Goal: Task Accomplishment & Management: Complete application form

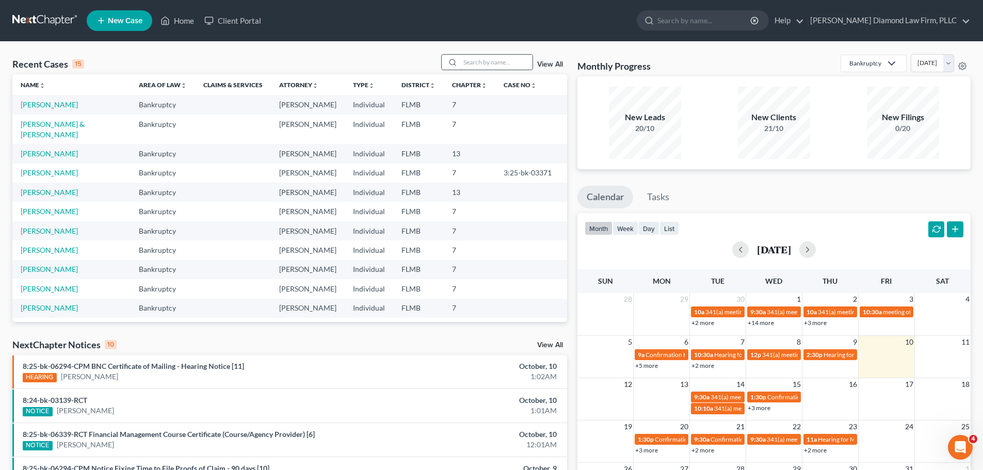
click at [492, 58] on input "search" at bounding box center [496, 62] width 72 height 15
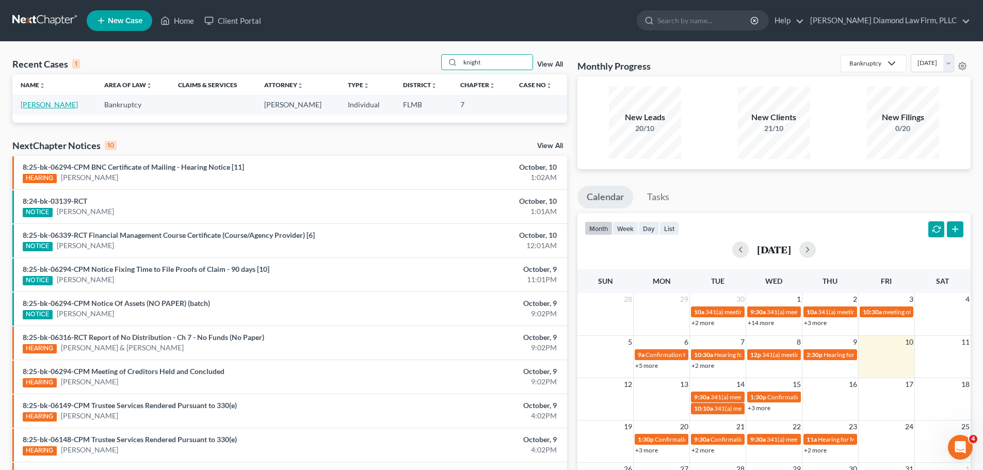
type input "knight"
click at [48, 105] on link "[PERSON_NAME]" at bounding box center [49, 104] width 57 height 9
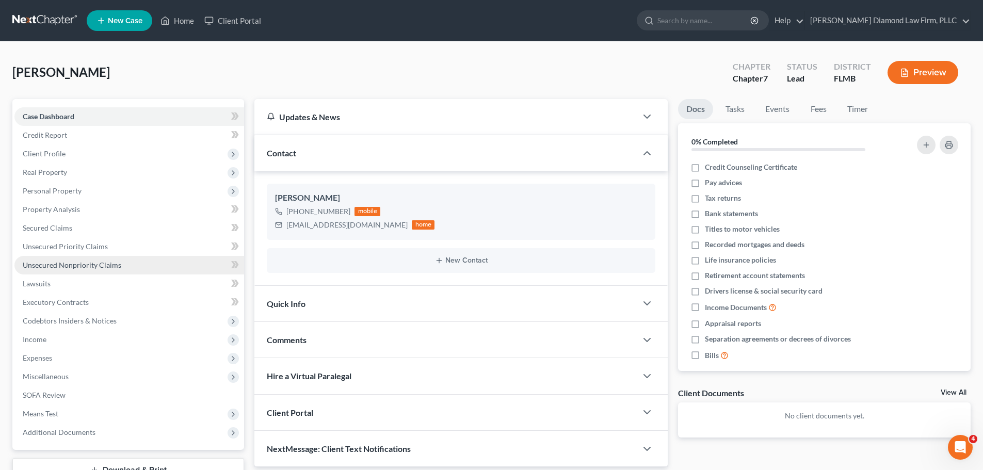
click at [118, 264] on span "Unsecured Nonpriority Claims" at bounding box center [72, 265] width 99 height 9
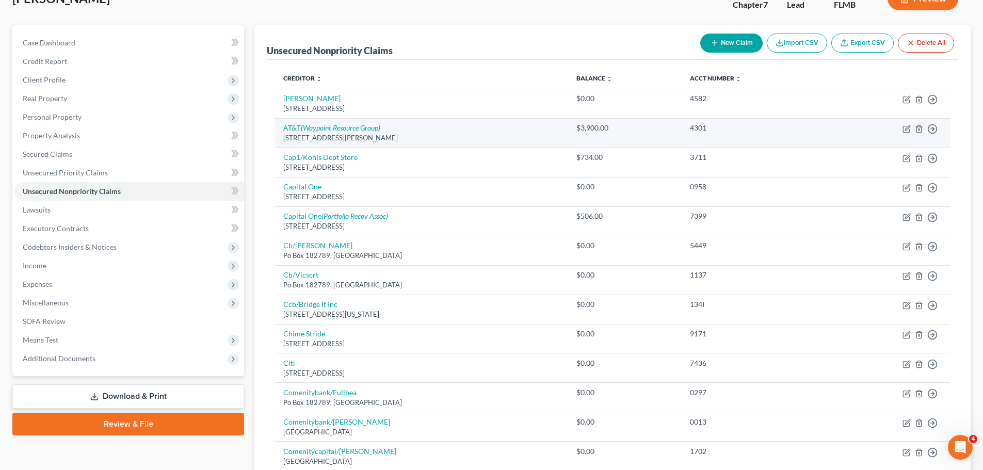
scroll to position [51, 0]
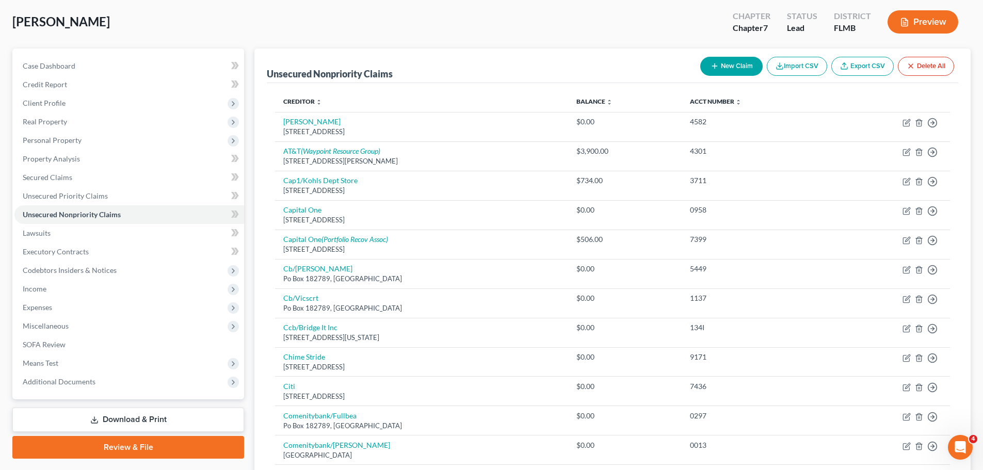
click at [611, 96] on th "Balance expand_more expand_less unfold_more" at bounding box center [625, 101] width 114 height 21
click at [612, 102] on link "Balance expand_more expand_less unfold_more" at bounding box center [594, 101] width 36 height 8
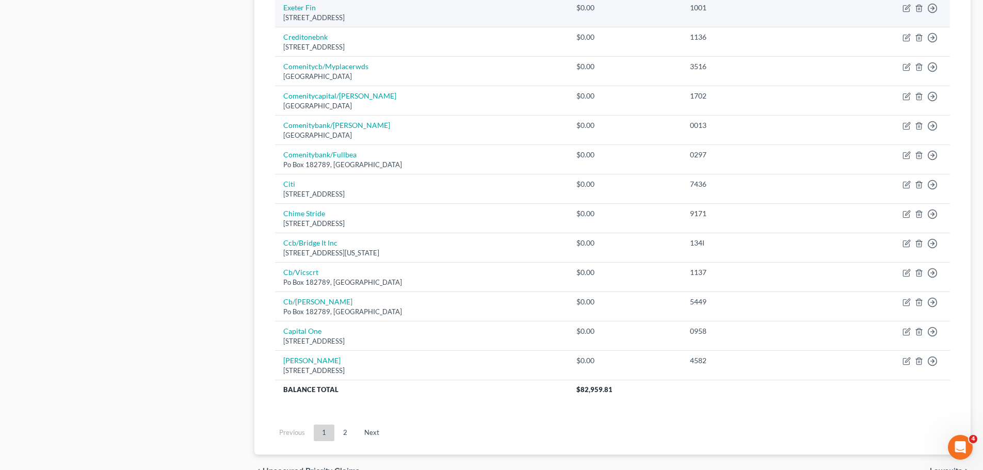
scroll to position [670, 0]
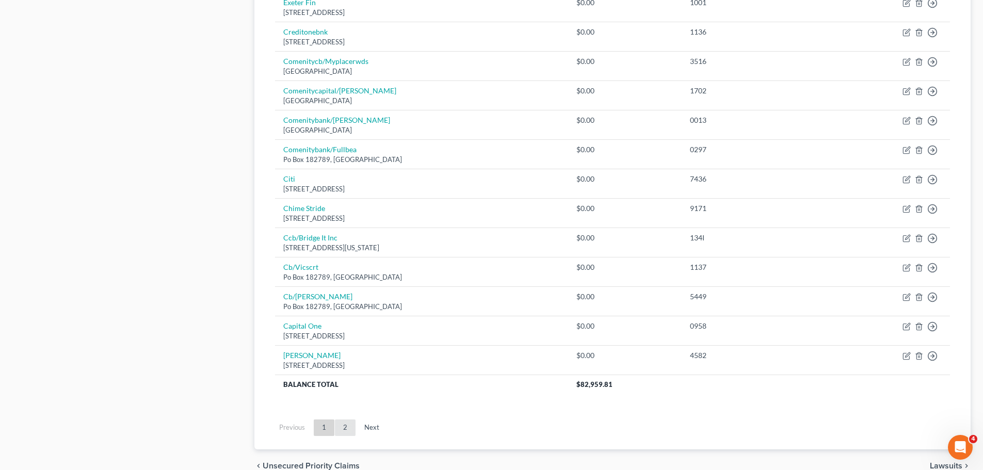
click at [350, 433] on link "2" at bounding box center [345, 427] width 21 height 17
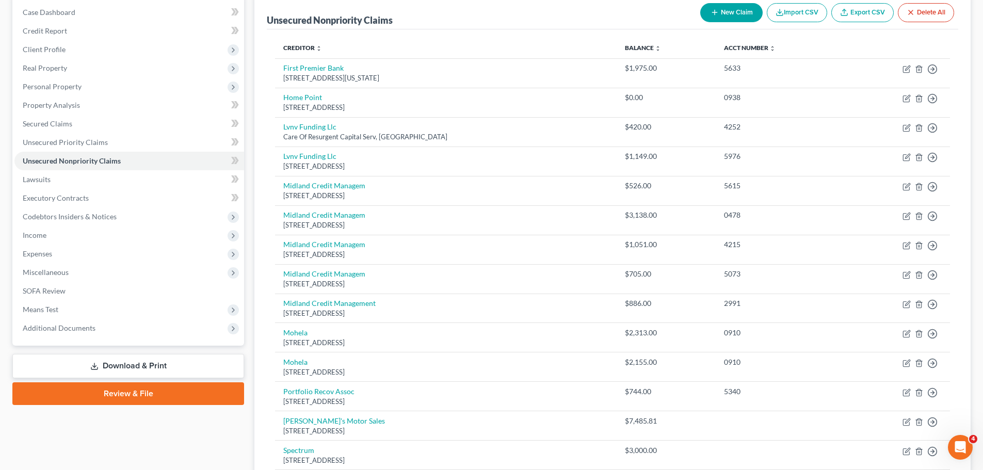
scroll to position [88, 0]
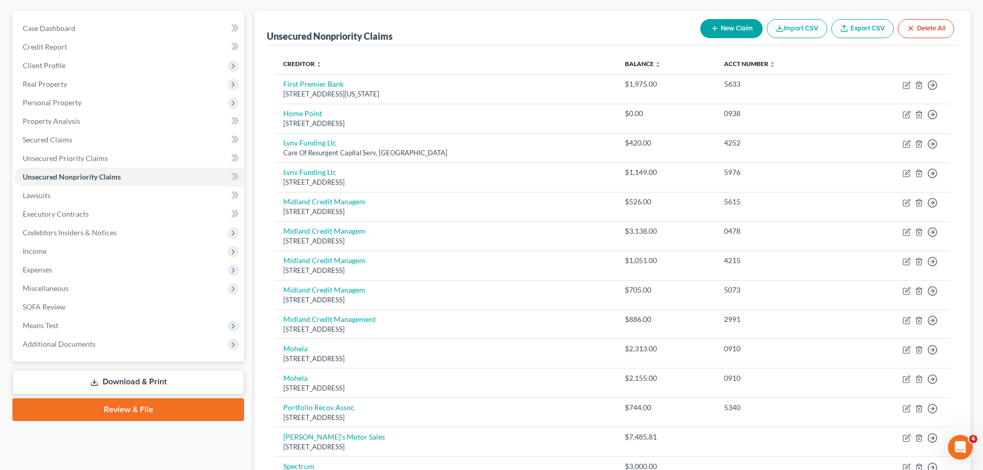
click at [733, 29] on button "New Claim" at bounding box center [731, 28] width 62 height 19
select select "0"
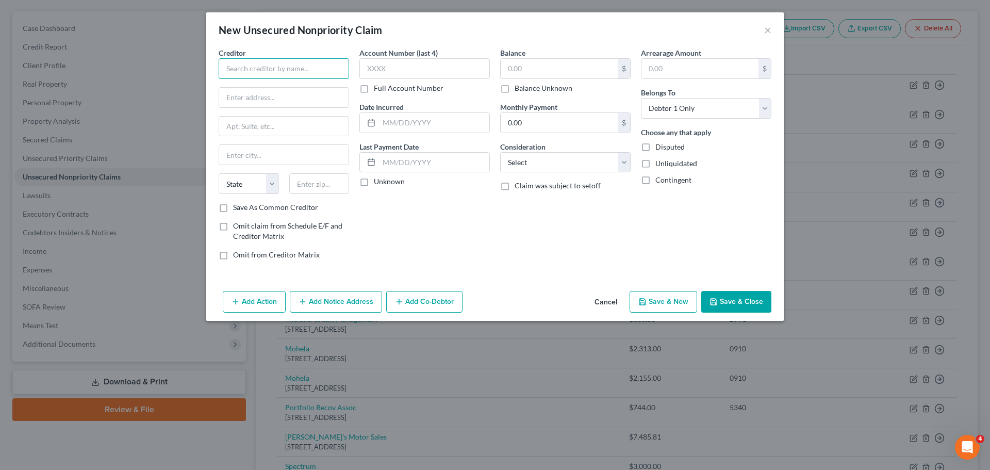
click at [303, 71] on input "text" at bounding box center [284, 68] width 131 height 21
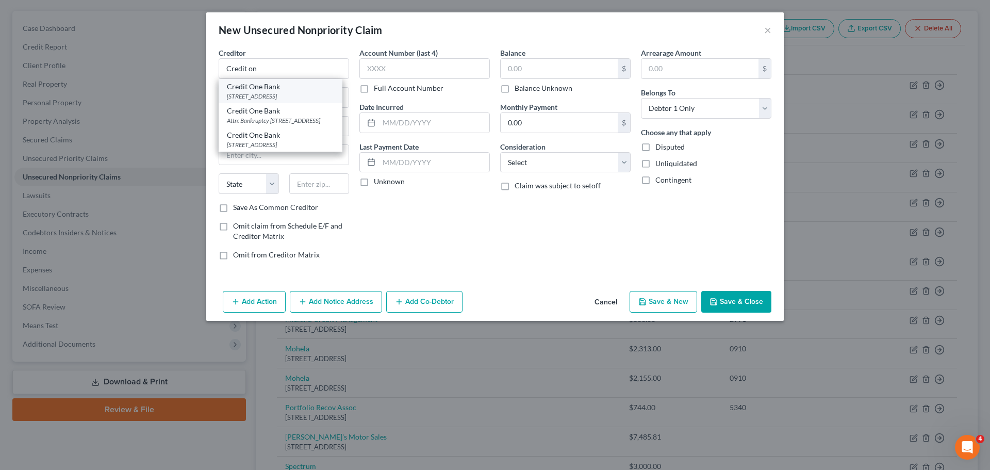
click at [291, 88] on div "Credit One Bank" at bounding box center [280, 87] width 107 height 10
type input "Credit One Bank"
type input "PO Box 98872"
type input "[GEOGRAPHIC_DATA]"
select select "31"
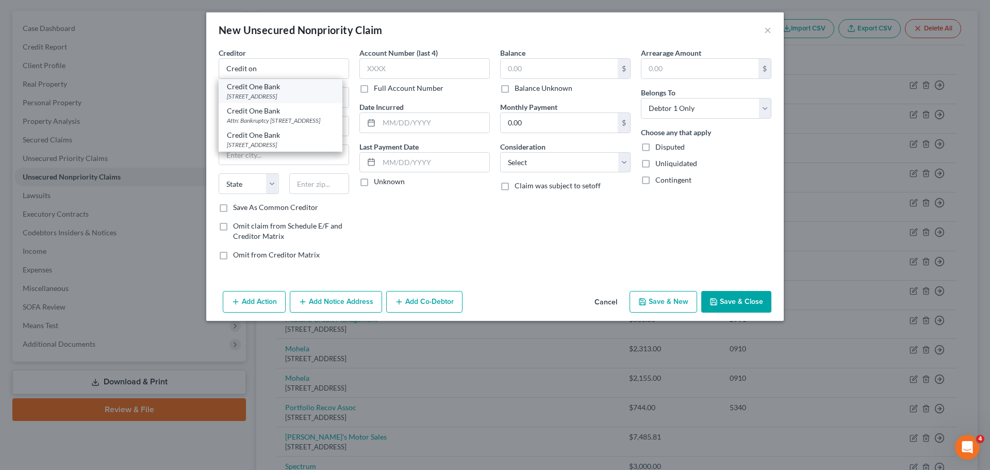
type input "89193-5516"
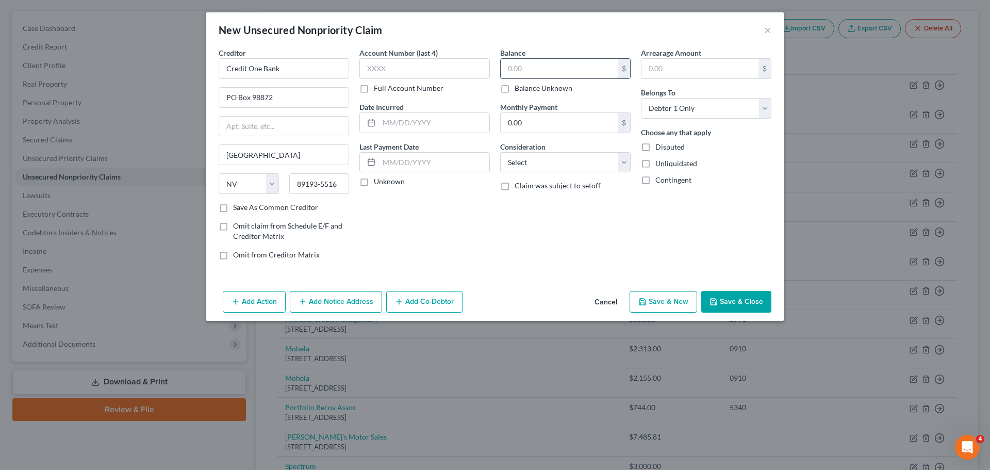
click at [589, 78] on input "text" at bounding box center [559, 69] width 117 height 20
type input "882"
click at [573, 168] on select "Select Cable / Satellite Services Collection Agency Credit Card Debt Debt Couns…" at bounding box center [565, 162] width 131 height 21
click at [720, 292] on button "Save & Close" at bounding box center [737, 302] width 70 height 22
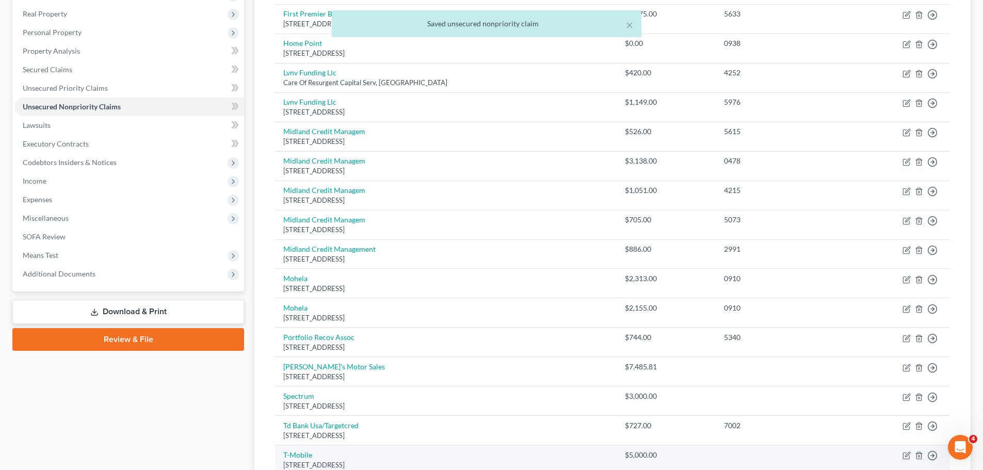
scroll to position [66, 0]
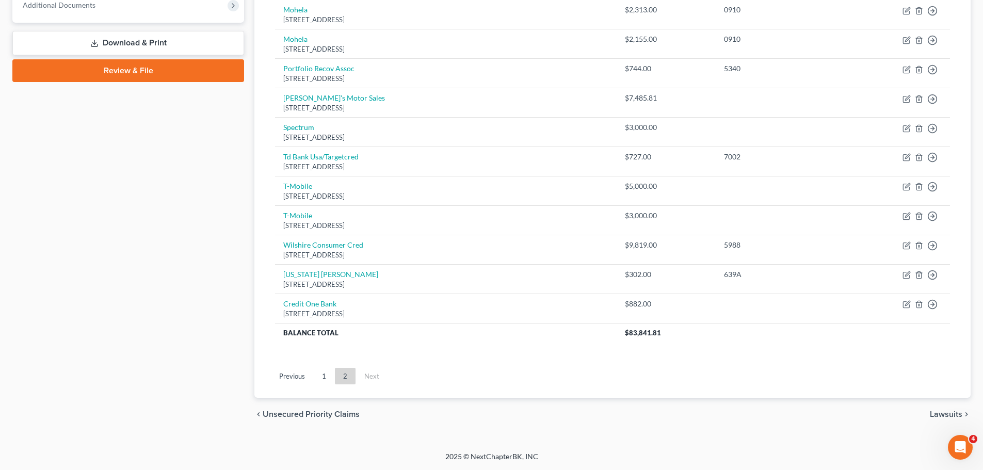
click at [318, 372] on link "1" at bounding box center [324, 376] width 21 height 17
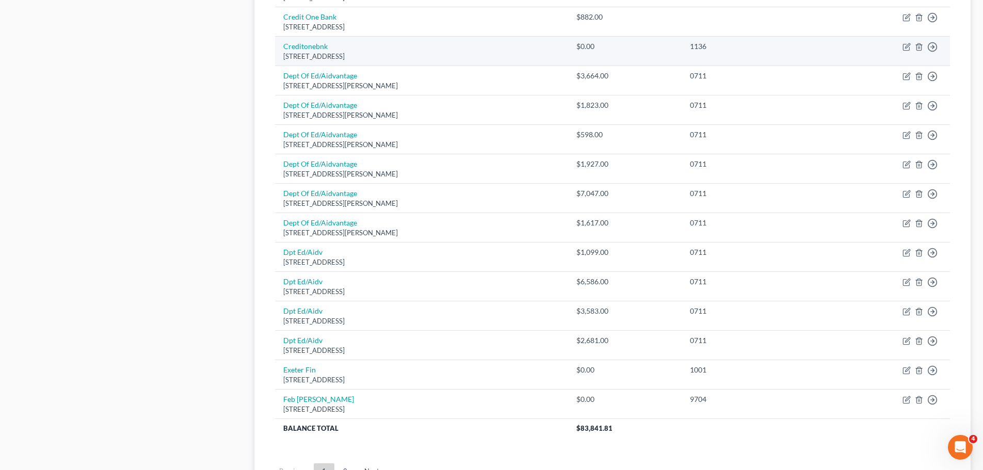
scroll to position [721, 0]
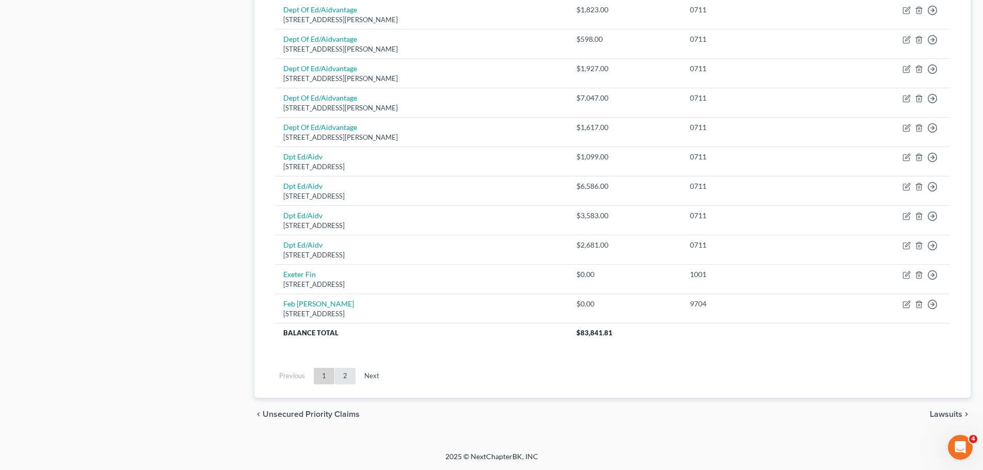
click at [342, 376] on link "2" at bounding box center [345, 376] width 21 height 17
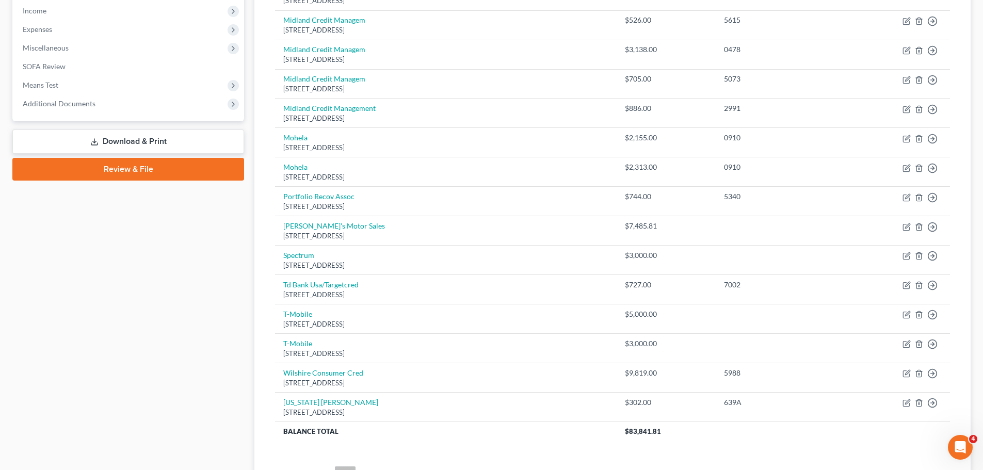
scroll to position [118, 0]
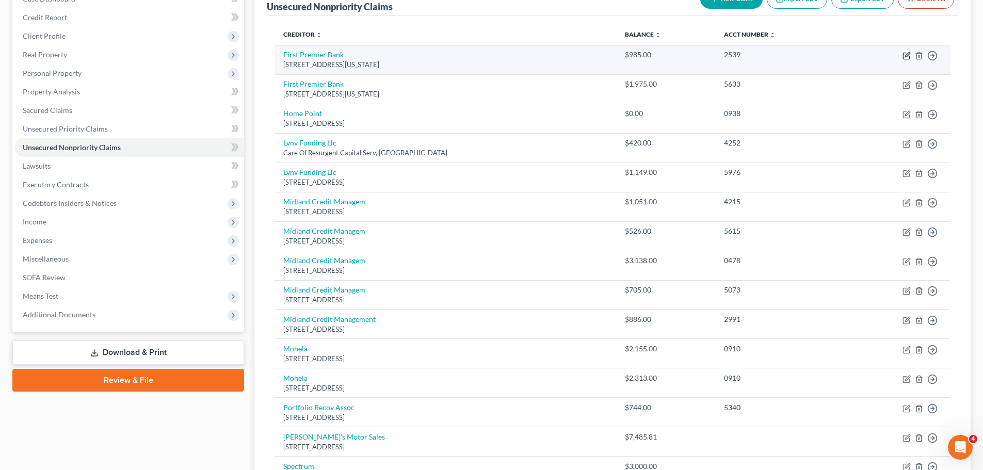
click at [906, 58] on icon "button" at bounding box center [906, 56] width 8 height 8
select select "43"
select select "2"
select select "0"
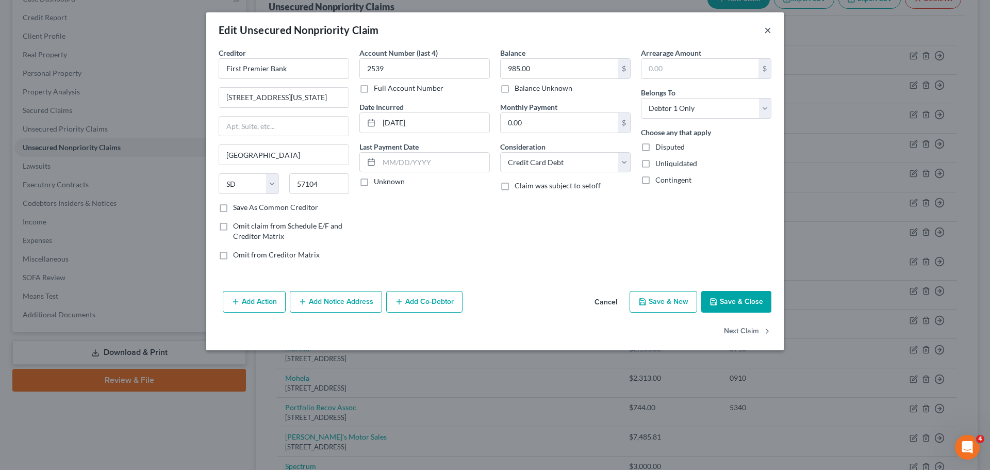
click at [767, 36] on button "×" at bounding box center [768, 30] width 7 height 12
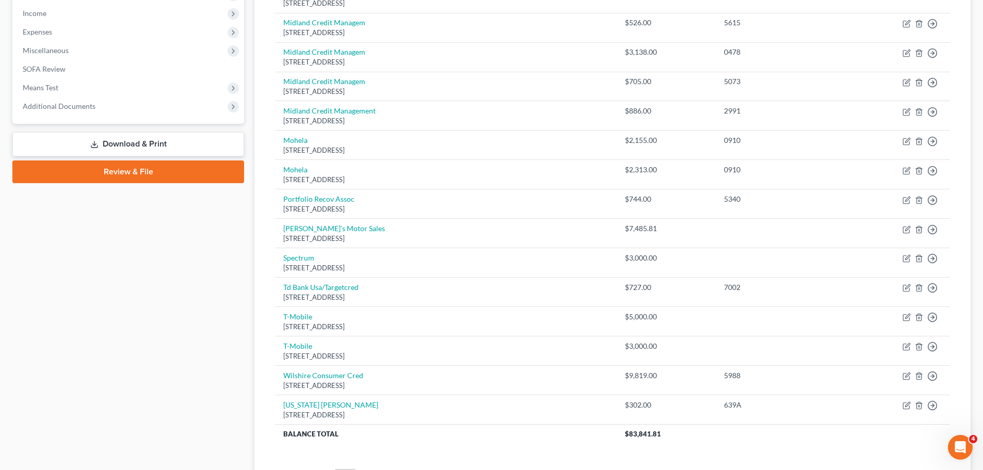
scroll to position [376, 0]
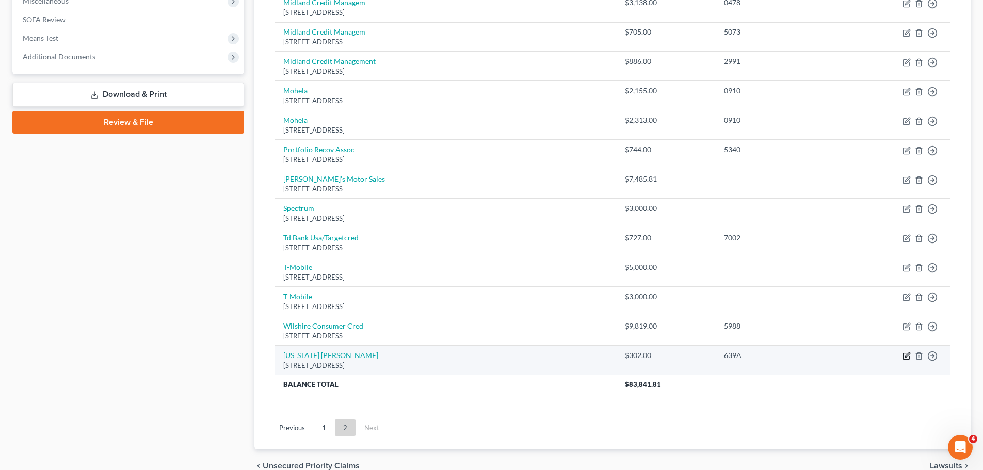
click at [905, 357] on icon "button" at bounding box center [907, 355] width 5 height 5
select select "52"
select select "2"
select select "0"
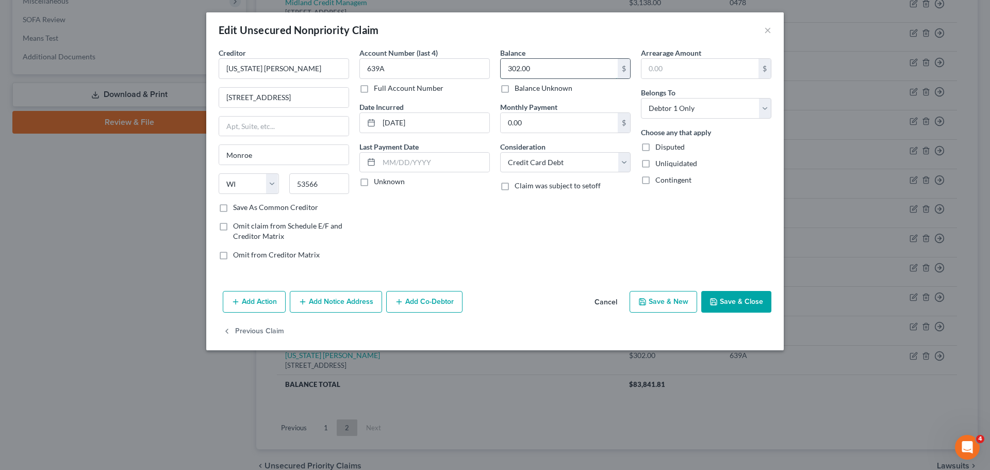
click at [556, 69] on input "302.00" at bounding box center [559, 69] width 117 height 20
type input "376.42"
click at [745, 306] on button "Save & Close" at bounding box center [737, 302] width 70 height 22
type input "0"
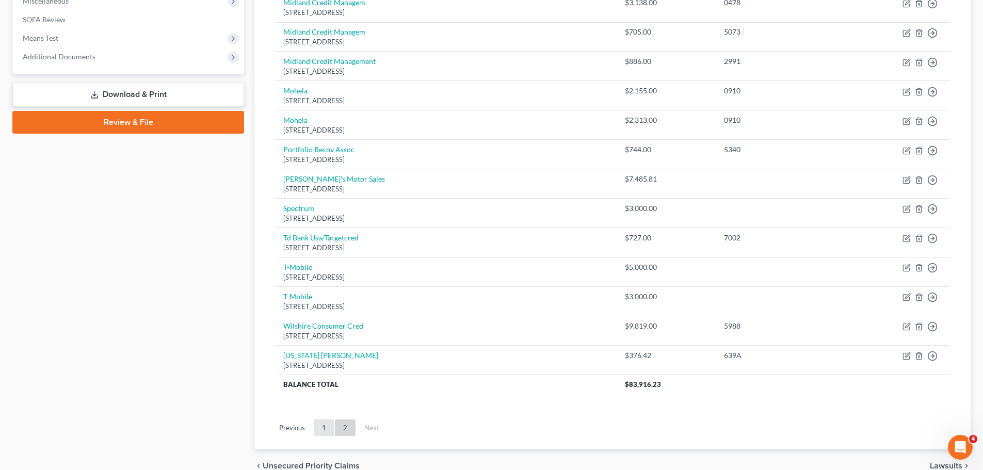
click at [314, 428] on link "1" at bounding box center [324, 427] width 21 height 17
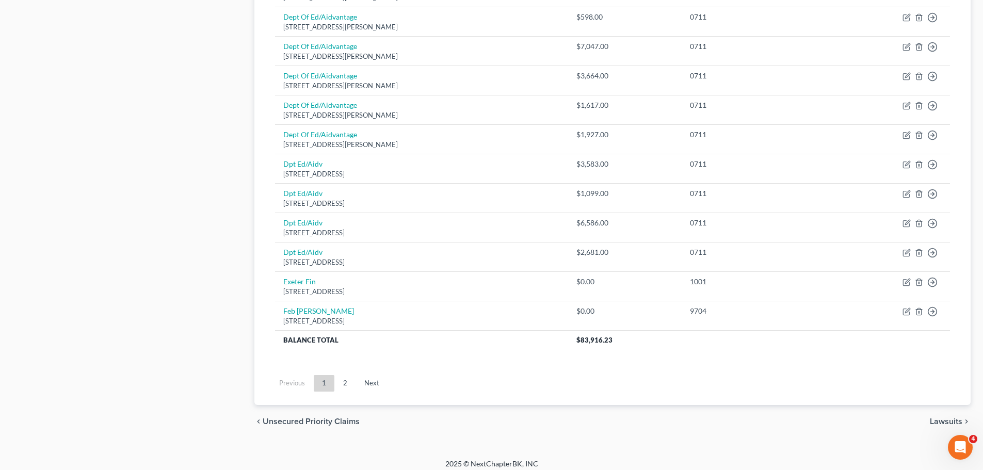
scroll to position [721, 0]
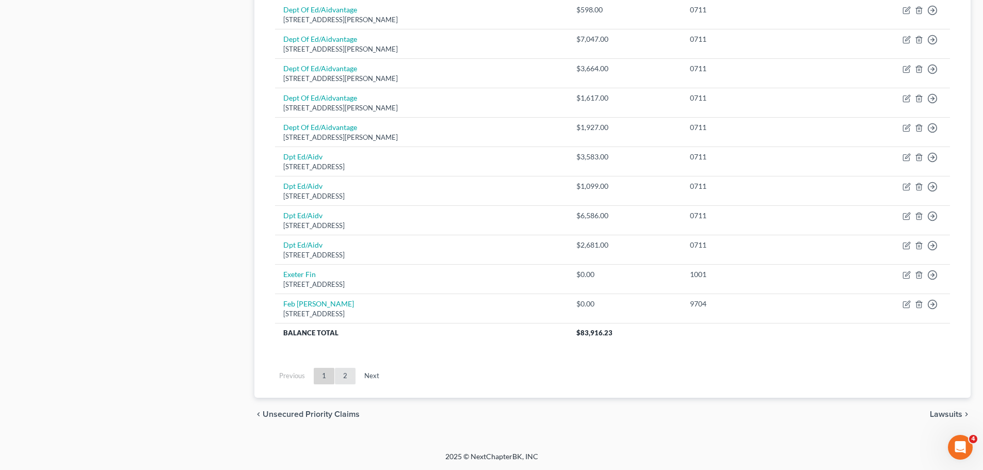
click at [343, 377] on link "2" at bounding box center [345, 376] width 21 height 17
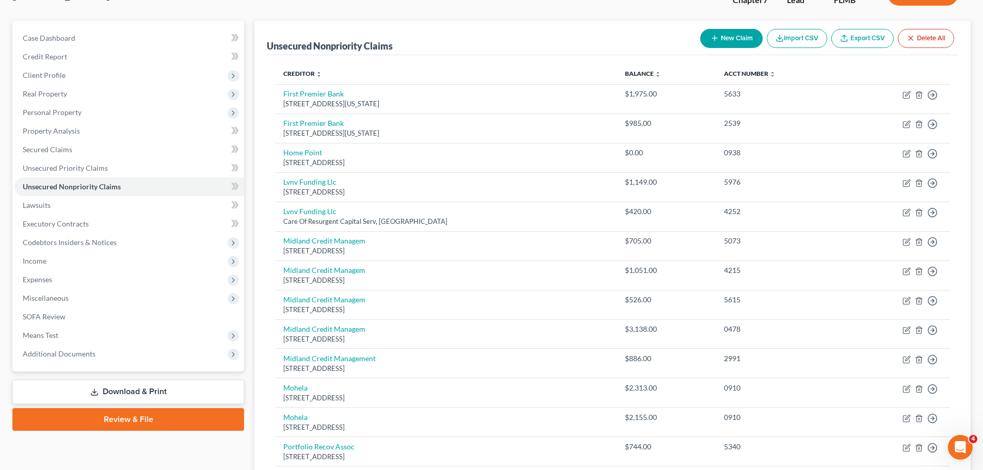
scroll to position [427, 0]
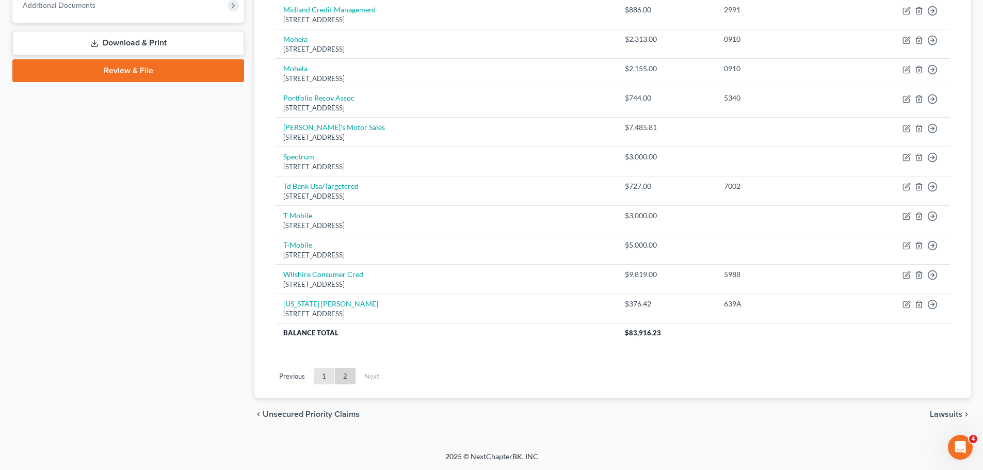
click at [322, 381] on link "1" at bounding box center [324, 376] width 21 height 17
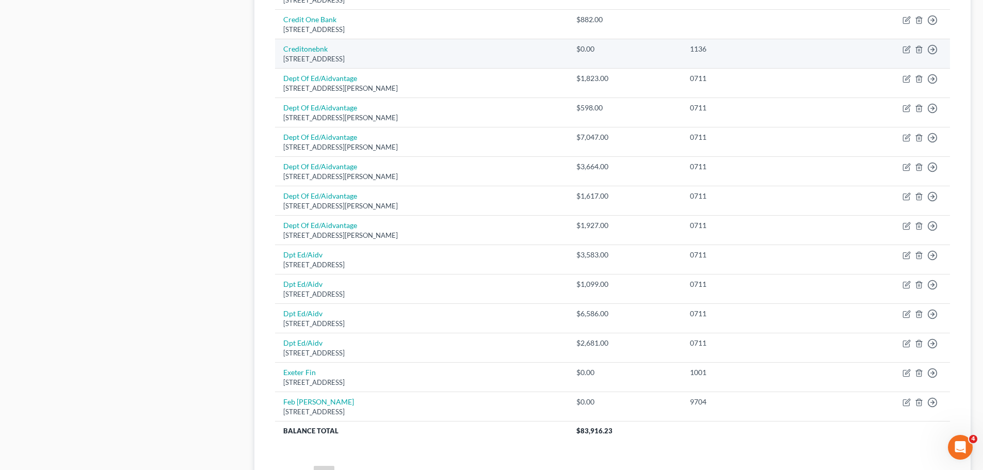
scroll to position [685, 0]
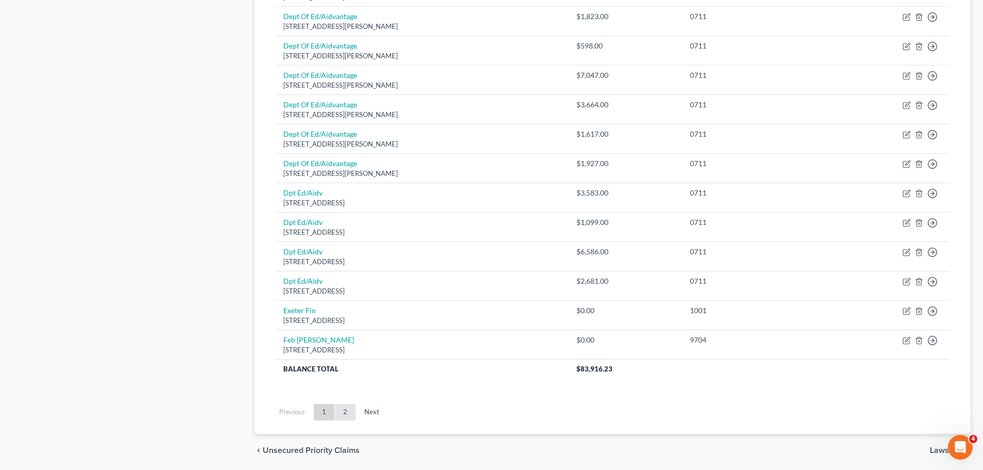
click at [342, 413] on link "2" at bounding box center [345, 412] width 21 height 17
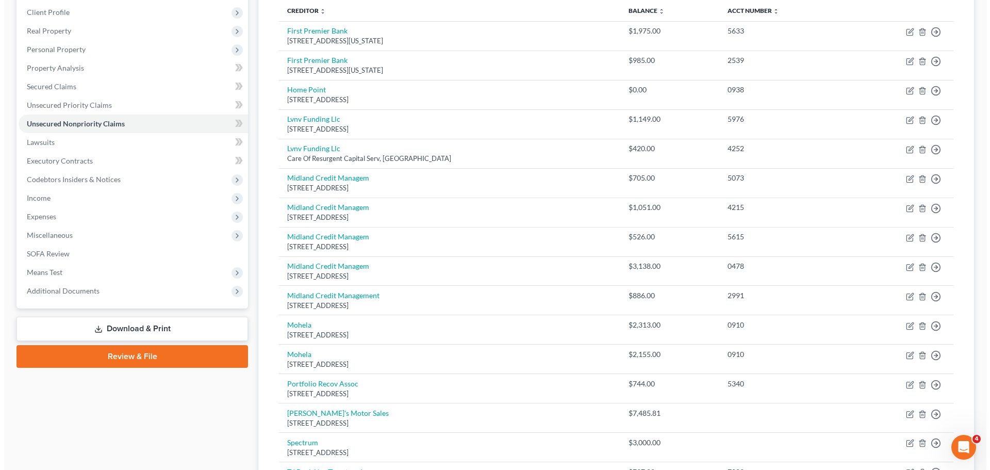
scroll to position [66, 0]
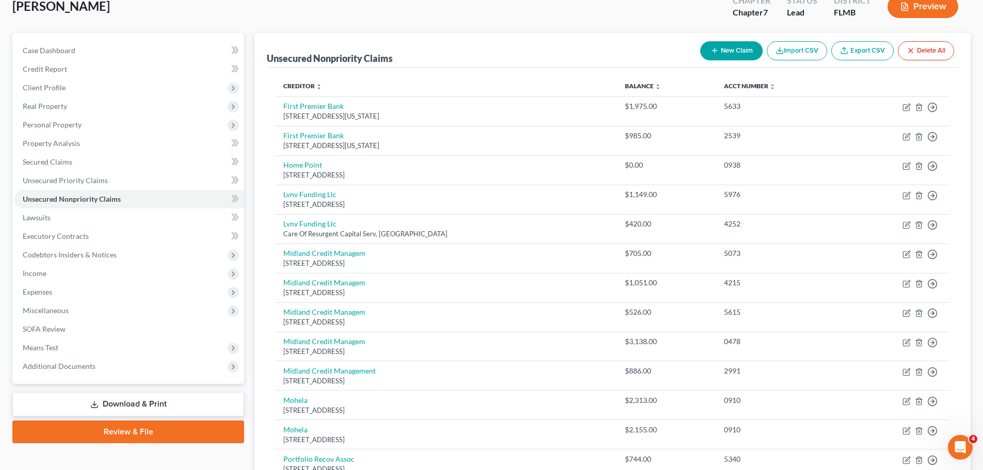
click at [736, 42] on button "New Claim" at bounding box center [731, 50] width 62 height 19
select select "0"
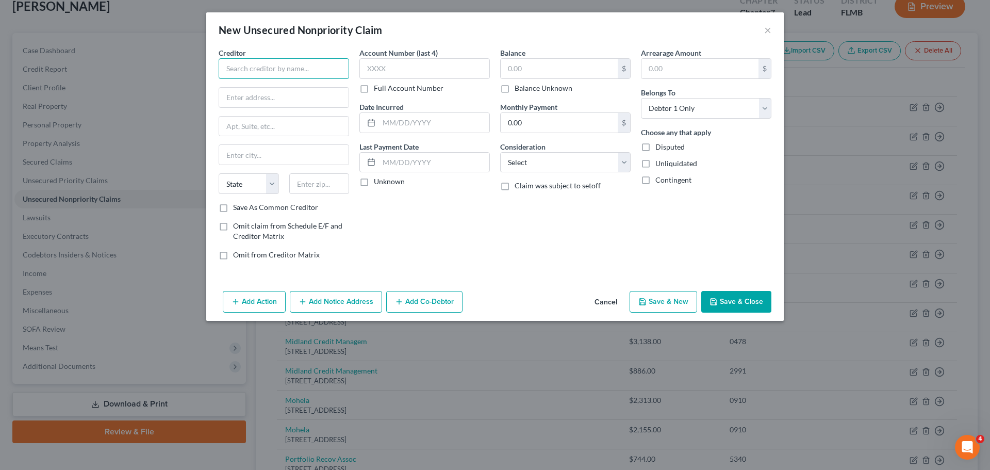
click at [310, 63] on input "text" at bounding box center [284, 68] width 131 height 21
type input "Fitness CF"
type input "1714 US 27"
type input "Ste 12"
type input "Clermont"
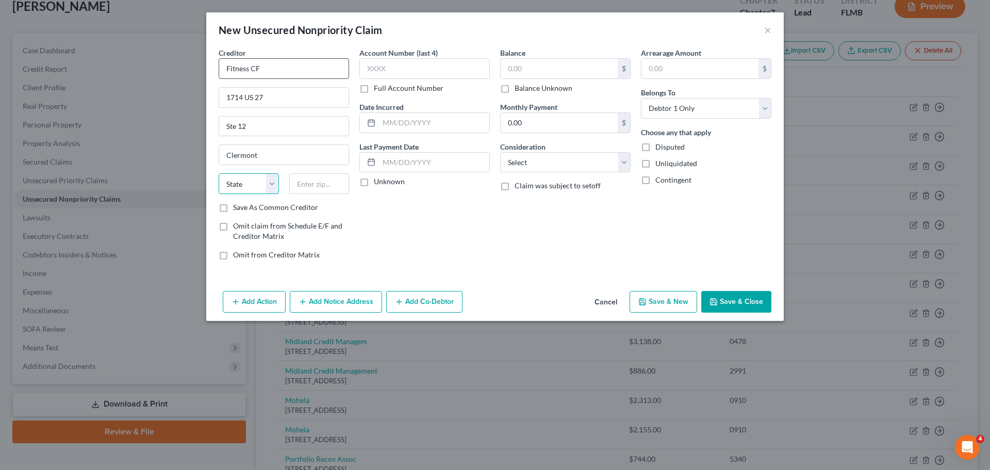
select select "9"
type input "34714"
click at [576, 71] on input "text" at bounding box center [559, 69] width 117 height 20
type input "1,000"
click at [365, 293] on button "Add Notice Address" at bounding box center [336, 302] width 92 height 22
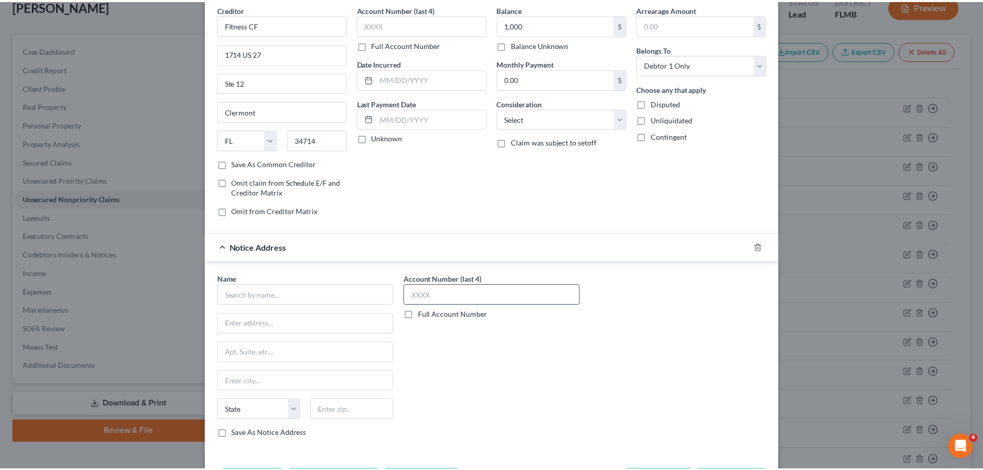
scroll to position [86, 0]
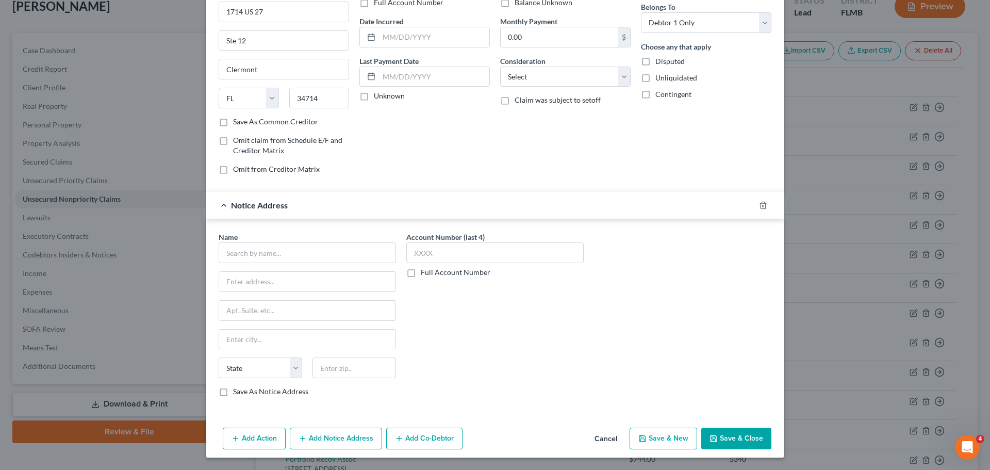
click at [308, 267] on div "Name * State [US_STATE] AK AR AZ CA CO CT DE DC [GEOGRAPHIC_DATA] [GEOGRAPHIC_D…" at bounding box center [307, 314] width 177 height 165
click at [310, 254] on input "text" at bounding box center [307, 252] width 177 height 21
click at [314, 248] on input "[PERSON_NAME]" at bounding box center [307, 252] width 177 height 21
type input "[PERSON_NAME] & Associates"
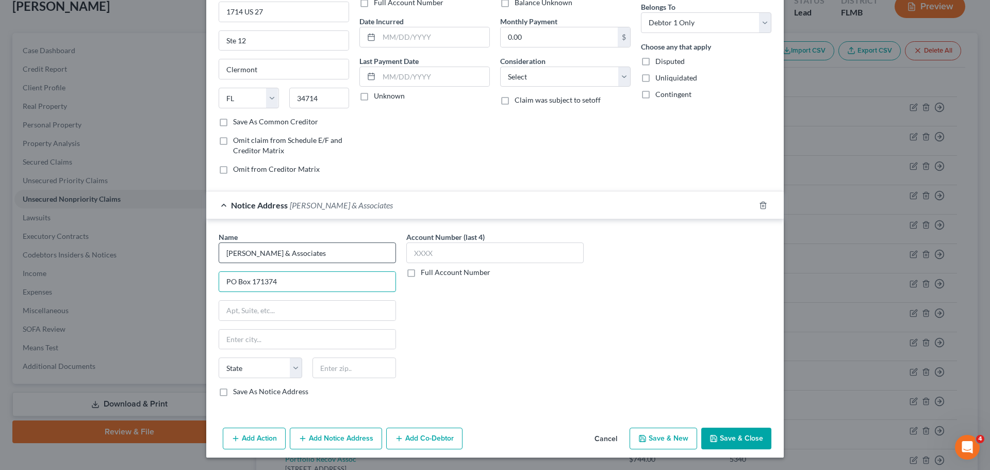
type input "PO Box 171374"
type input "Holiday"
select select "46"
type input "84117"
click at [742, 432] on button "Save & Close" at bounding box center [737, 439] width 70 height 22
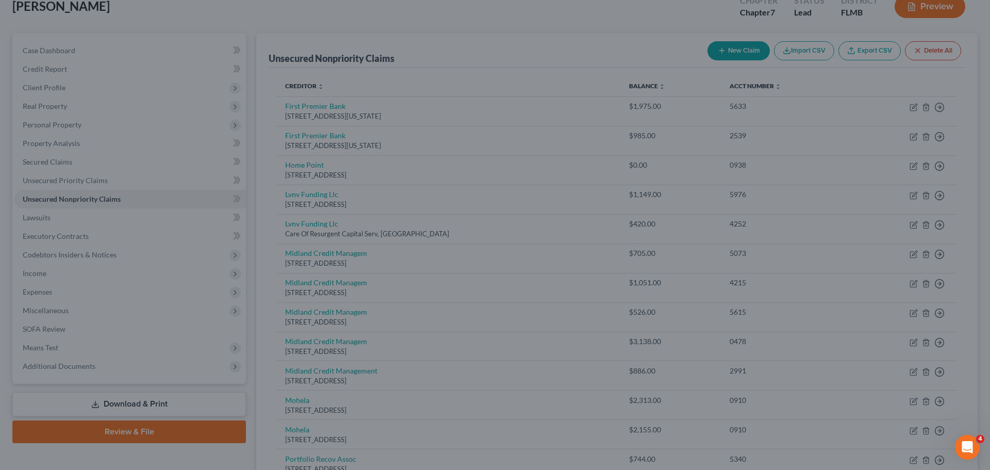
type input "[GEOGRAPHIC_DATA]"
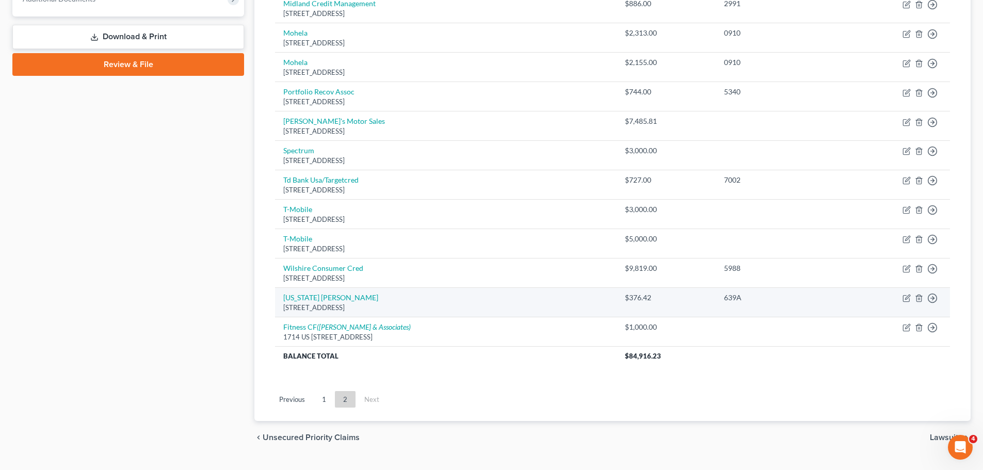
scroll to position [457, 0]
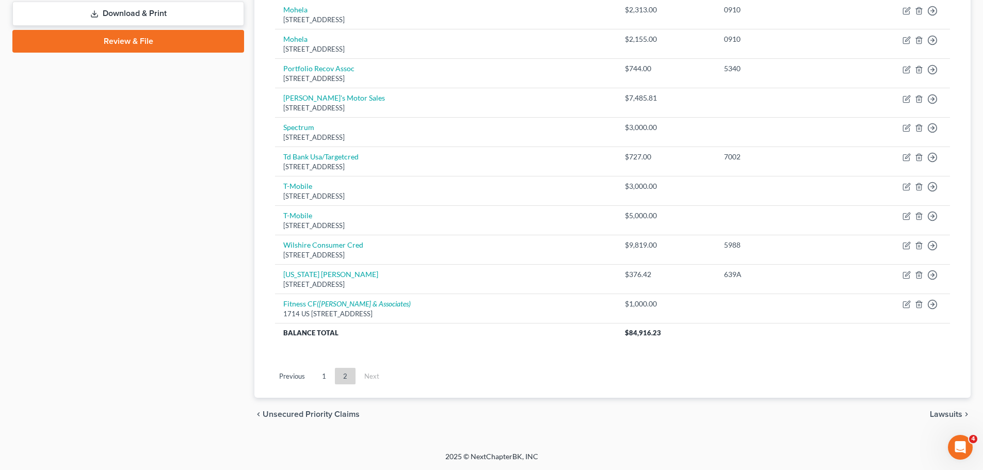
click at [313, 384] on li "Previous" at bounding box center [292, 376] width 42 height 17
click at [319, 383] on link "1" at bounding box center [324, 376] width 21 height 17
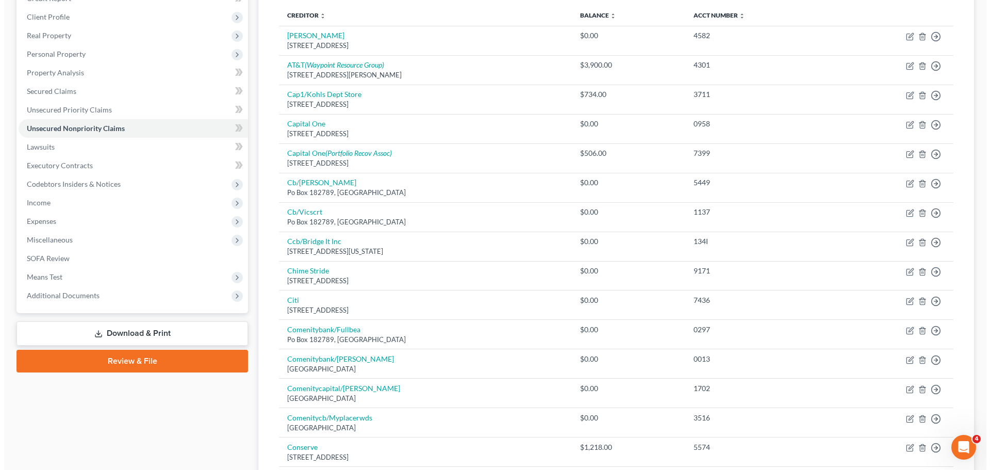
scroll to position [44, 0]
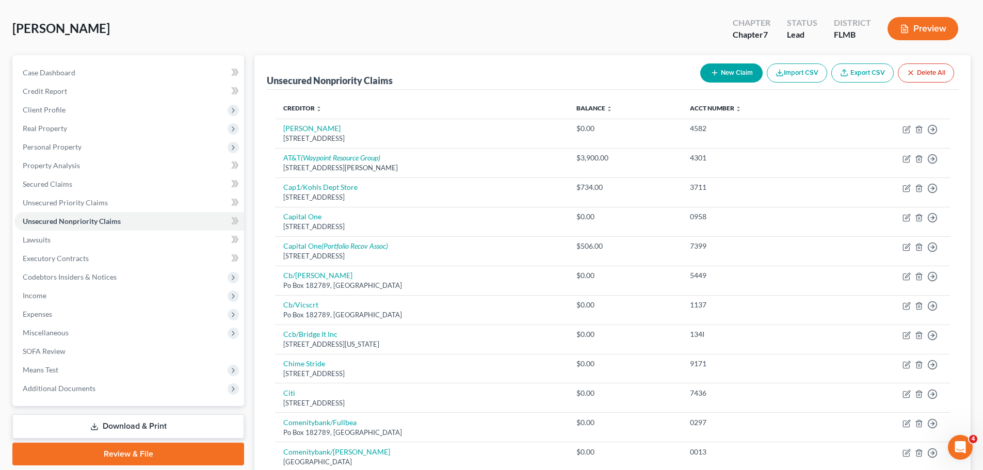
click at [736, 71] on button "New Claim" at bounding box center [731, 72] width 62 height 19
select select "0"
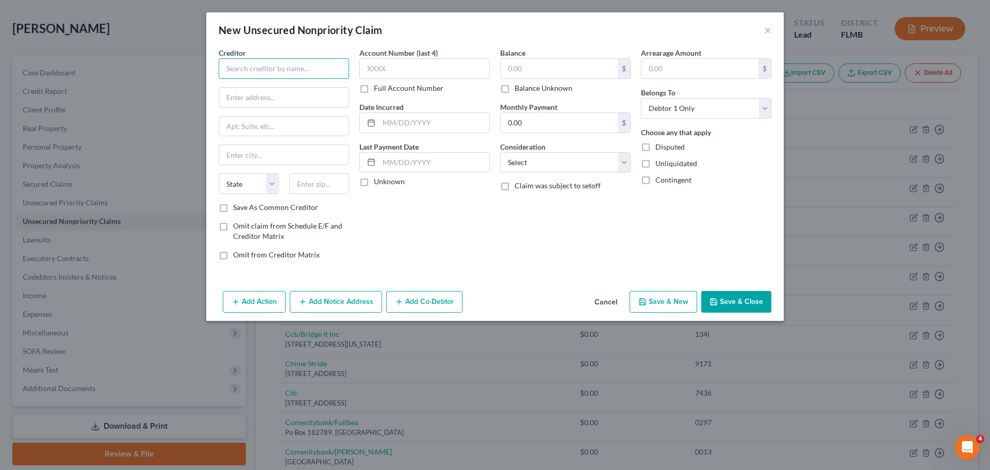
click at [254, 73] on input "text" at bounding box center [284, 68] width 131 height 21
type input "Carvana"
type input "[STREET_ADDRESS]"
type input "Orlando"
select select "9"
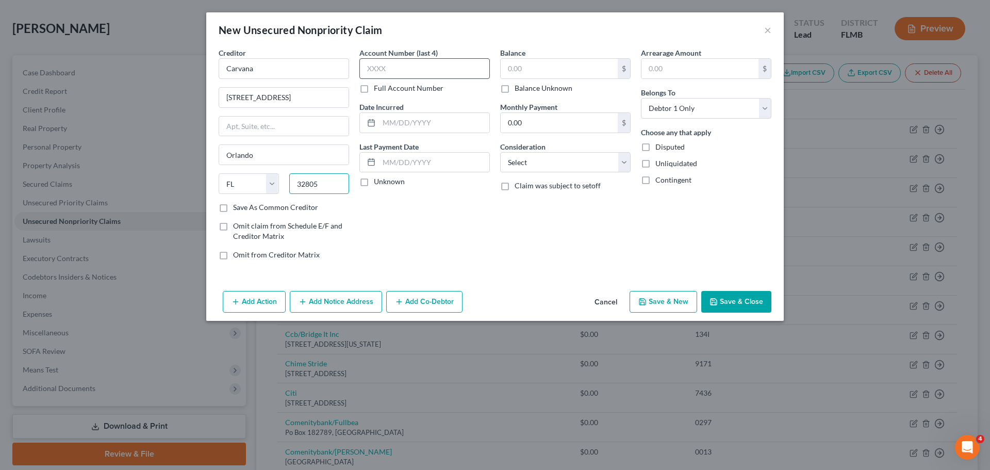
type input "32805"
click at [413, 67] on input "text" at bounding box center [425, 68] width 131 height 21
click at [564, 69] on input "text" at bounding box center [559, 69] width 117 height 20
type input "17,000"
click at [252, 304] on button "Add Action" at bounding box center [254, 302] width 63 height 22
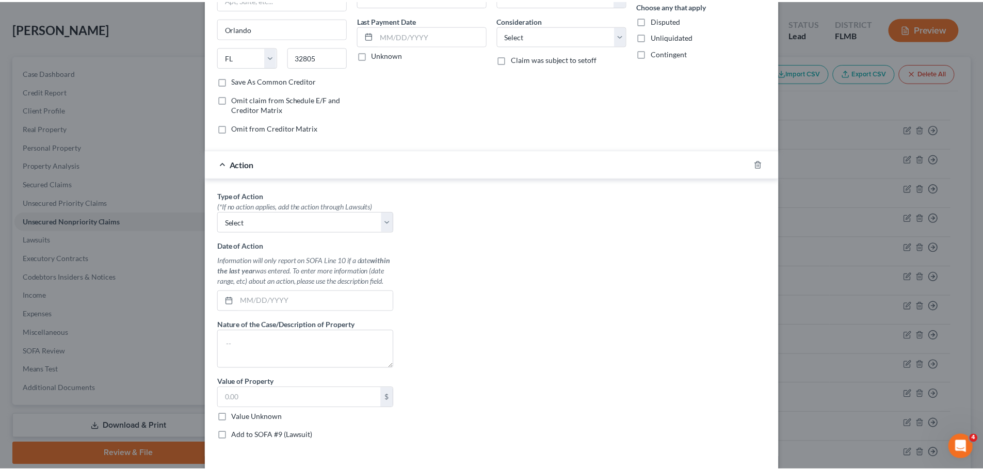
scroll to position [155, 0]
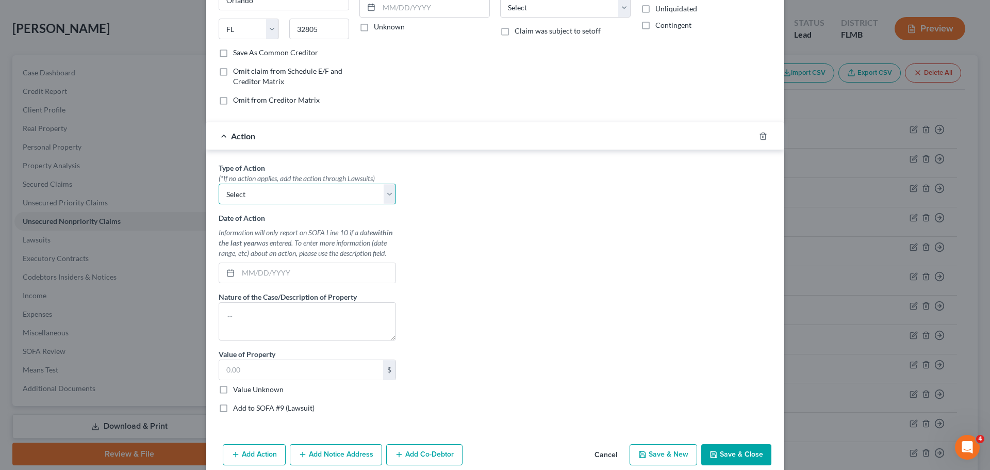
click at [255, 201] on select "Select Repossession Garnishment Foreclosure Personal Injury Attached, Seized, O…" at bounding box center [307, 194] width 177 height 21
select select "0"
click at [219, 184] on select "Select Repossession Garnishment Foreclosure Personal Injury Attached, Seized, O…" at bounding box center [307, 194] width 177 height 21
click at [275, 274] on input "text" at bounding box center [316, 273] width 157 height 20
click at [249, 274] on input "text" at bounding box center [316, 273] width 157 height 20
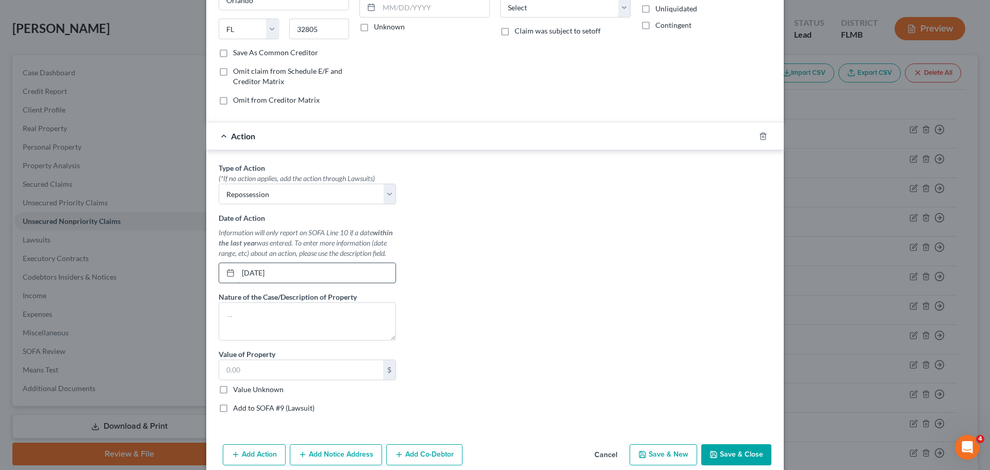
type input "[DATE]"
type textarea "2016 Sonic Chevrolet"
click at [250, 384] on label "Value Unknown" at bounding box center [258, 389] width 51 height 10
click at [244, 384] on input "Value Unknown" at bounding box center [240, 387] width 7 height 7
checkbox input "true"
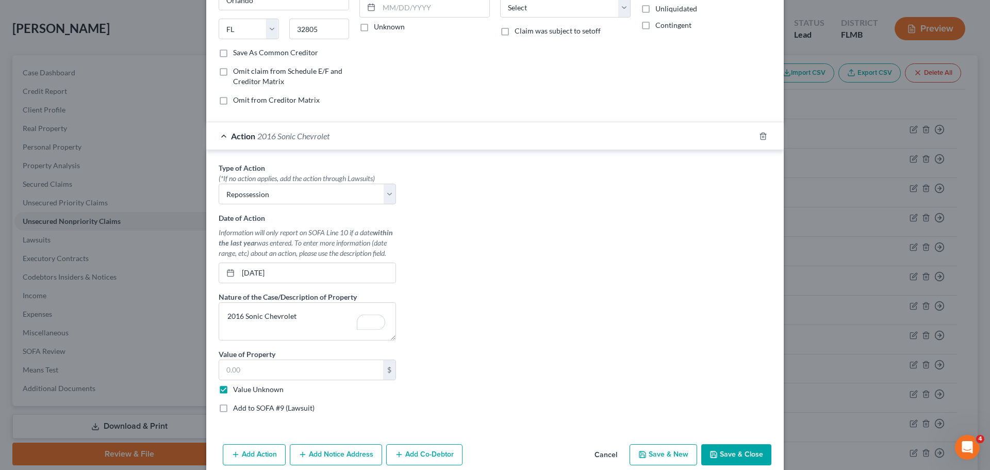
type input "0.00"
click at [725, 454] on button "Save & Close" at bounding box center [737, 455] width 70 height 22
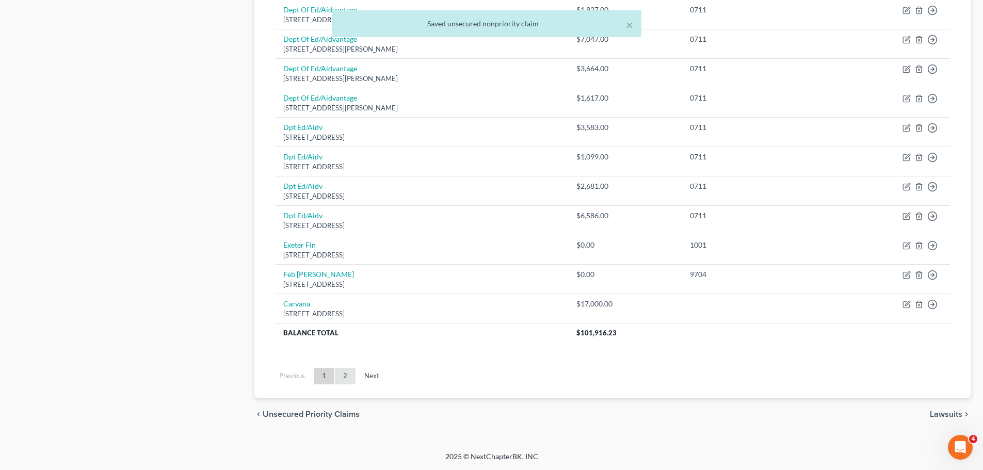
click at [341, 375] on link "2" at bounding box center [345, 376] width 21 height 17
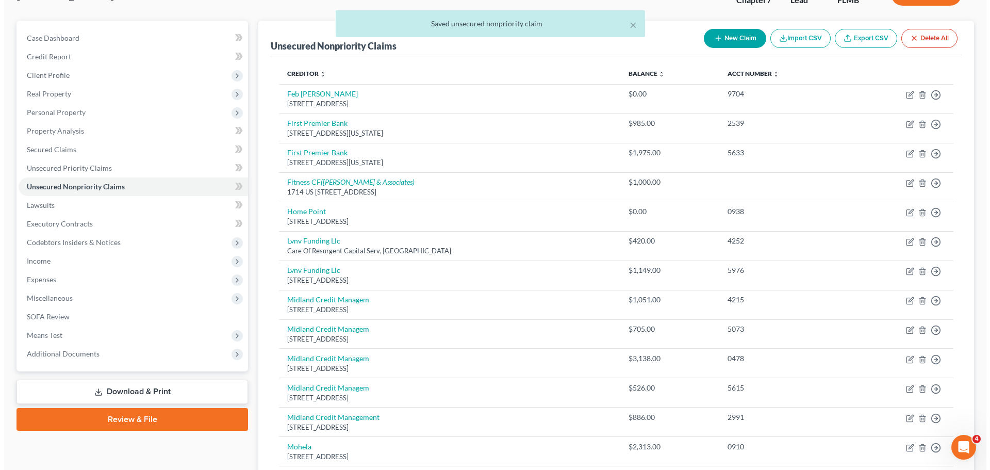
scroll to position [486, 0]
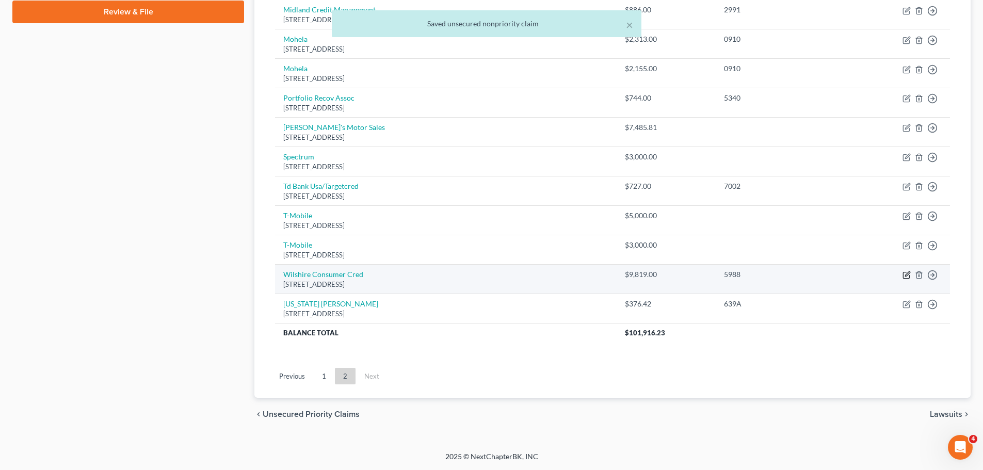
click at [908, 278] on icon "button" at bounding box center [906, 275] width 8 height 8
select select "4"
select select "0"
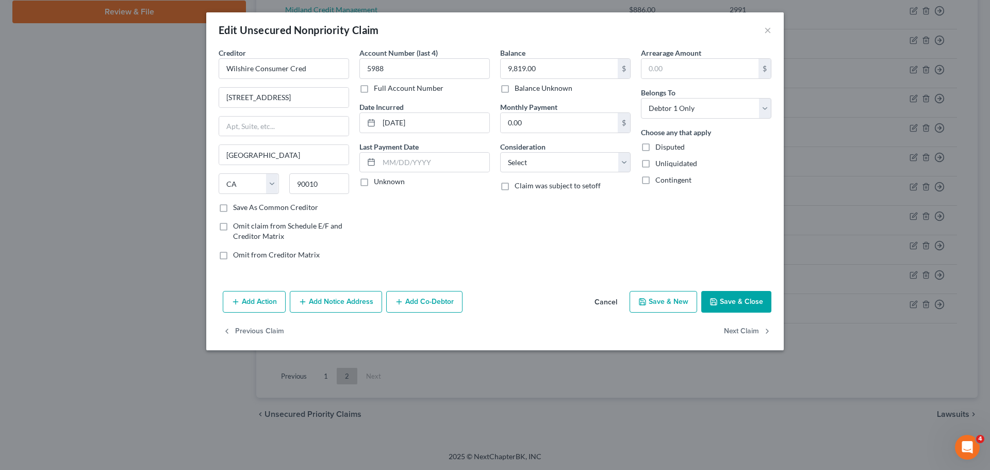
click at [249, 301] on button "Add Action" at bounding box center [254, 302] width 63 height 22
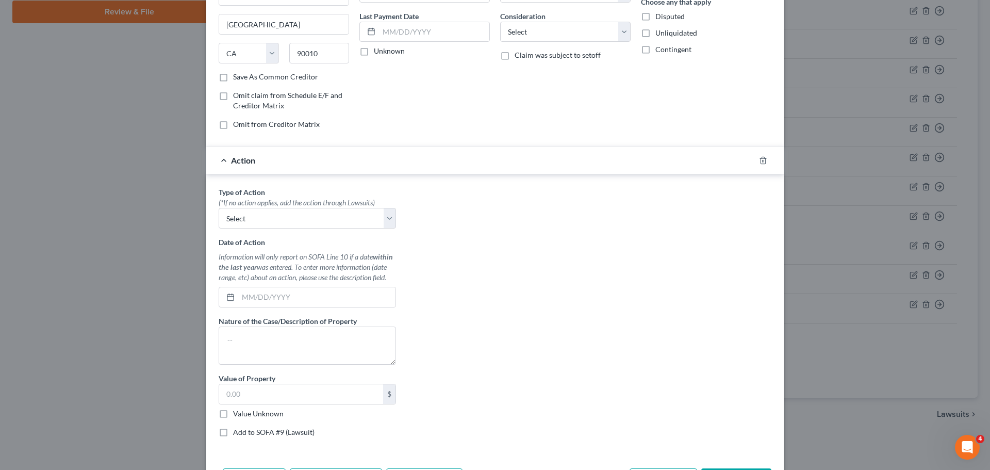
scroll to position [155, 0]
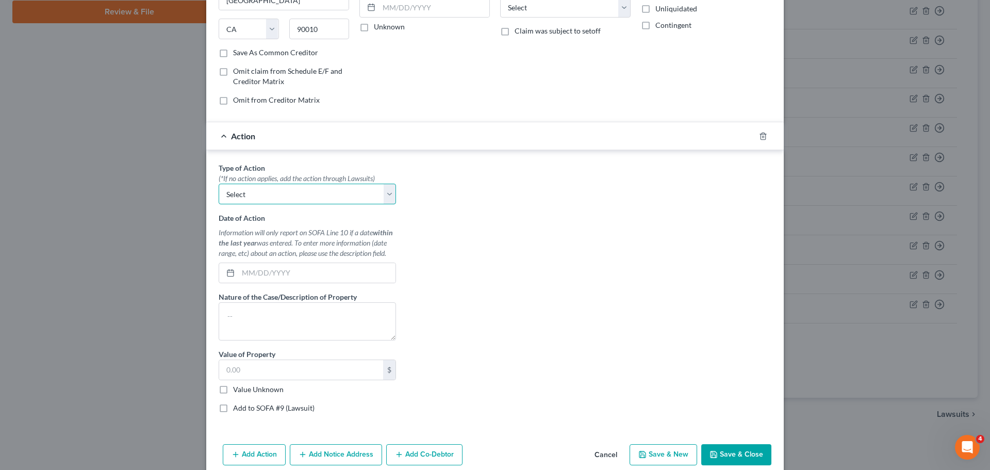
click at [251, 200] on select "Select Repossession Garnishment Foreclosure Personal Injury Attached, Seized, O…" at bounding box center [307, 194] width 177 height 21
select select "0"
click at [219, 184] on select "Select Repossession Garnishment Foreclosure Personal Injury Attached, Seized, O…" at bounding box center [307, 194] width 177 height 21
click at [265, 300] on label "Nature of the Case/Description of Property" at bounding box center [288, 296] width 138 height 11
click at [268, 272] on input "text" at bounding box center [316, 273] width 157 height 20
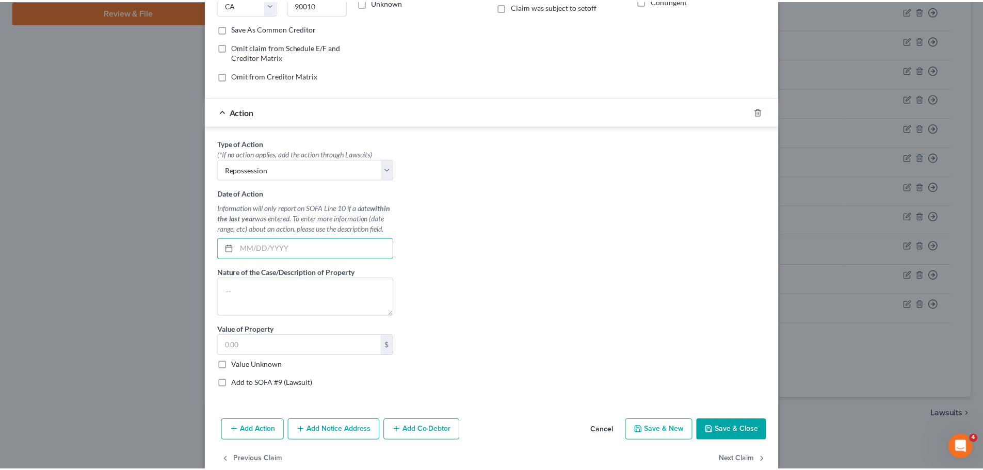
scroll to position [201, 0]
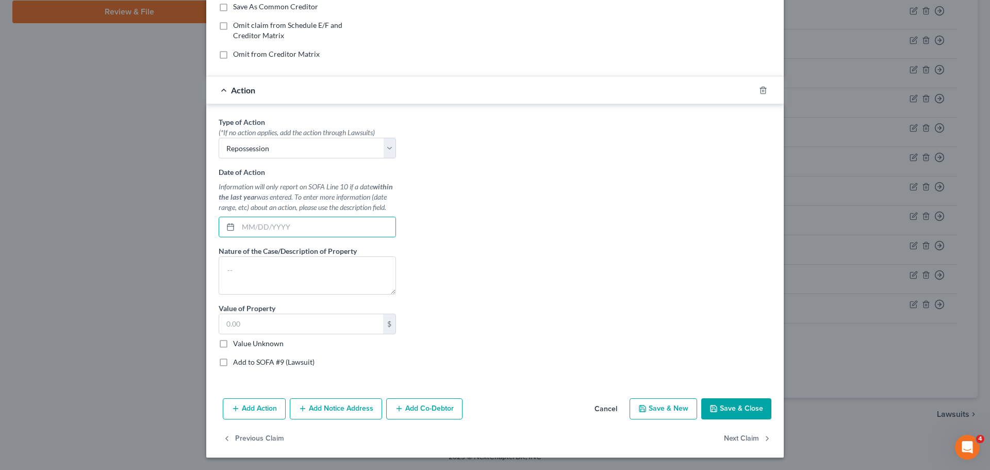
click at [609, 412] on button "Cancel" at bounding box center [606, 409] width 39 height 21
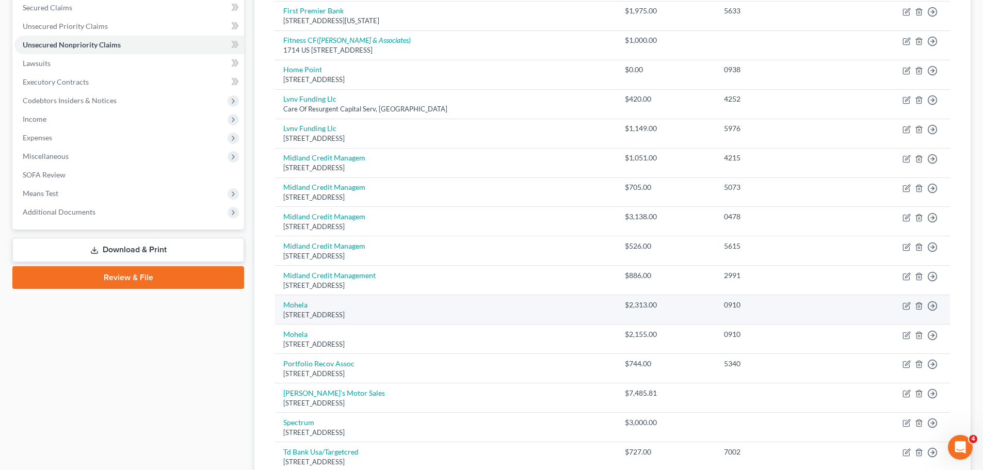
scroll to position [176, 0]
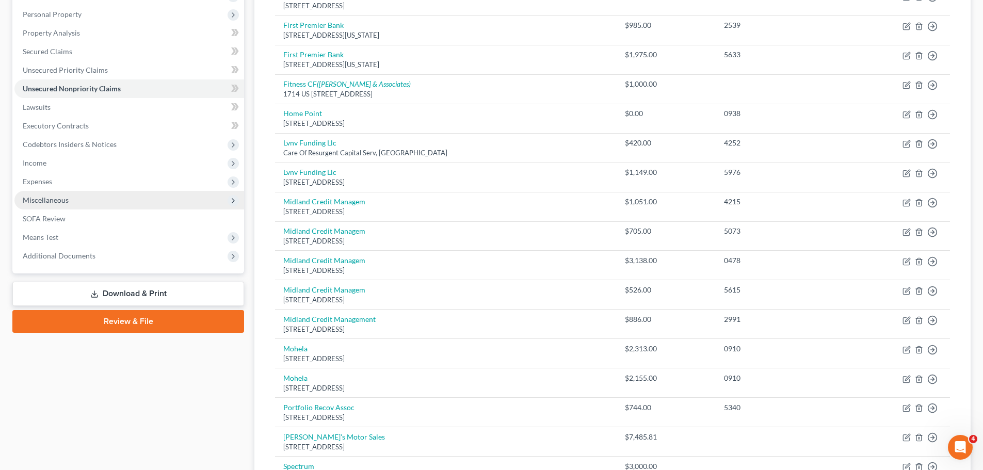
click at [52, 204] on span "Miscellaneous" at bounding box center [46, 200] width 46 height 9
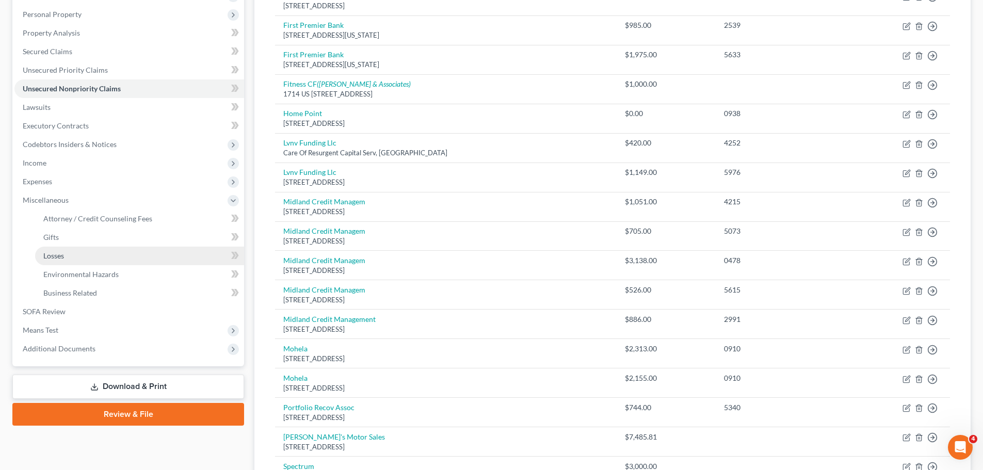
click at [65, 254] on link "Losses" at bounding box center [139, 256] width 209 height 19
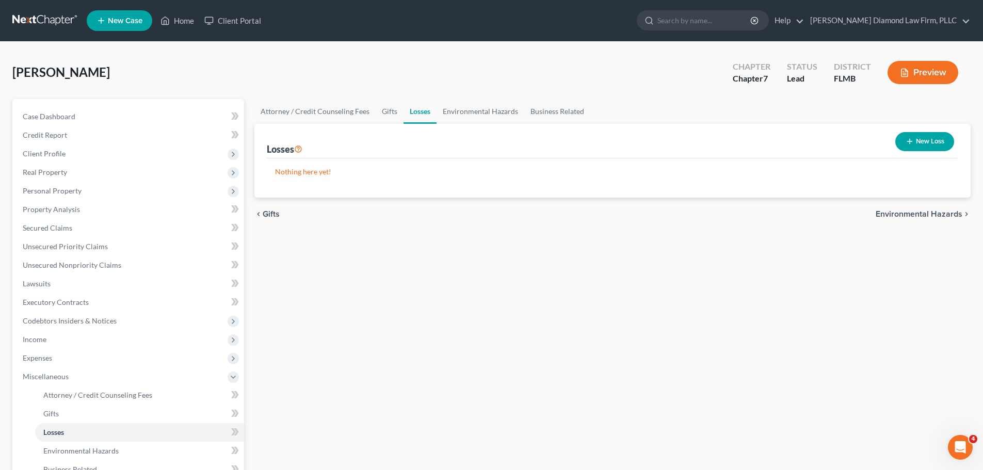
click at [907, 150] on button "New Loss" at bounding box center [924, 141] width 59 height 19
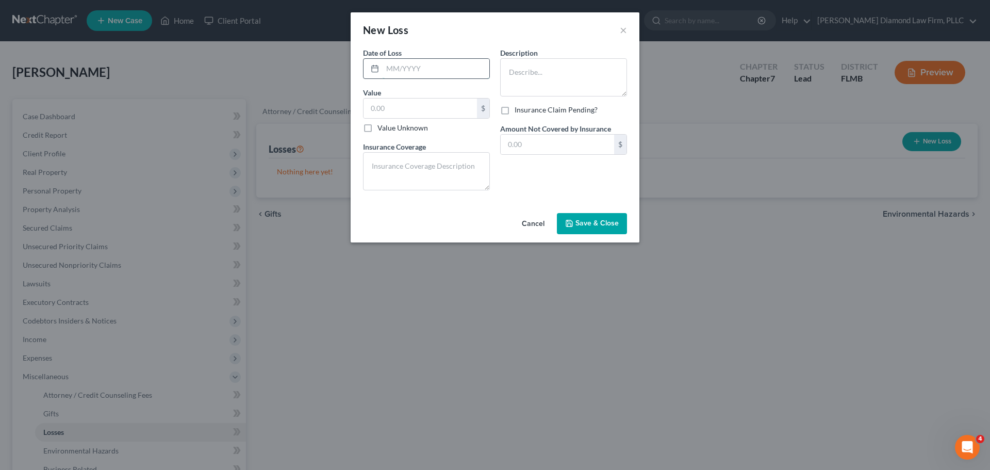
click at [451, 60] on input "text" at bounding box center [436, 69] width 107 height 20
type input "10/2022"
click at [545, 75] on textarea at bounding box center [563, 77] width 127 height 38
type textarea "2020 Chrysler Pacifica"
click at [412, 127] on label "Value Unknown" at bounding box center [403, 128] width 51 height 10
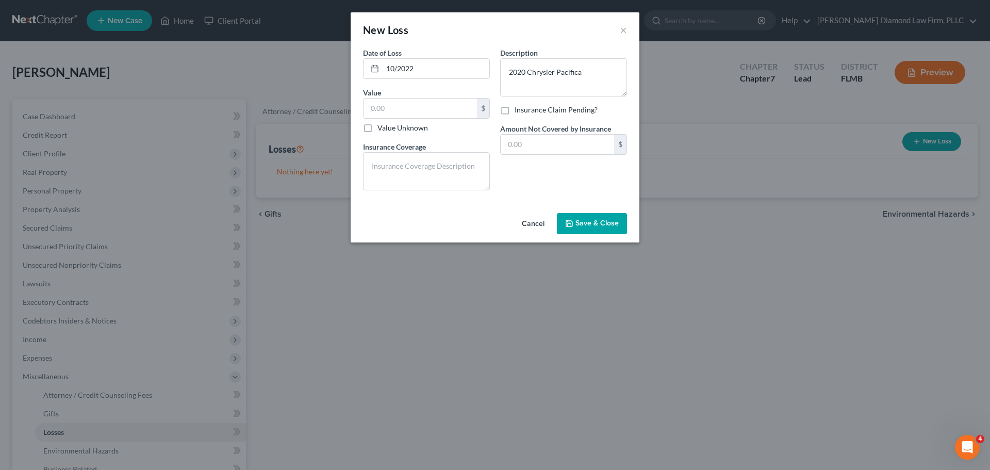
click at [388, 127] on input "Value Unknown" at bounding box center [385, 126] width 7 height 7
checkbox input "true"
type input "0.00"
click at [614, 225] on span "Save & Close" at bounding box center [597, 223] width 43 height 9
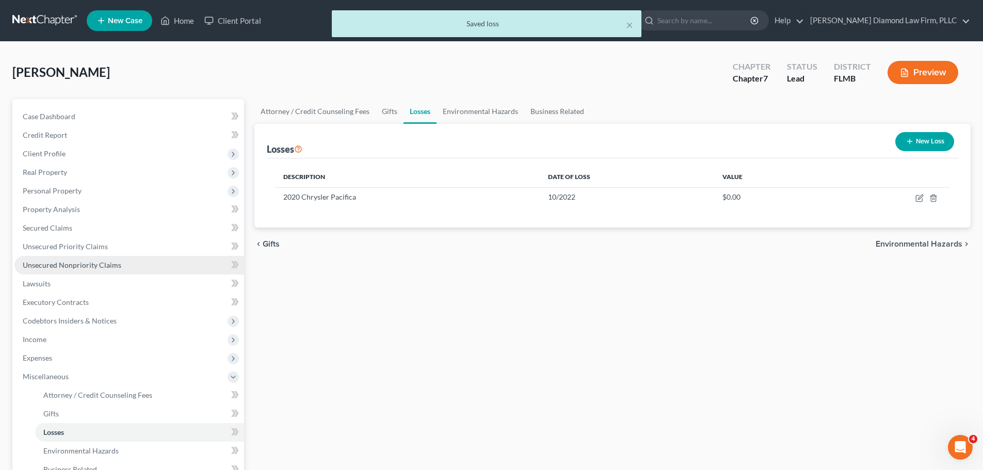
click at [69, 271] on link "Unsecured Nonpriority Claims" at bounding box center [129, 265] width 230 height 19
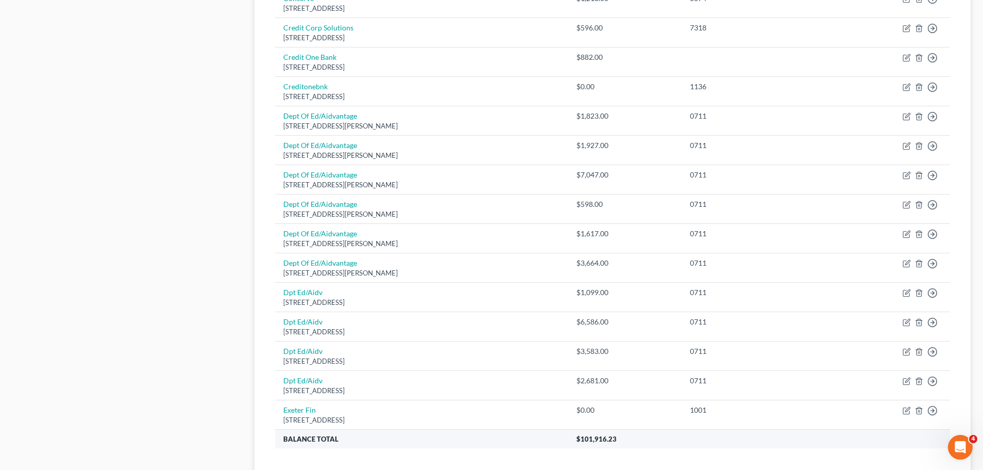
scroll to position [721, 0]
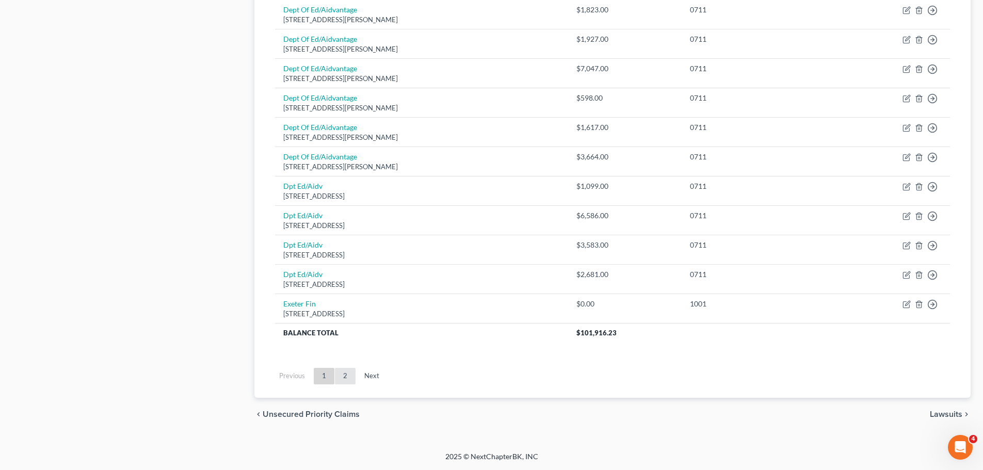
click at [342, 373] on link "2" at bounding box center [345, 376] width 21 height 17
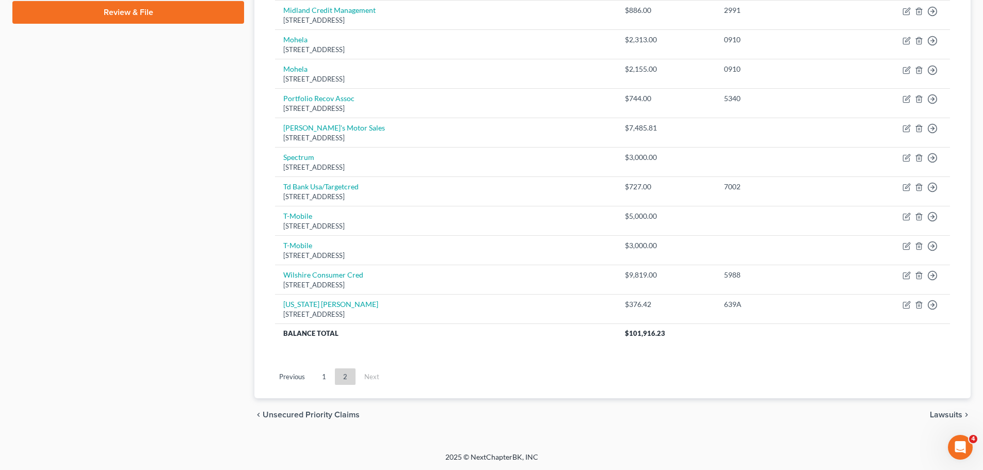
scroll to position [486, 0]
click at [322, 382] on link "1" at bounding box center [324, 376] width 21 height 17
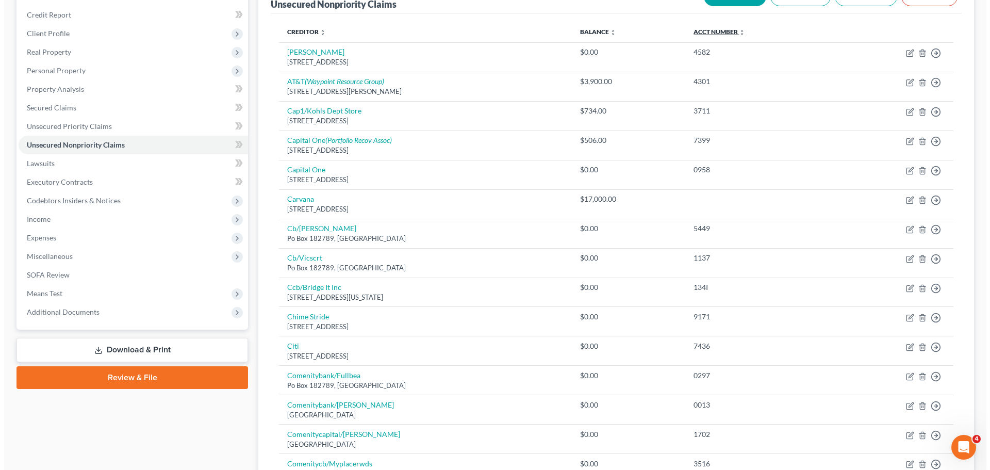
scroll to position [0, 0]
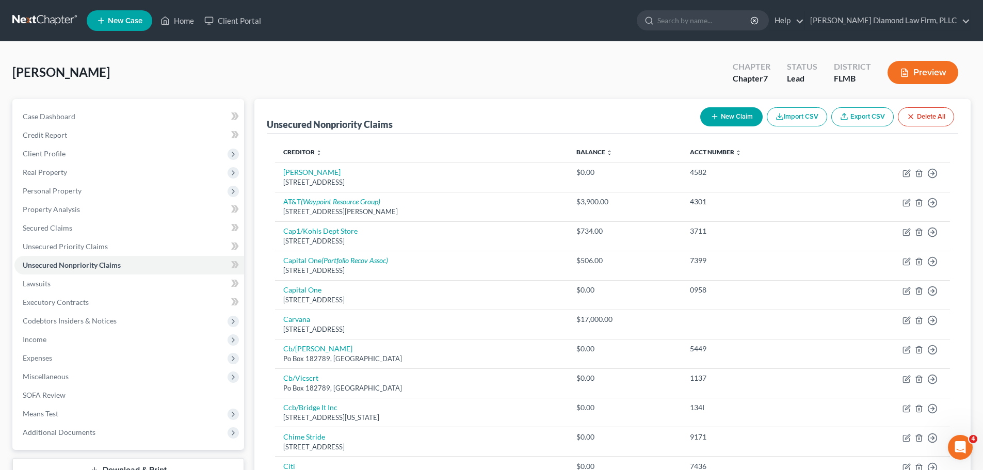
click at [722, 117] on button "New Claim" at bounding box center [731, 116] width 62 height 19
select select "0"
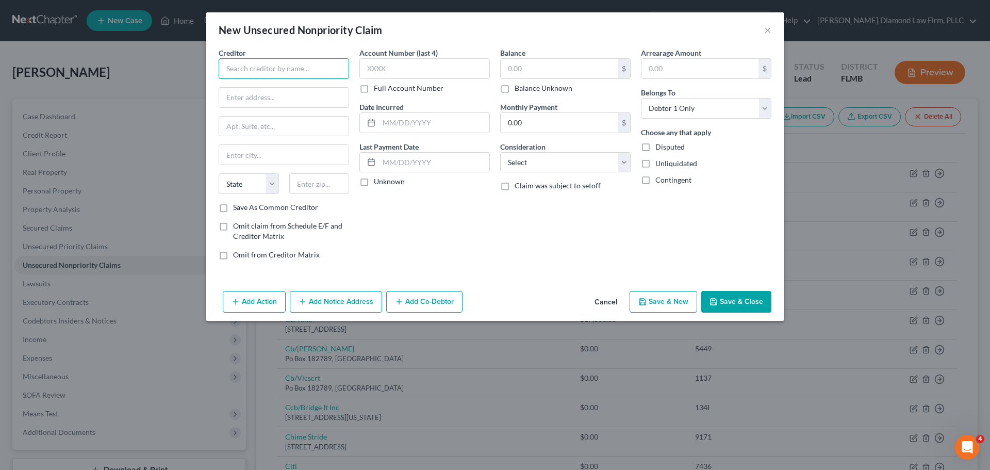
click at [278, 76] on input "text" at bounding box center [284, 68] width 131 height 21
type input "InRouteAuto"
type input "9800 US 192"
type input "Suite 3"
type input "[PERSON_NAME]"
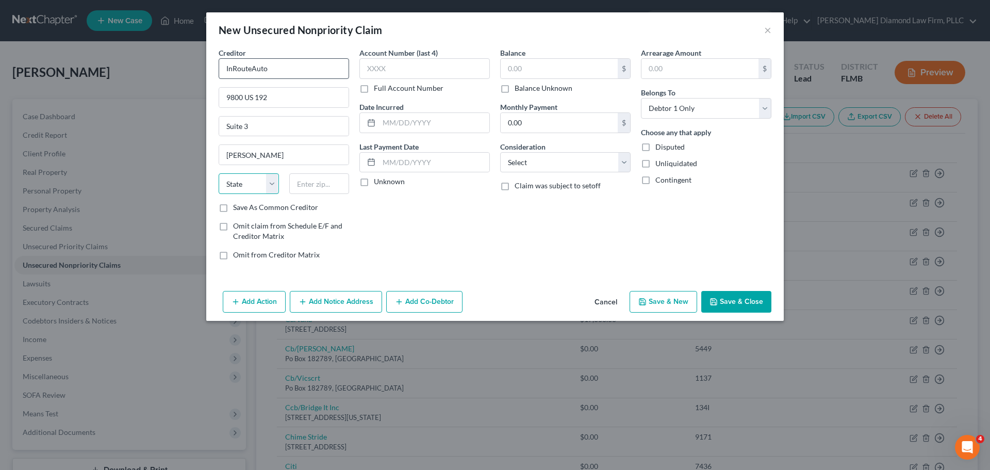
select select "9"
type input "33897"
click at [536, 72] on input "text" at bounding box center [559, 69] width 117 height 20
type input "[GEOGRAPHIC_DATA]"
type input "7,000"
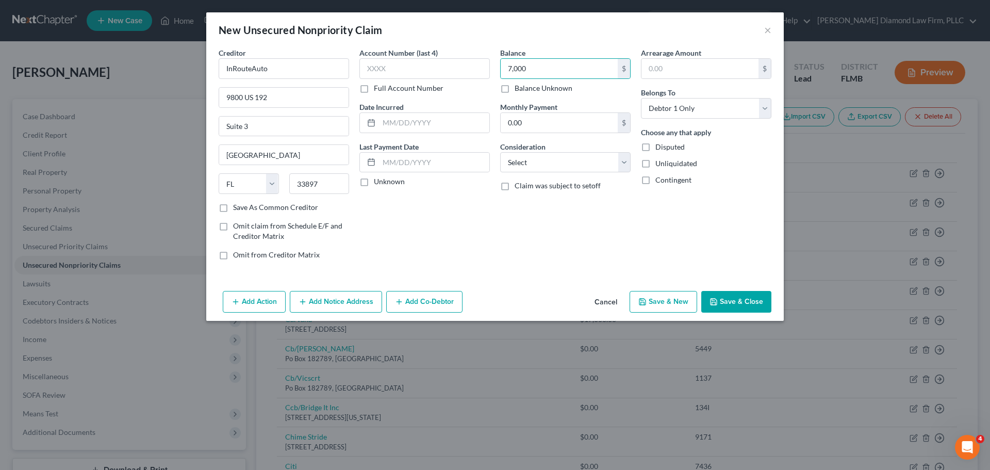
click at [239, 302] on icon "button" at bounding box center [236, 302] width 8 height 8
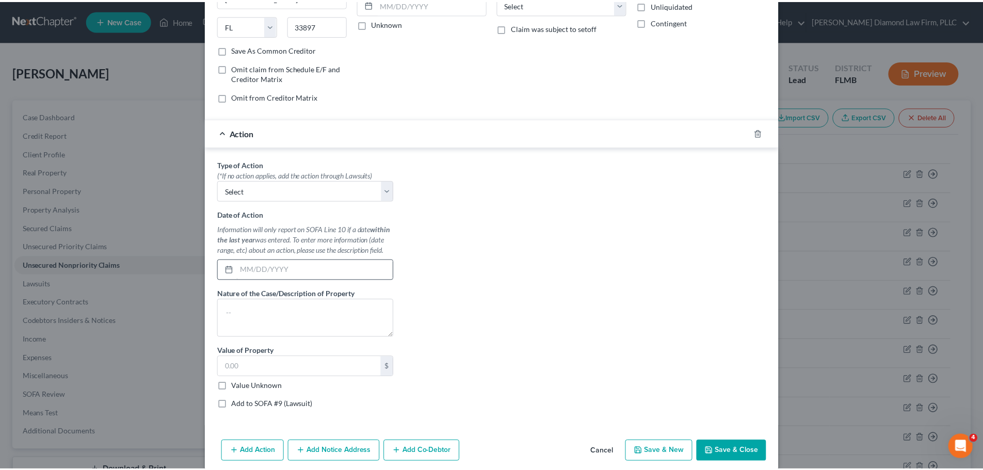
scroll to position [171, 0]
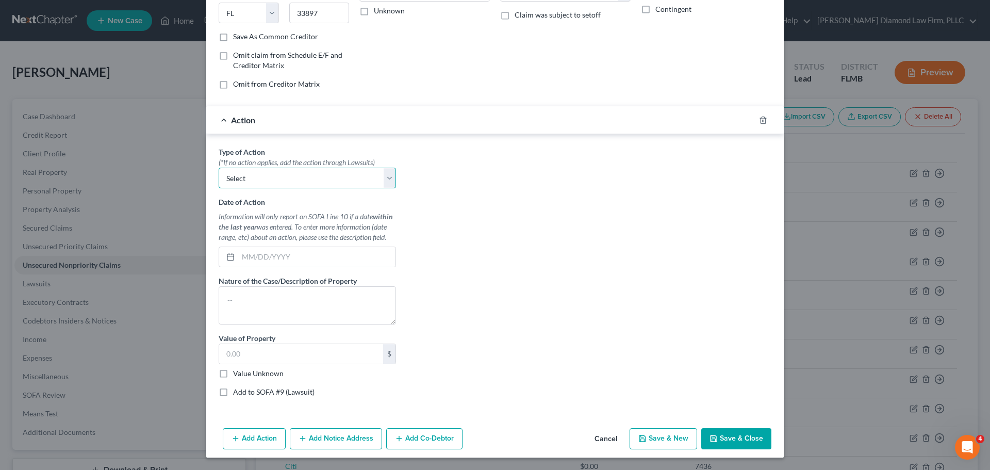
click at [272, 180] on select "Select Repossession Garnishment Foreclosure Personal Injury Attached, Seized, O…" at bounding box center [307, 178] width 177 height 21
select select "1"
click at [219, 168] on select "Select Repossession Garnishment Foreclosure Personal Injury Attached, Seized, O…" at bounding box center [307, 178] width 177 height 21
click at [276, 260] on input "text" at bounding box center [316, 257] width 157 height 20
click at [297, 262] on input "text" at bounding box center [316, 257] width 157 height 20
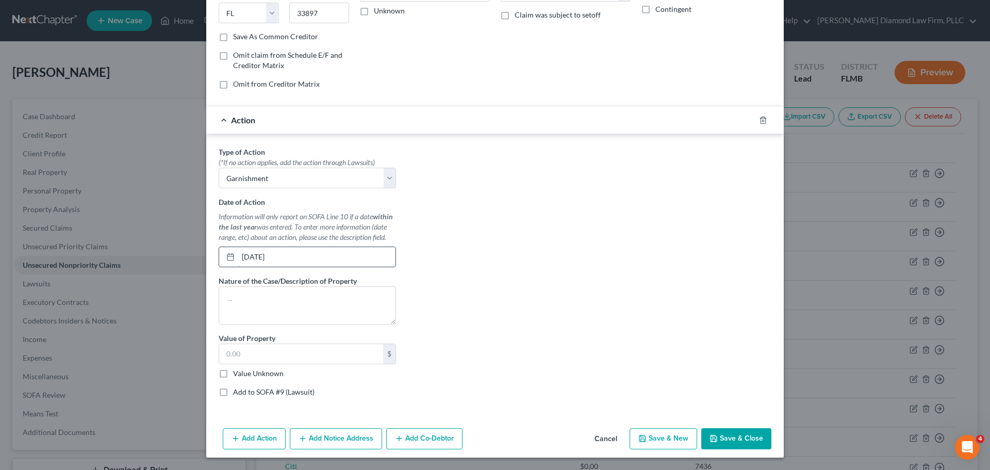
type input "[DATE]"
type textarea "2007 Armada Nissan"
click at [249, 376] on label "Value Unknown" at bounding box center [258, 373] width 51 height 10
click at [244, 375] on input "Value Unknown" at bounding box center [240, 371] width 7 height 7
checkbox input "true"
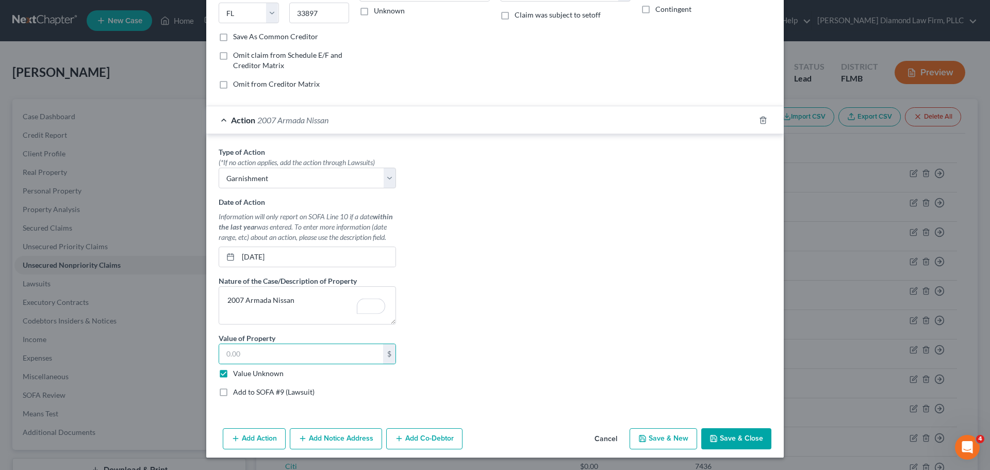
type input "0.00"
click at [729, 440] on button "Save & Close" at bounding box center [737, 439] width 70 height 22
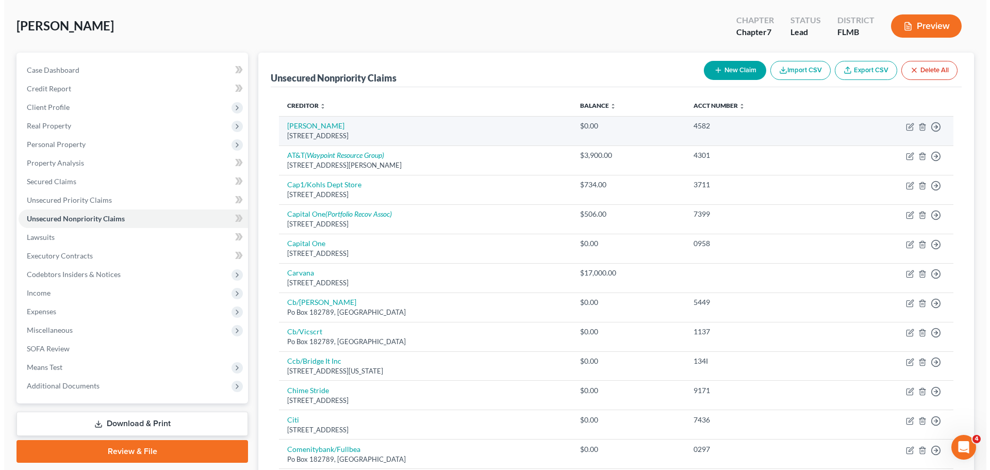
scroll to position [0, 0]
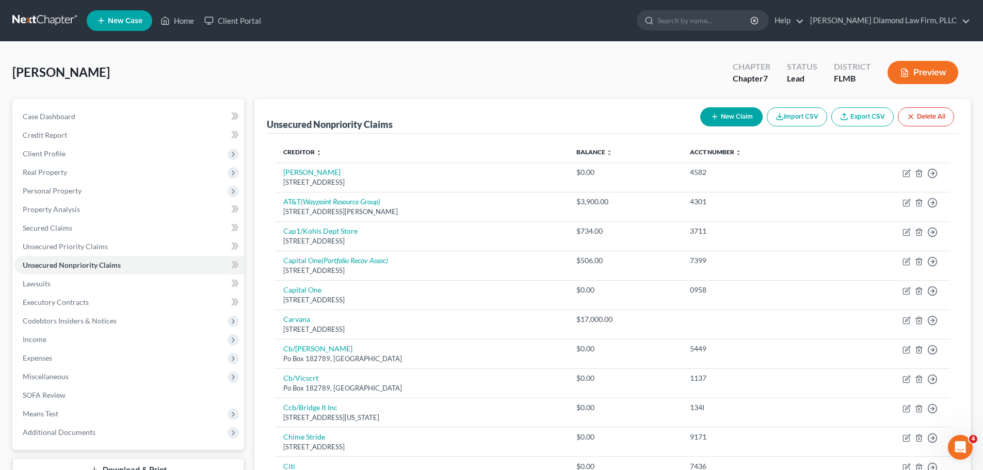
click at [716, 112] on button "New Claim" at bounding box center [731, 116] width 62 height 19
select select "0"
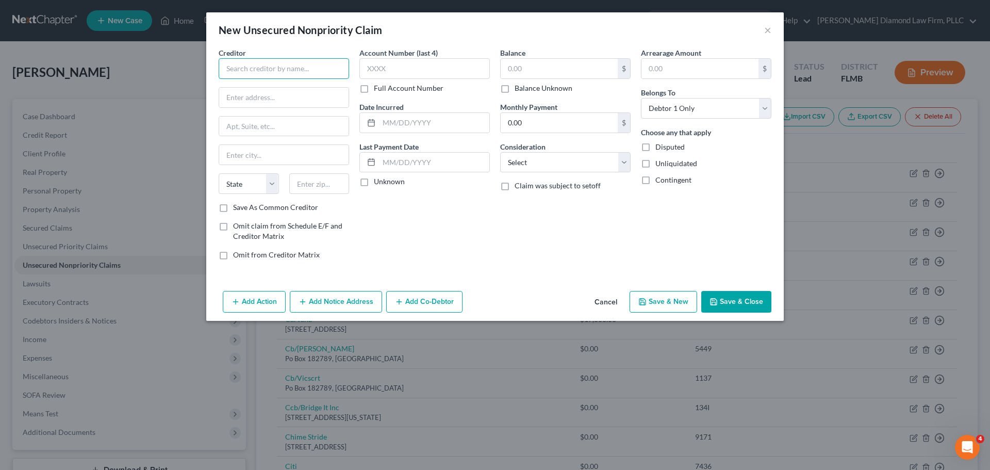
click at [291, 77] on input "text" at bounding box center [284, 68] width 131 height 21
type input "Drivetime Car Sales Company LLC"
type input "[STREET_ADDRESS]"
type input "Tampe"
select select "0"
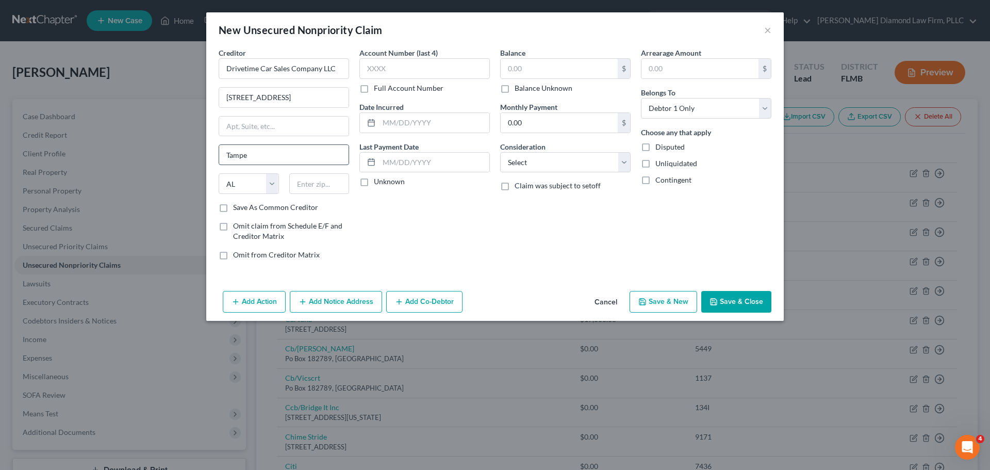
click at [235, 156] on input "Tampe" at bounding box center [283, 155] width 129 height 20
type input "Tempe"
click at [262, 186] on select "State [US_STATE] AK AR AZ CA CO CT DE DC [GEOGRAPHIC_DATA] [GEOGRAPHIC_DATA] GU…" at bounding box center [249, 183] width 60 height 21
select select "3"
click at [219, 173] on select "State [US_STATE] AK AR AZ CA CO CT DE DC [GEOGRAPHIC_DATA] [GEOGRAPHIC_DATA] GU…" at bounding box center [249, 183] width 60 height 21
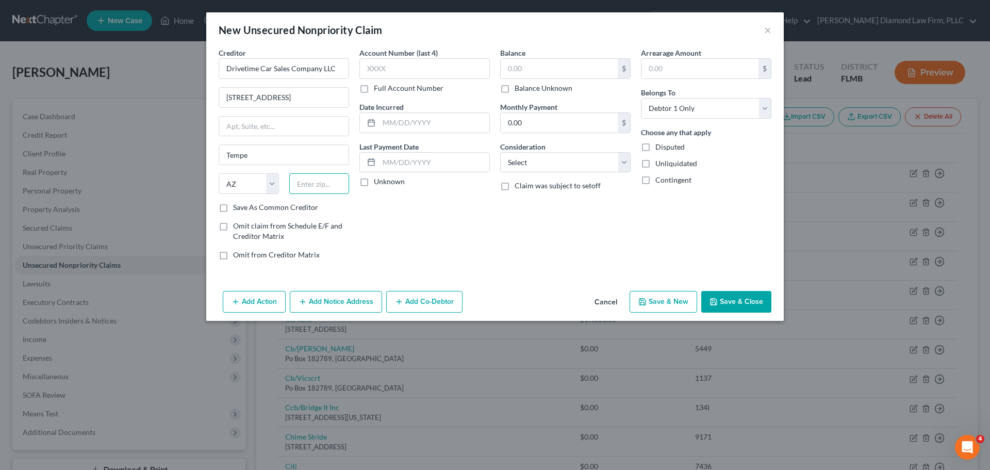
click at [343, 185] on input "text" at bounding box center [319, 183] width 60 height 21
type input "85281"
click at [583, 66] on input "text" at bounding box center [559, 69] width 117 height 20
type input "11,096.21"
click at [246, 305] on button "Add Action" at bounding box center [254, 302] width 63 height 22
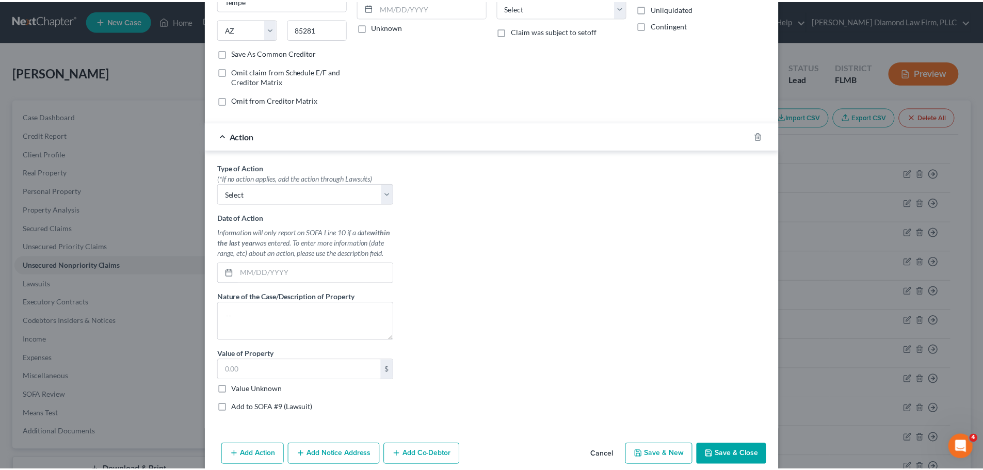
scroll to position [171, 0]
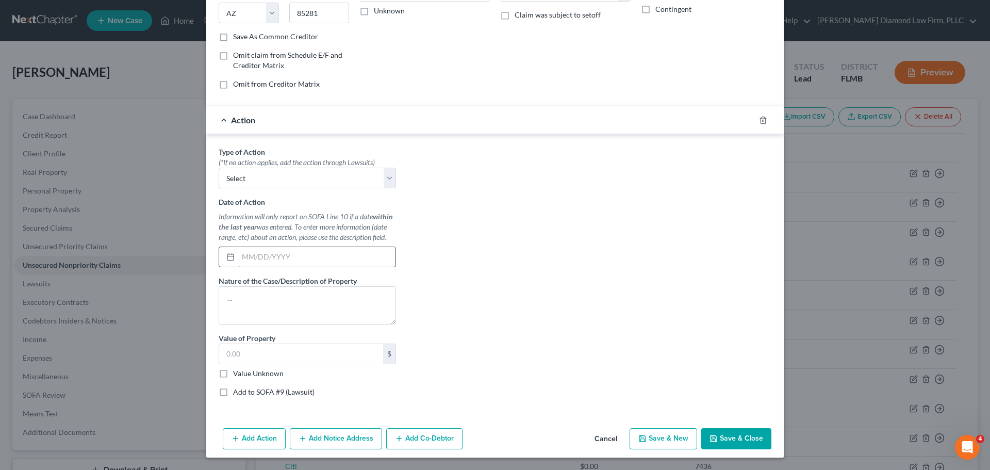
click at [302, 253] on input "text" at bounding box center [316, 257] width 157 height 20
type input "[DATE]"
type textarea "Dodge Caravan"
click at [264, 375] on label "Value Unknown" at bounding box center [258, 373] width 51 height 10
click at [244, 375] on input "Value Unknown" at bounding box center [240, 371] width 7 height 7
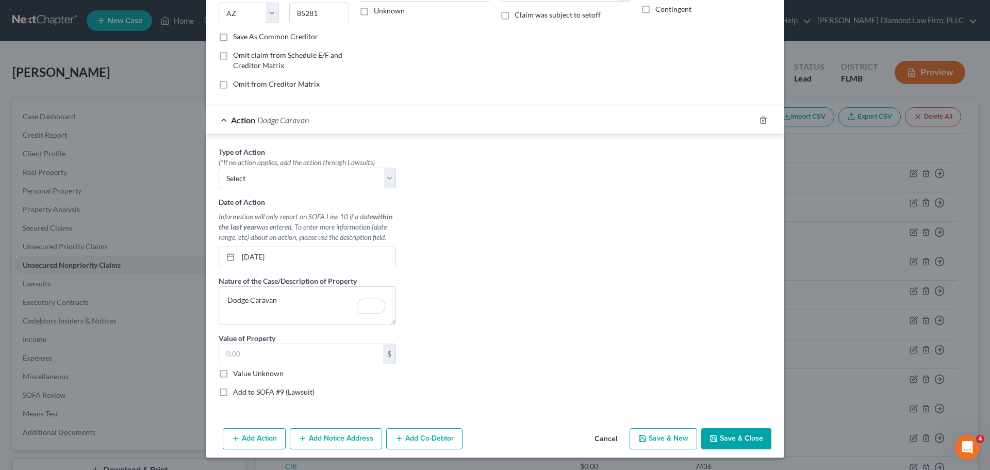
checkbox input "true"
type input "0.00"
click at [724, 438] on button "Save & Close" at bounding box center [737, 439] width 70 height 22
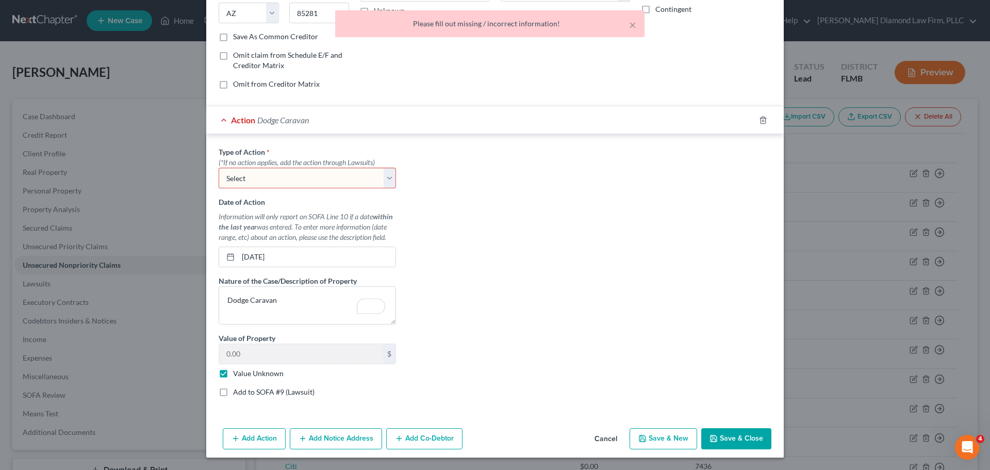
click at [303, 173] on select "Select Repossession Garnishment Foreclosure Personal Injury Attached, Seized, O…" at bounding box center [307, 178] width 177 height 21
select select "0"
click at [219, 168] on select "Select Repossession Garnishment Foreclosure Personal Injury Attached, Seized, O…" at bounding box center [307, 178] width 177 height 21
click at [740, 440] on button "Save & Close" at bounding box center [737, 439] width 70 height 22
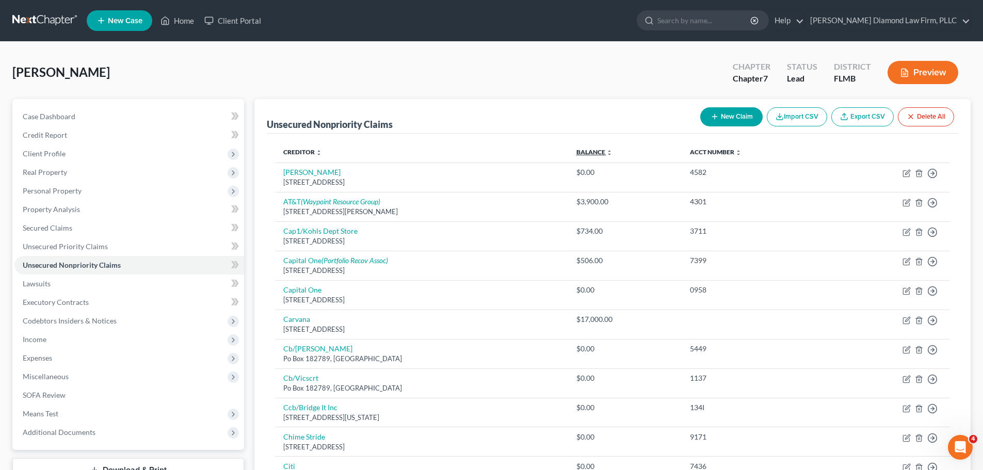
click at [612, 155] on link "Balance expand_more expand_less unfold_more" at bounding box center [594, 152] width 36 height 8
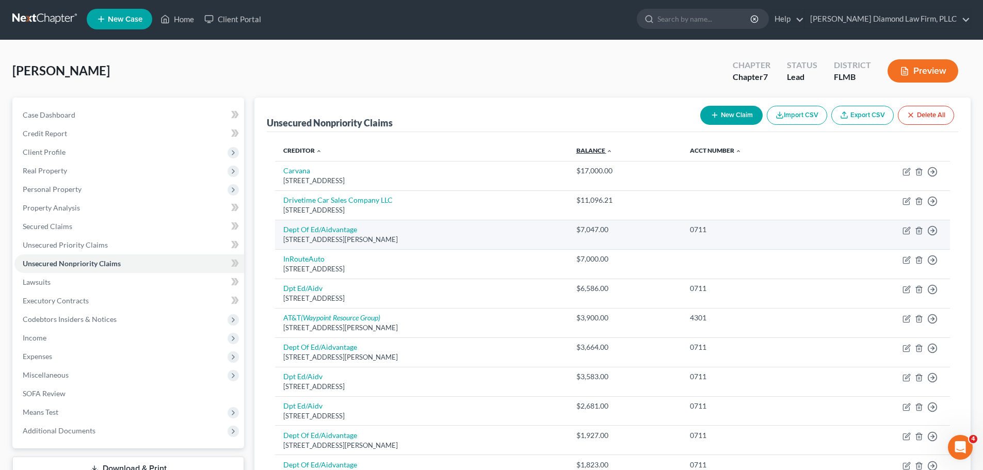
scroll to position [0, 0]
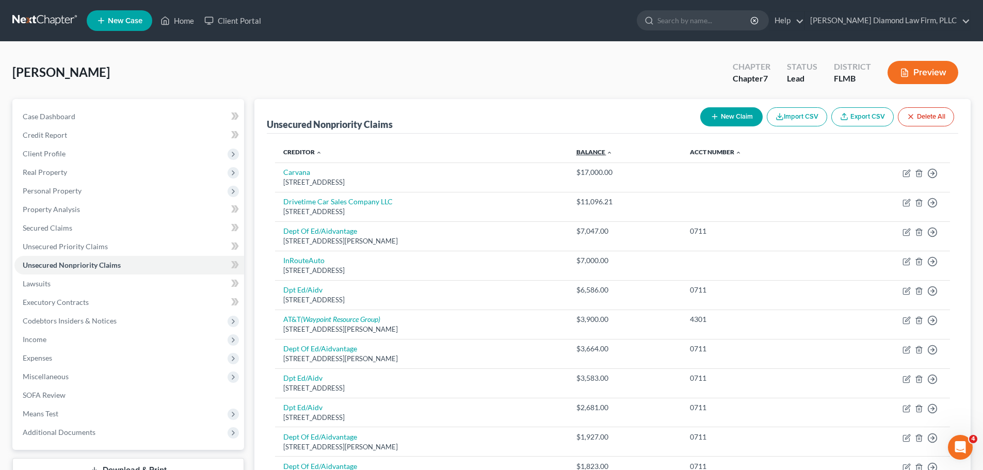
click at [612, 153] on link "Balance expand_more expand_less unfold_more" at bounding box center [594, 152] width 36 height 8
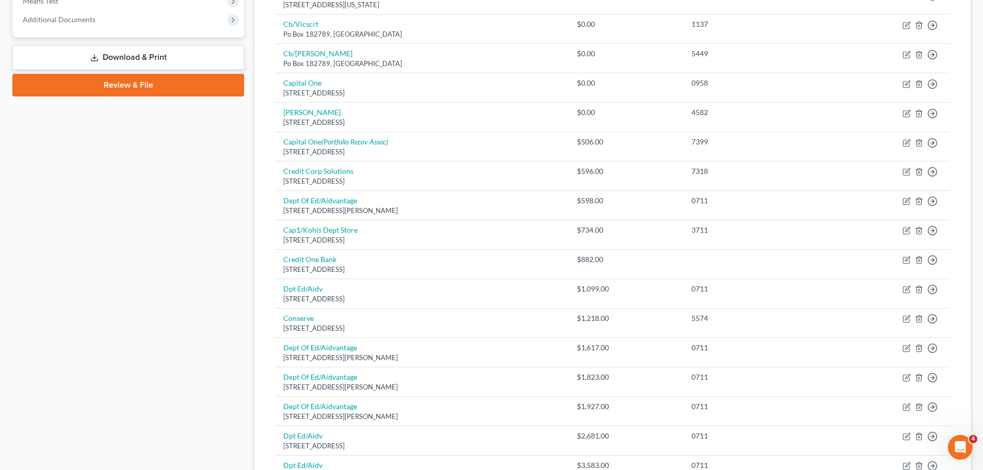
scroll to position [774, 0]
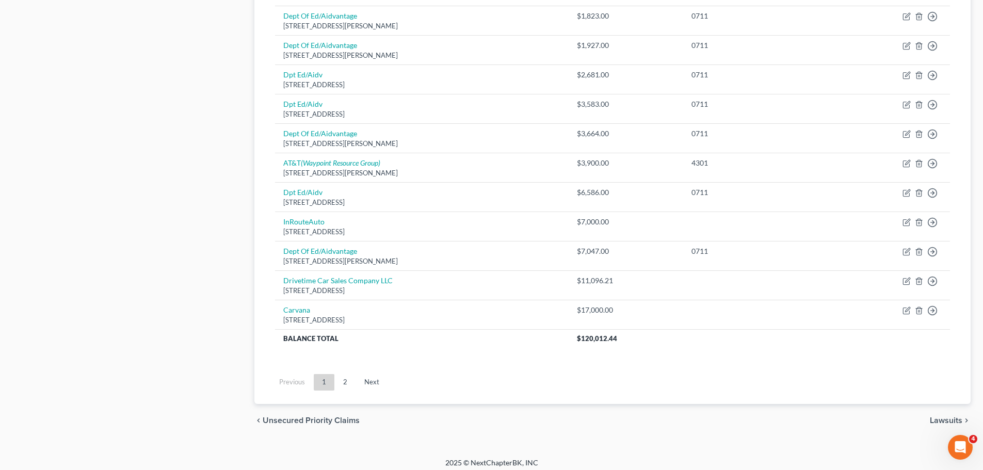
click at [345, 371] on ul "Previous 1 2 Next" at bounding box center [612, 382] width 691 height 27
click at [345, 377] on link "2" at bounding box center [345, 382] width 21 height 17
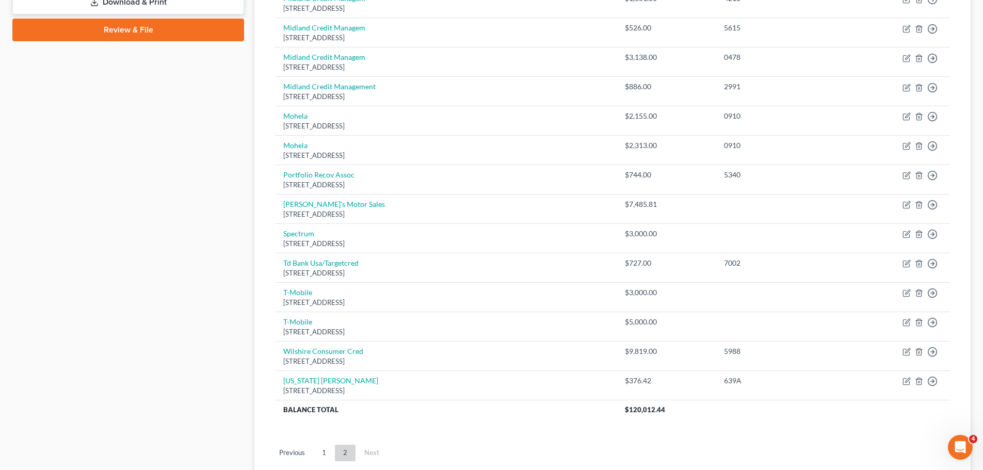
scroll to position [545, 0]
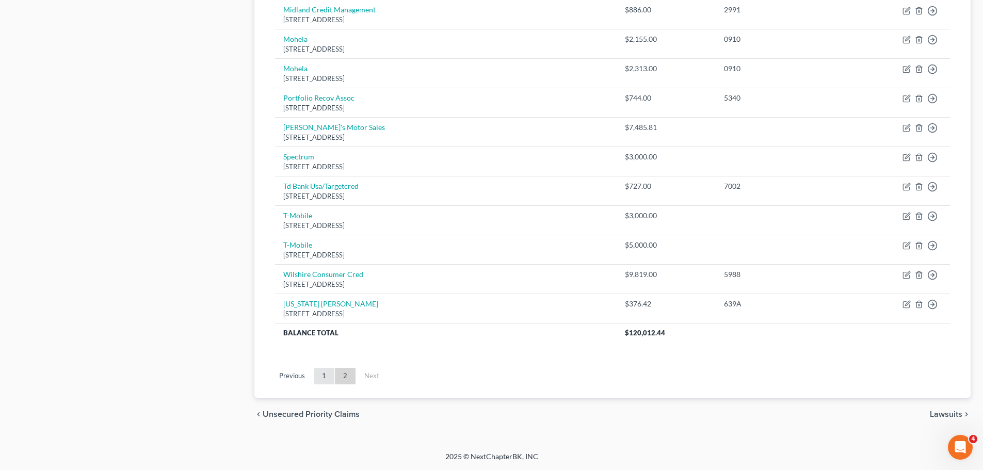
click at [320, 378] on link "1" at bounding box center [324, 376] width 21 height 17
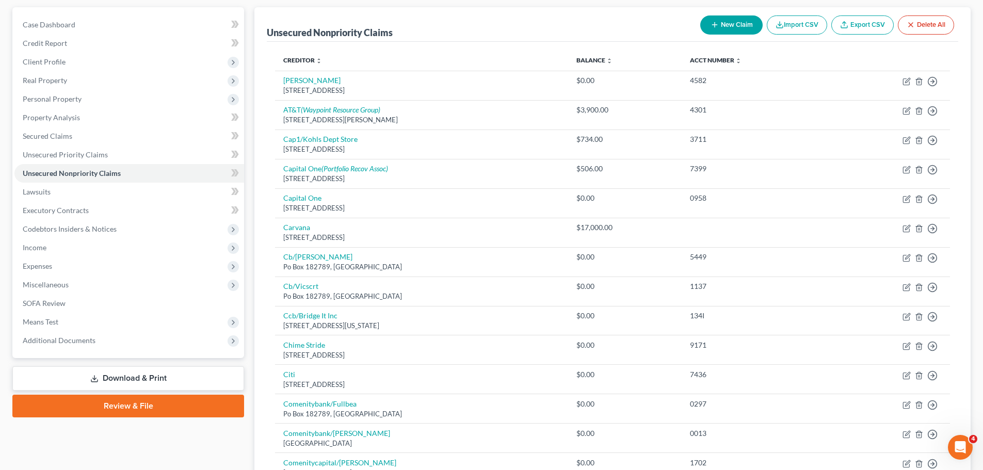
scroll to position [80, 0]
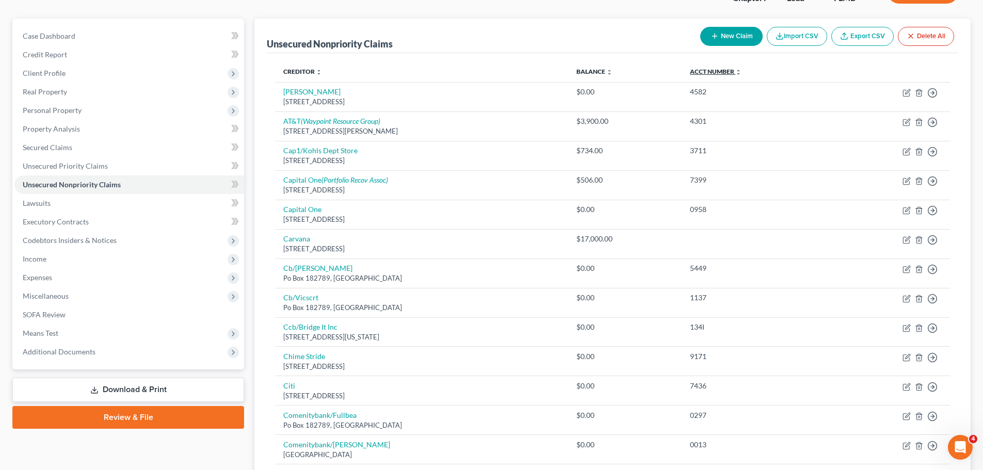
click at [715, 74] on link "Acct Number expand_more expand_less unfold_more" at bounding box center [716, 72] width 52 height 8
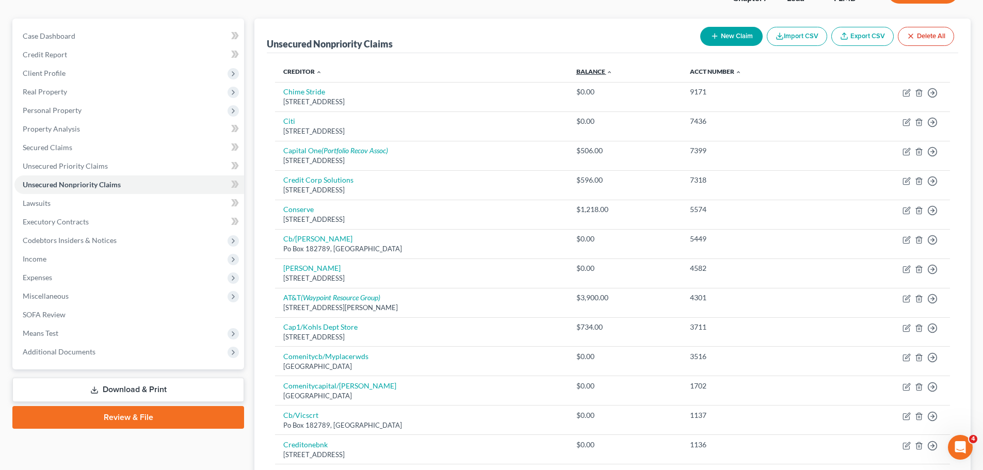
click at [610, 70] on link "Balance expand_more expand_less unfold_more" at bounding box center [594, 72] width 36 height 8
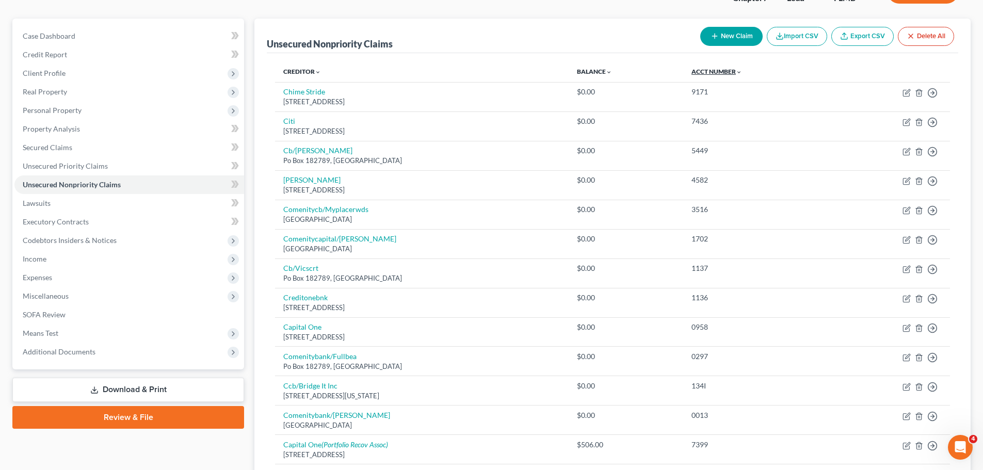
click at [720, 72] on link "Acct Number expand_more expand_less unfold_more" at bounding box center [716, 72] width 51 height 8
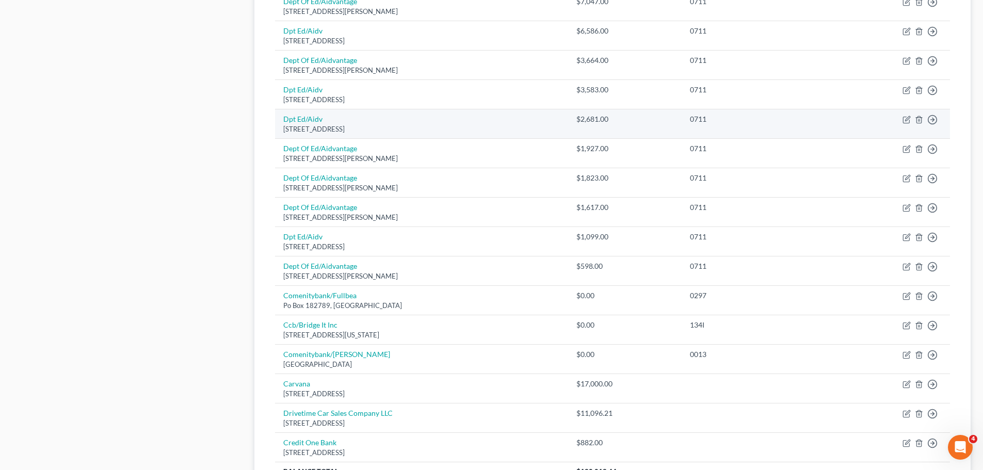
scroll to position [721, 0]
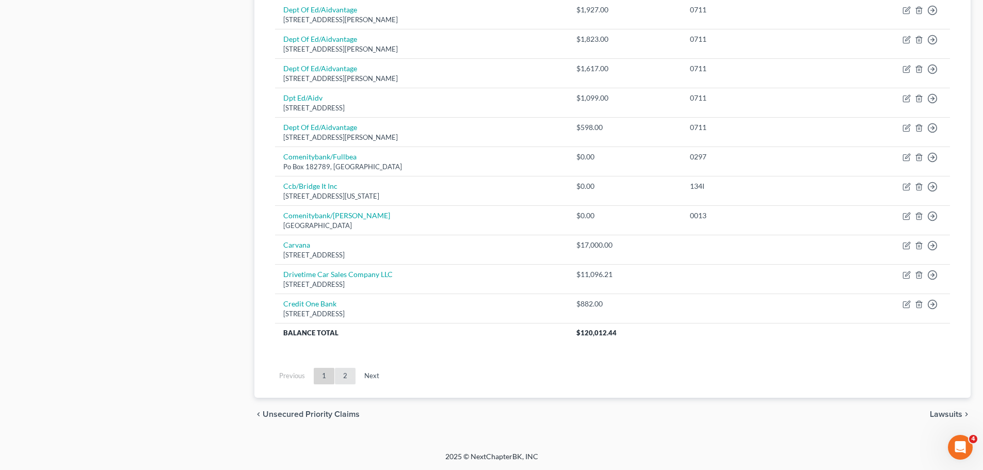
click at [341, 381] on link "2" at bounding box center [345, 376] width 21 height 17
click at [330, 378] on link "1" at bounding box center [324, 376] width 21 height 17
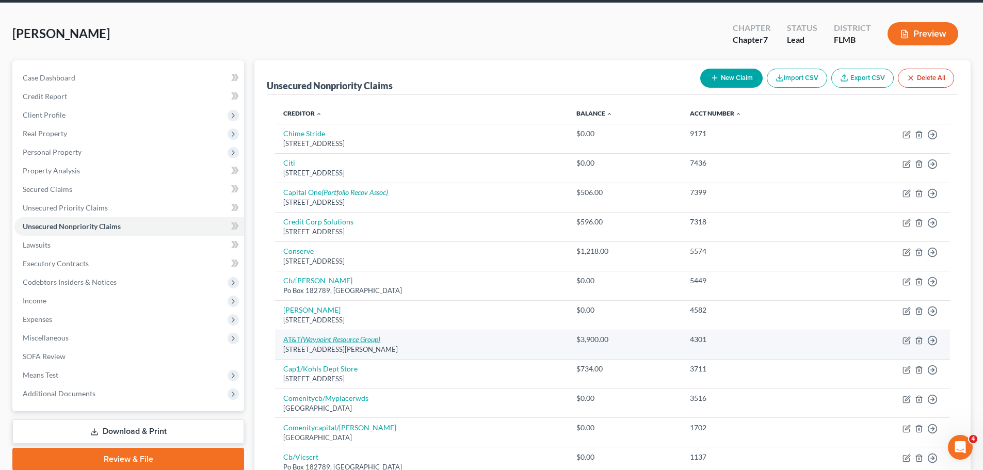
scroll to position [0, 0]
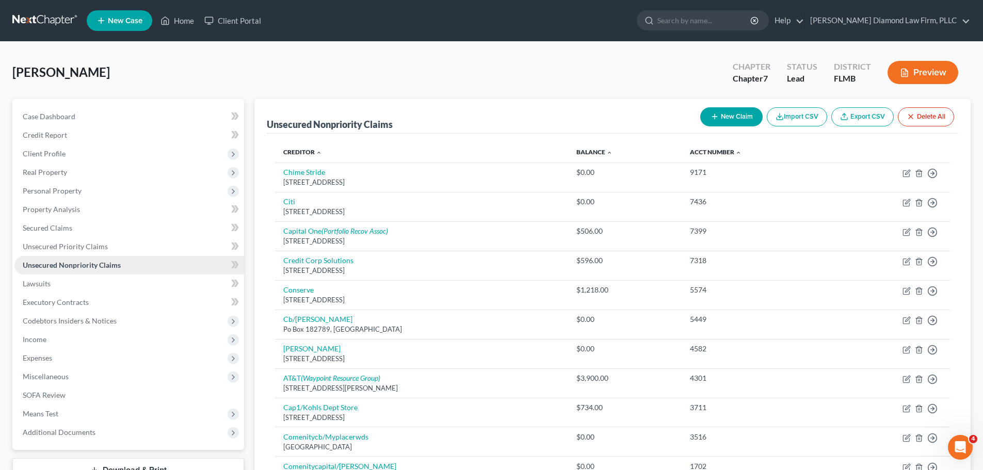
click at [89, 267] on span "Unsecured Nonpriority Claims" at bounding box center [72, 265] width 98 height 9
click at [87, 245] on span "Unsecured Priority Claims" at bounding box center [65, 246] width 85 height 9
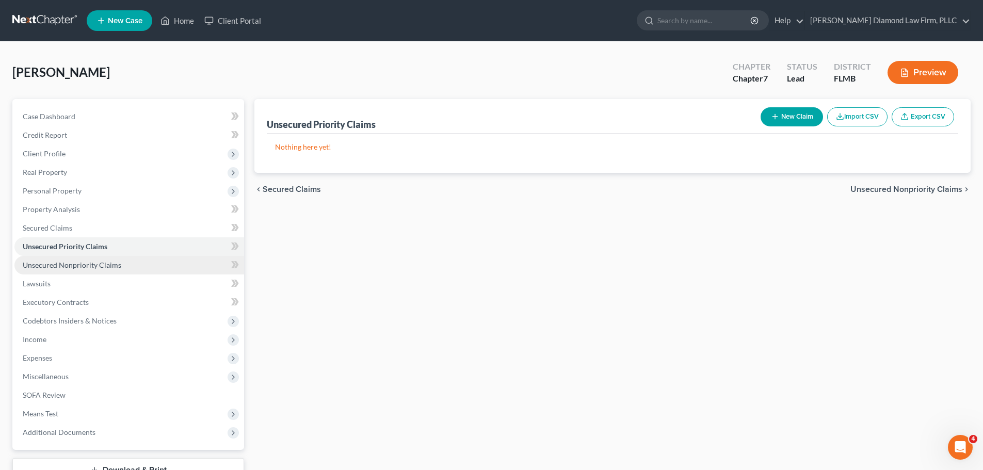
click at [87, 264] on span "Unsecured Nonpriority Claims" at bounding box center [72, 265] width 99 height 9
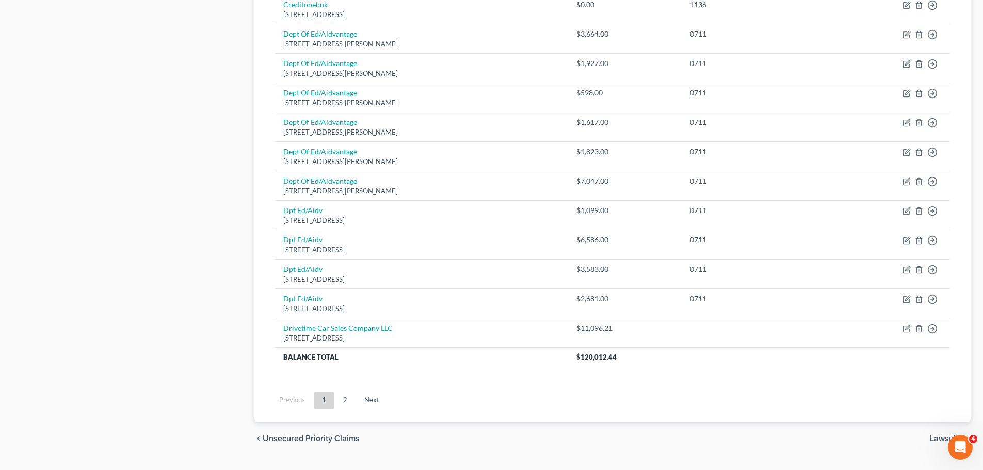
scroll to position [721, 0]
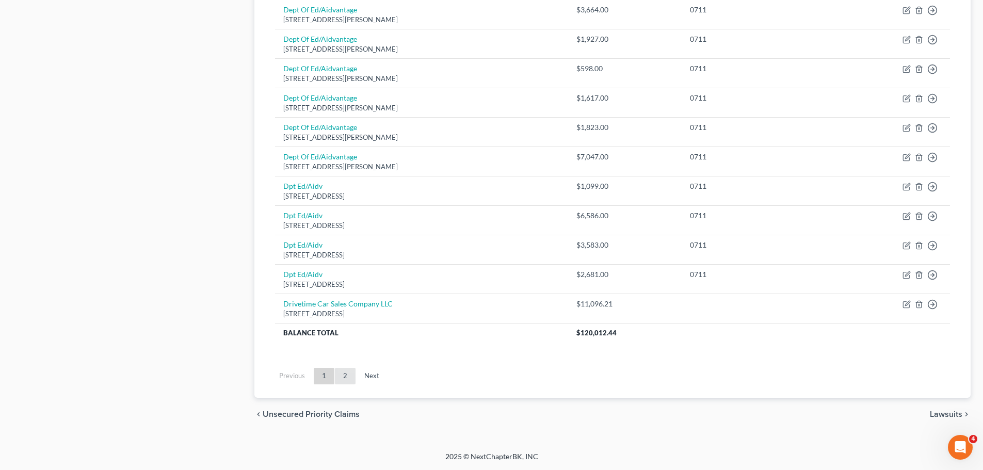
click at [344, 379] on link "2" at bounding box center [345, 376] width 21 height 17
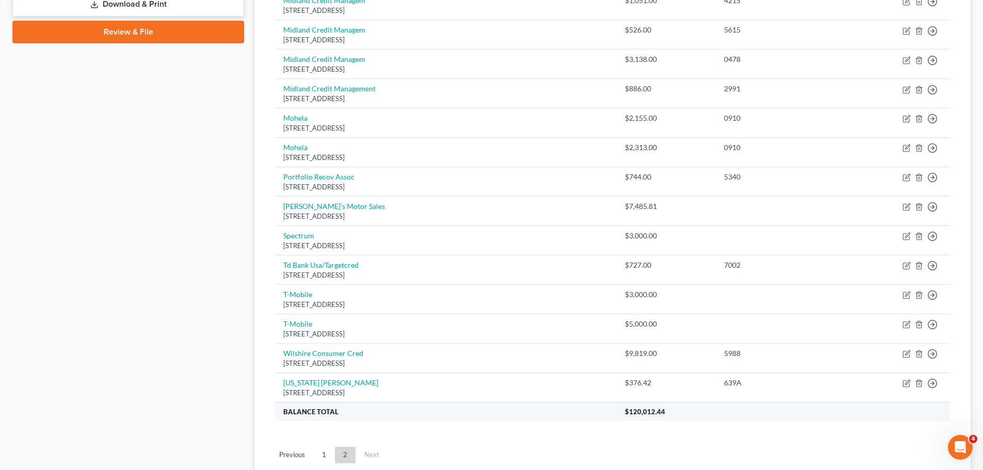
scroll to position [545, 0]
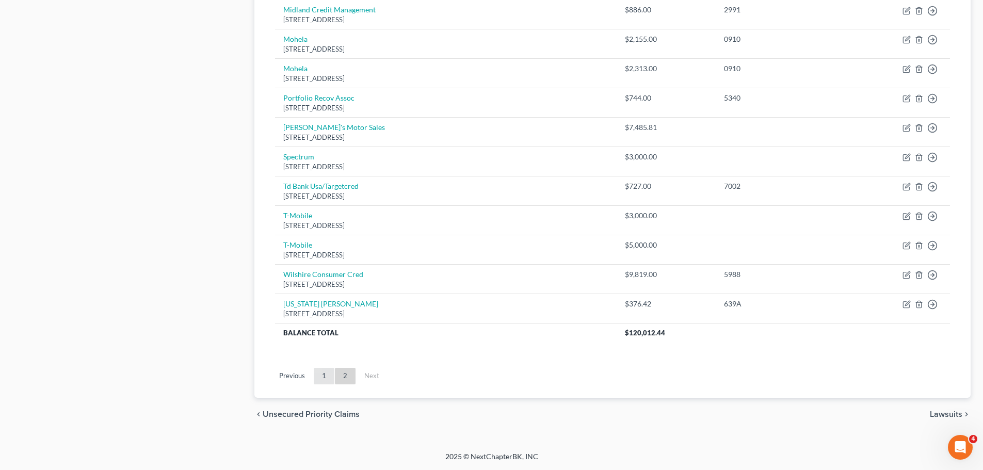
click at [324, 381] on link "1" at bounding box center [324, 376] width 21 height 17
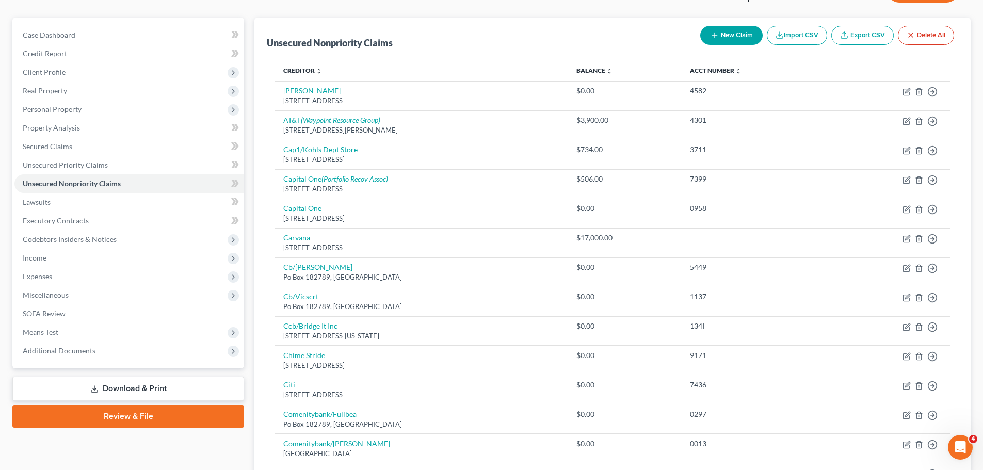
scroll to position [52, 0]
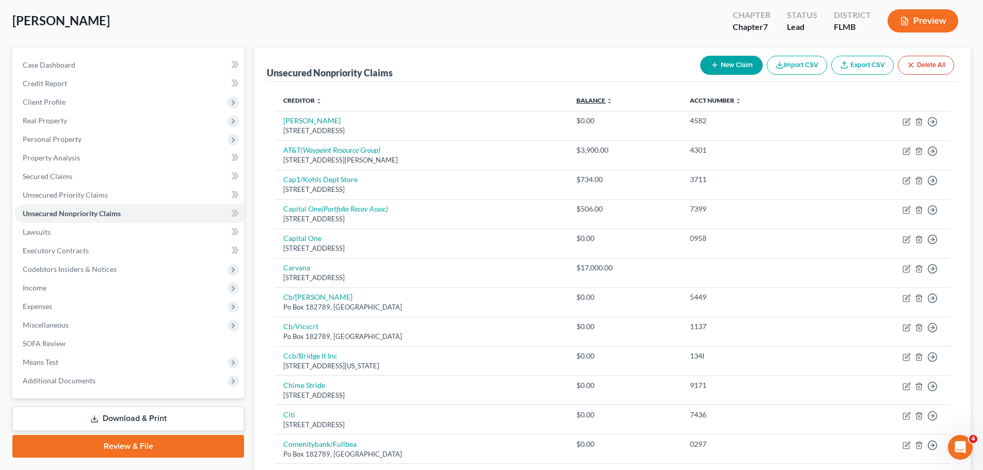
click at [612, 100] on link "Balance expand_more expand_less unfold_more" at bounding box center [594, 100] width 36 height 8
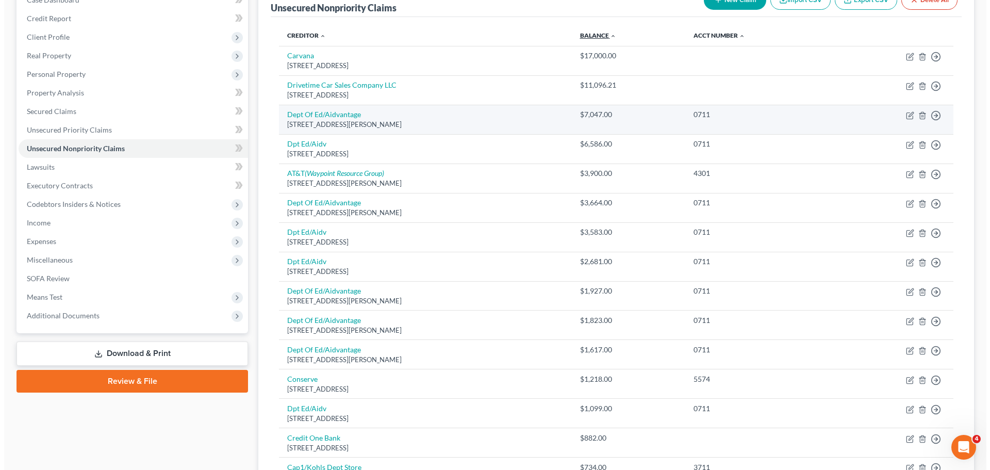
scroll to position [103, 0]
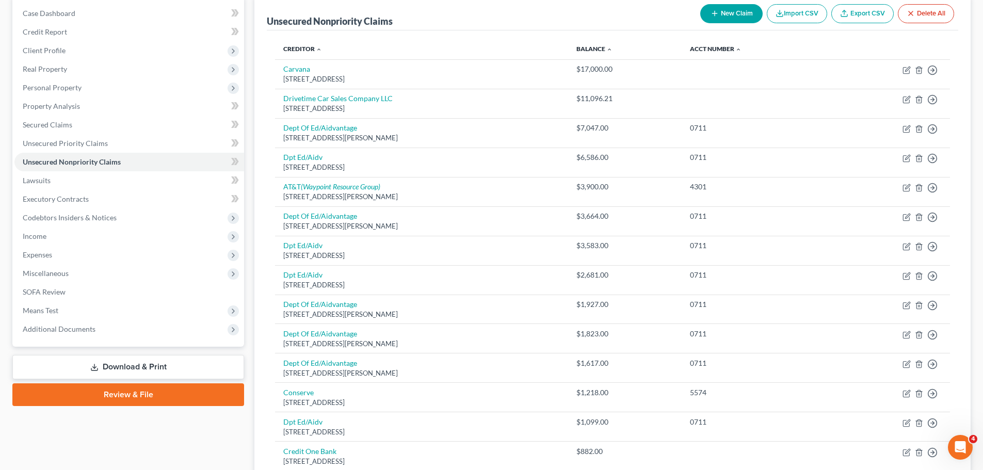
click at [708, 21] on button "New Claim" at bounding box center [731, 13] width 62 height 19
select select "0"
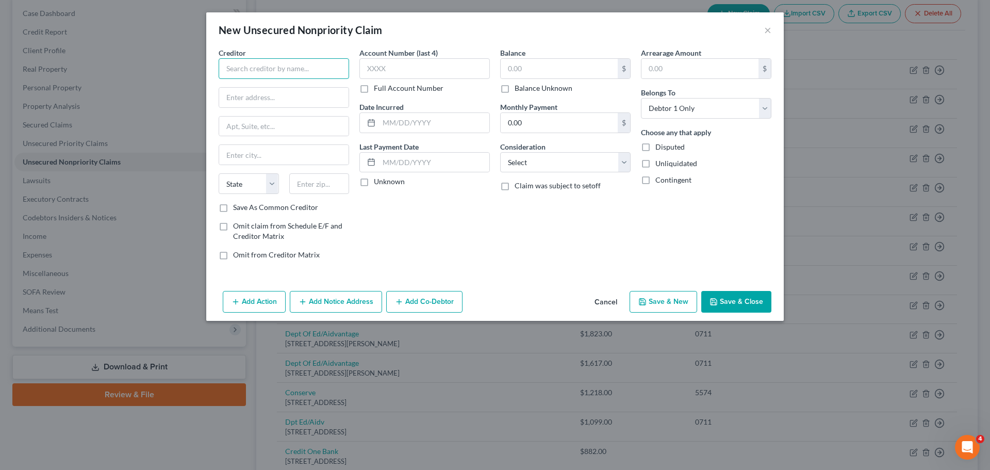
click at [270, 71] on input "text" at bounding box center [284, 68] width 131 height 21
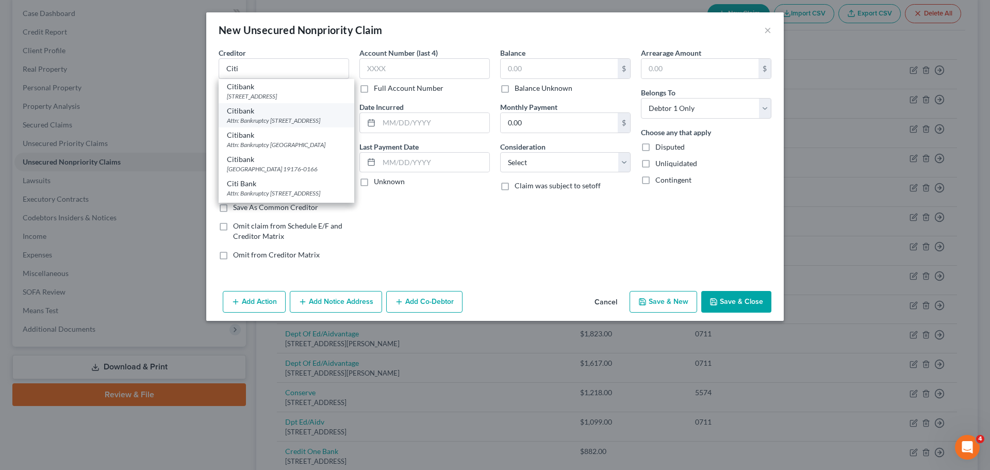
click at [283, 105] on div "Citibank Attn: Bankruptcy [STREET_ADDRESS]" at bounding box center [287, 115] width 136 height 24
type input "Citibank"
type input "Attn: Bankruptcy"
type input "PO Box 6286"
type input "[GEOGRAPHIC_DATA]"
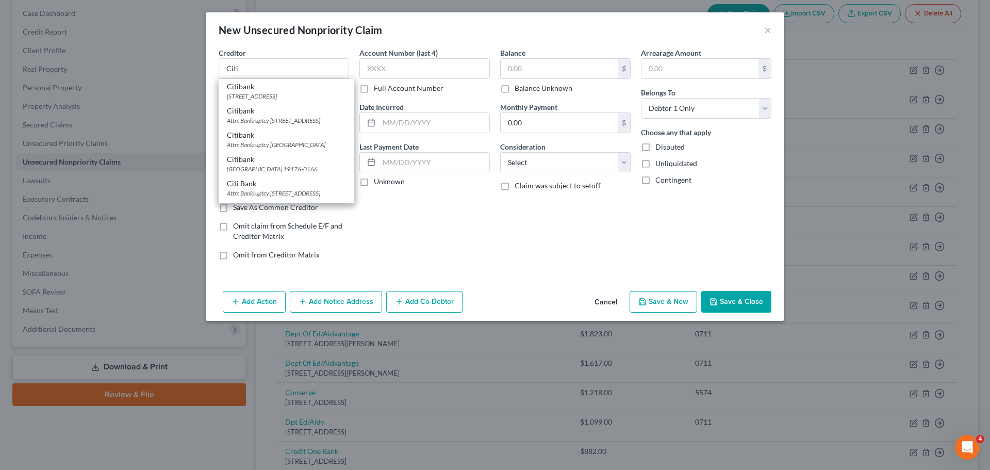
select select "43"
type input "57117"
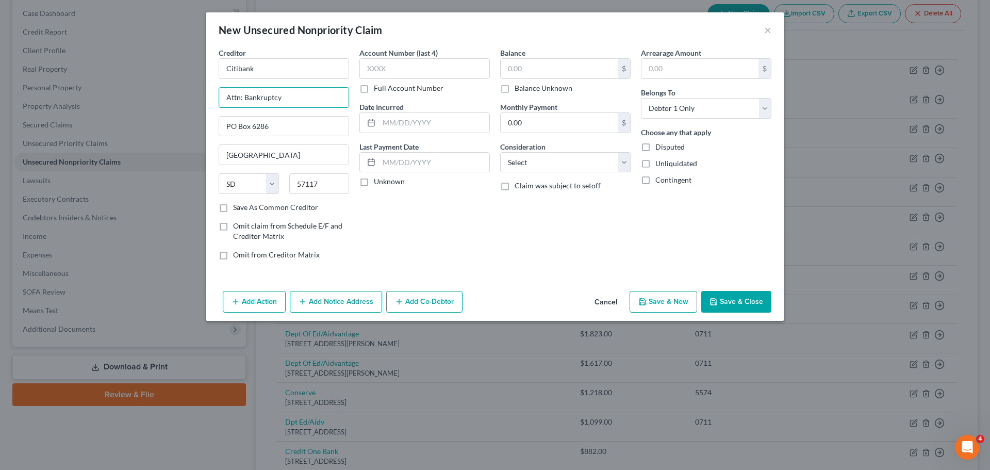
drag, startPoint x: 286, startPoint y: 100, endPoint x: 216, endPoint y: 91, distance: 70.8
click at [216, 91] on div "Creditor * Citibank Attn: Bankruptcy PO Box 6286 [GEOGRAPHIC_DATA] [US_STATE][G…" at bounding box center [284, 157] width 141 height 221
drag, startPoint x: 281, startPoint y: 128, endPoint x: 214, endPoint y: 119, distance: 67.8
click at [214, 119] on div "Creditor * Citibank PO Box 6286 [GEOGRAPHIC_DATA] [US_STATE][GEOGRAPHIC_DATA] […" at bounding box center [284, 157] width 141 height 221
click at [241, 102] on input "text" at bounding box center [283, 98] width 129 height 20
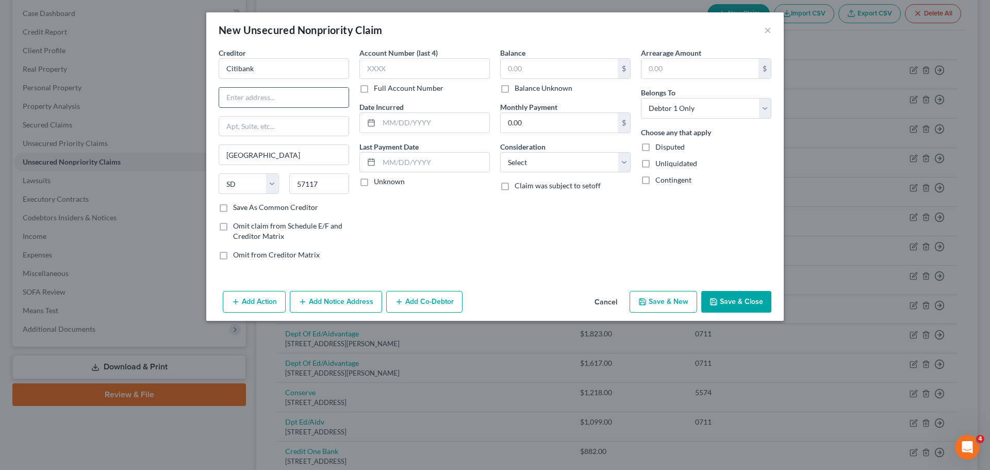
paste input "PO Box 6286"
type input "PO Box 6286"
click at [390, 63] on input "text" at bounding box center [425, 68] width 131 height 21
type input "5340"
click at [574, 72] on input "text" at bounding box center [559, 69] width 117 height 20
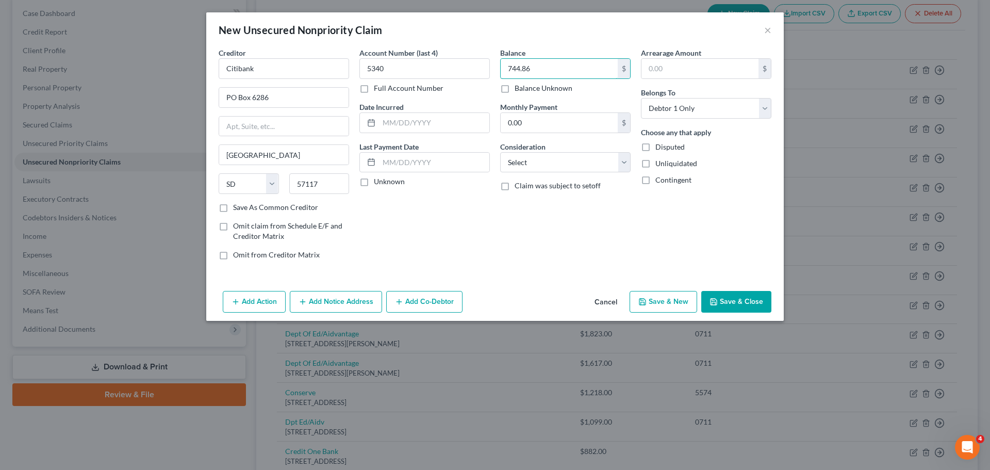
type input "744.86"
click at [335, 305] on button "Add Notice Address" at bounding box center [336, 302] width 92 height 22
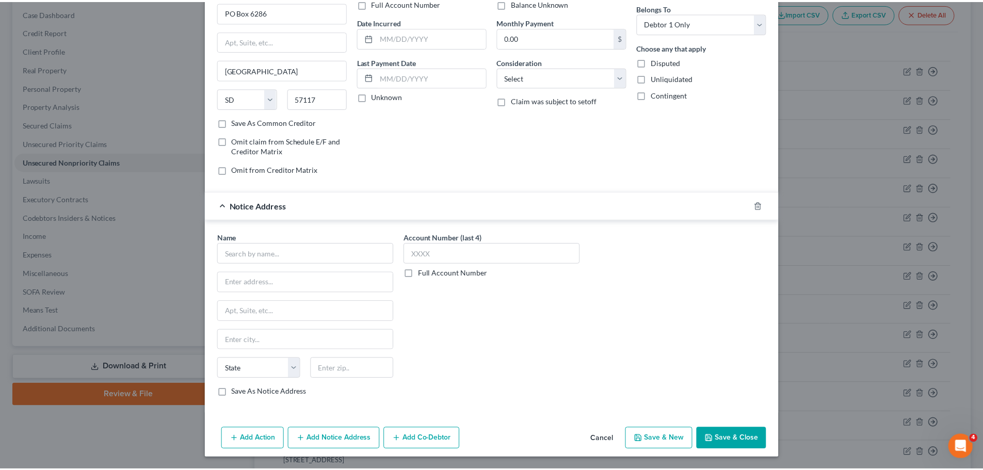
scroll to position [86, 0]
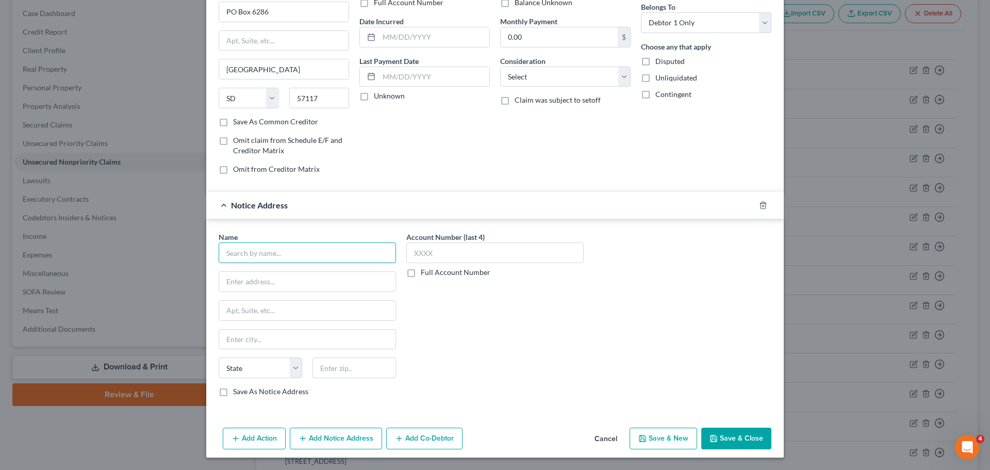
click at [286, 251] on input "text" at bounding box center [307, 252] width 177 height 21
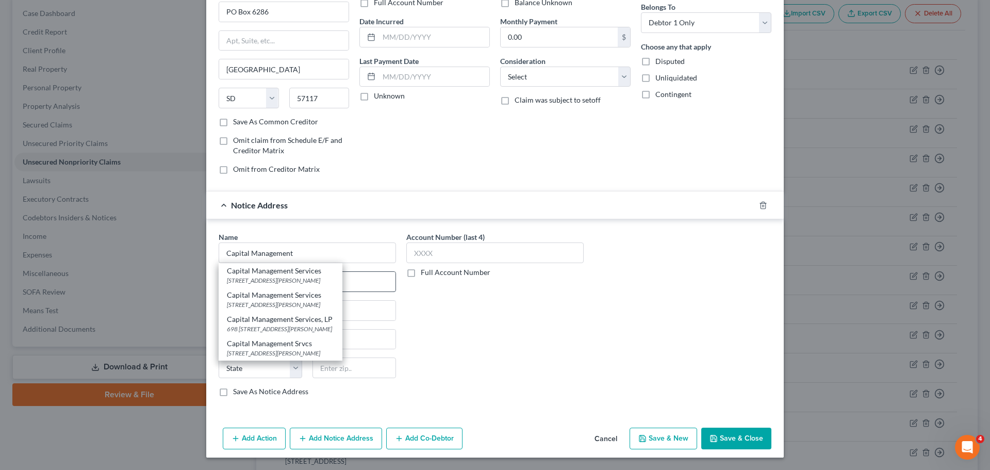
click at [303, 273] on div "Capital Management Services" at bounding box center [280, 271] width 107 height 10
type input "Capital Management Services"
type input "[STREET_ADDRESS][PERSON_NAME]"
type input "Buffalo"
select select "35"
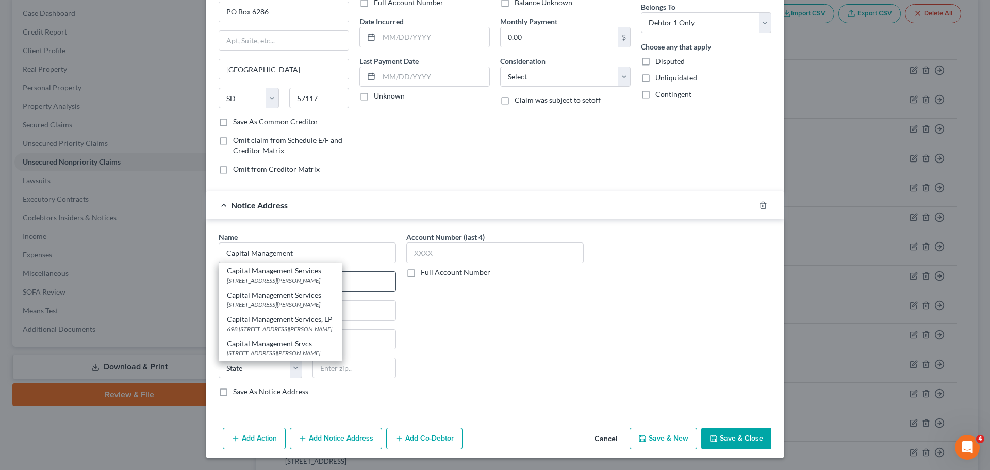
type input "14206"
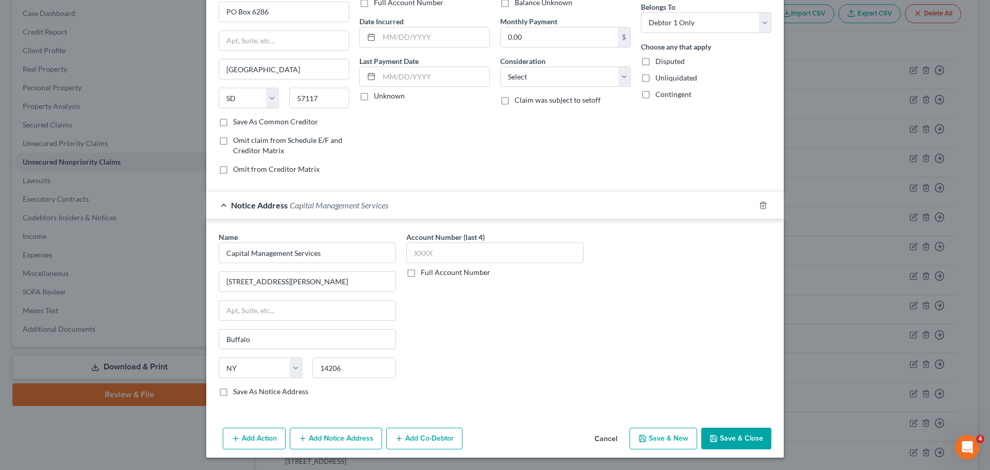
click at [745, 445] on button "Save & Close" at bounding box center [737, 439] width 70 height 22
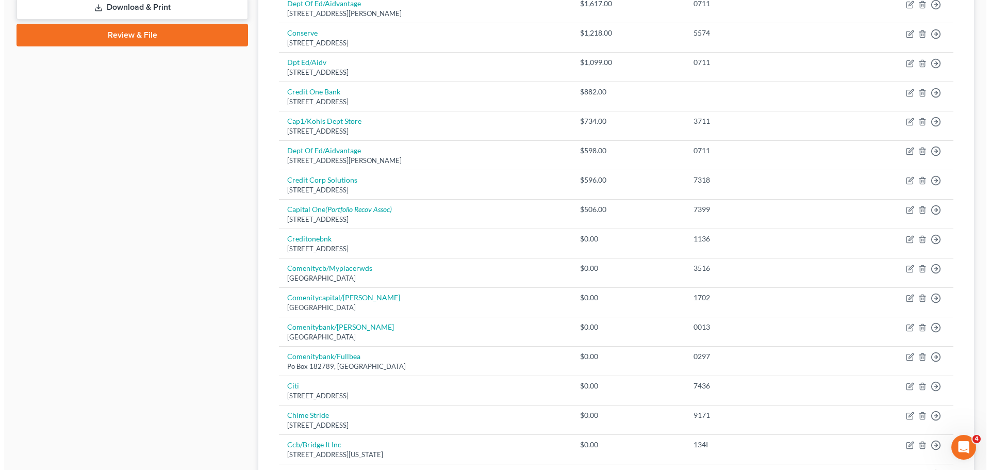
scroll to position [464, 0]
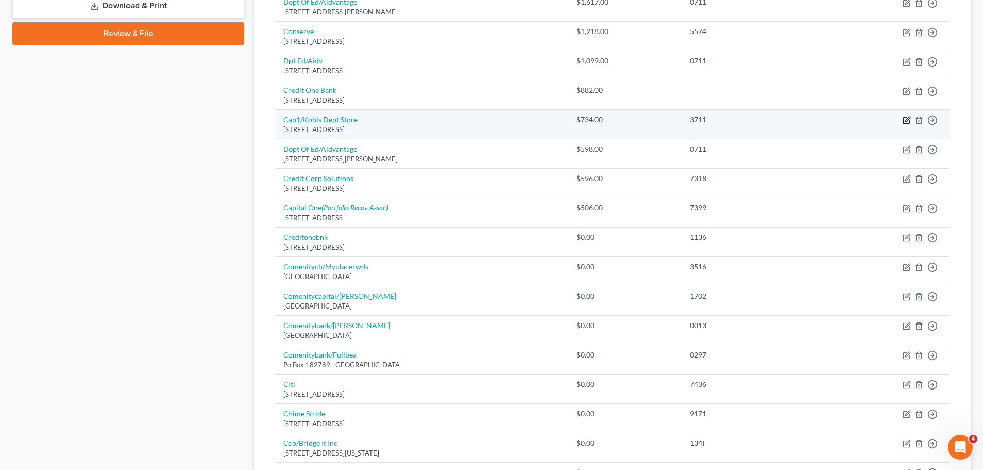
click at [906, 122] on icon "button" at bounding box center [906, 120] width 8 height 8
select select "52"
select select "2"
select select "0"
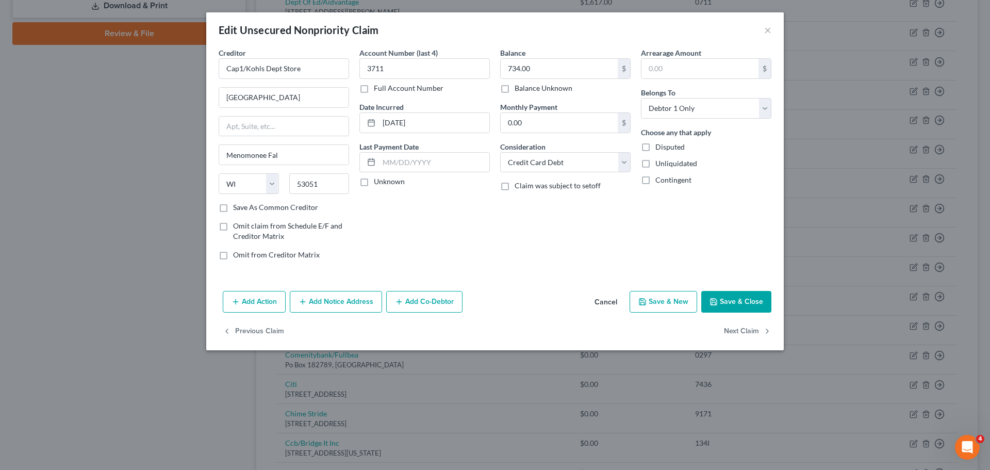
click at [343, 305] on button "Add Notice Address" at bounding box center [336, 302] width 92 height 22
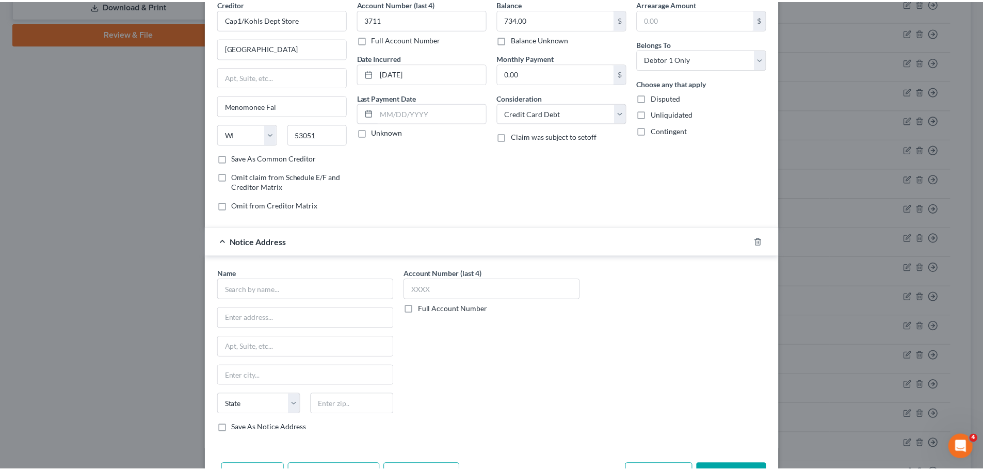
scroll to position [115, 0]
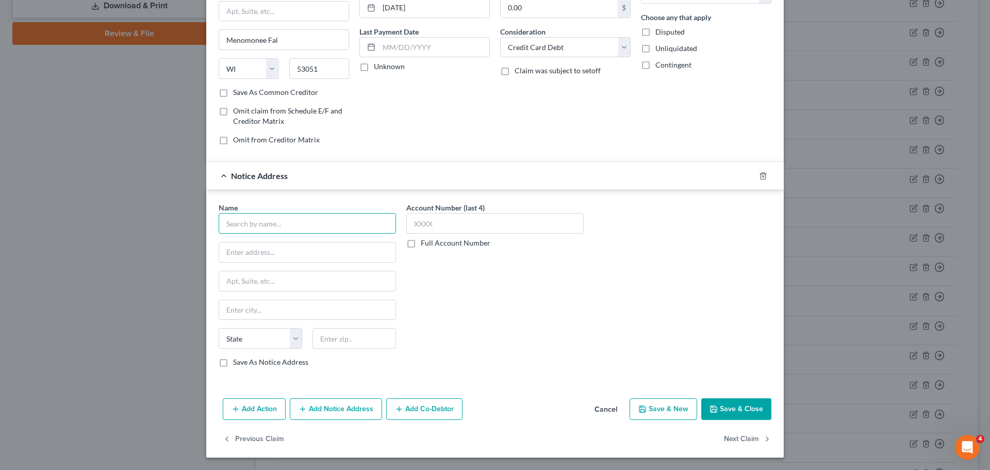
click at [264, 227] on input "text" at bounding box center [307, 223] width 177 height 21
click at [280, 240] on div "Qualia Collection Services" at bounding box center [280, 241] width 107 height 10
type input "Qualia Collection Services"
type input "PO Box 4699"
type input "Petaluma"
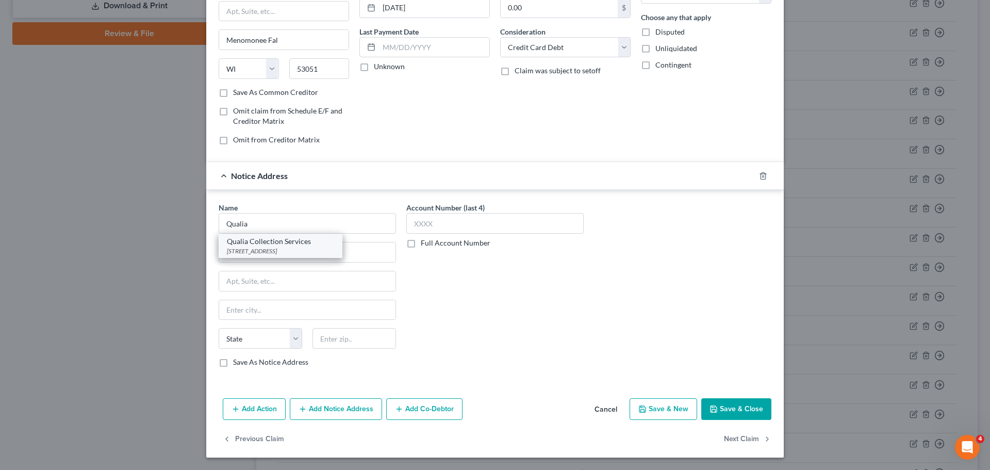
select select "4"
type input "94955-4699"
click at [722, 411] on button "Save & Close" at bounding box center [737, 409] width 70 height 22
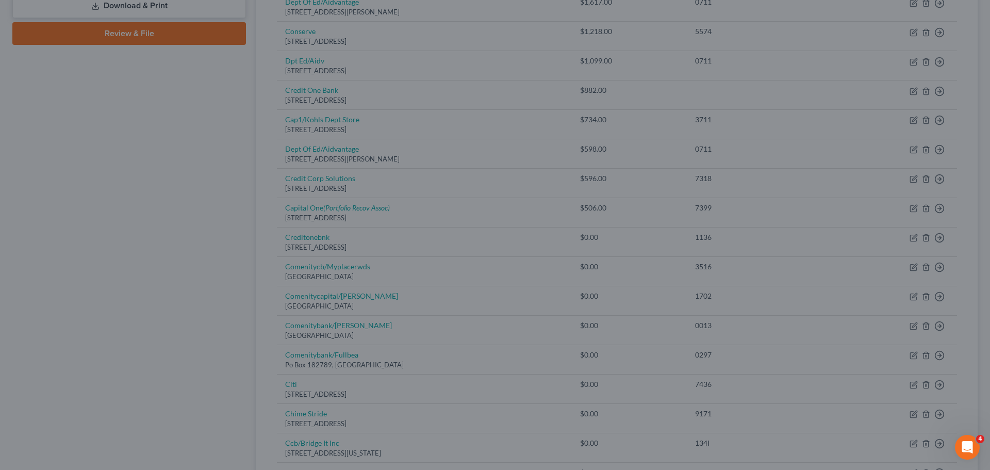
type input "0"
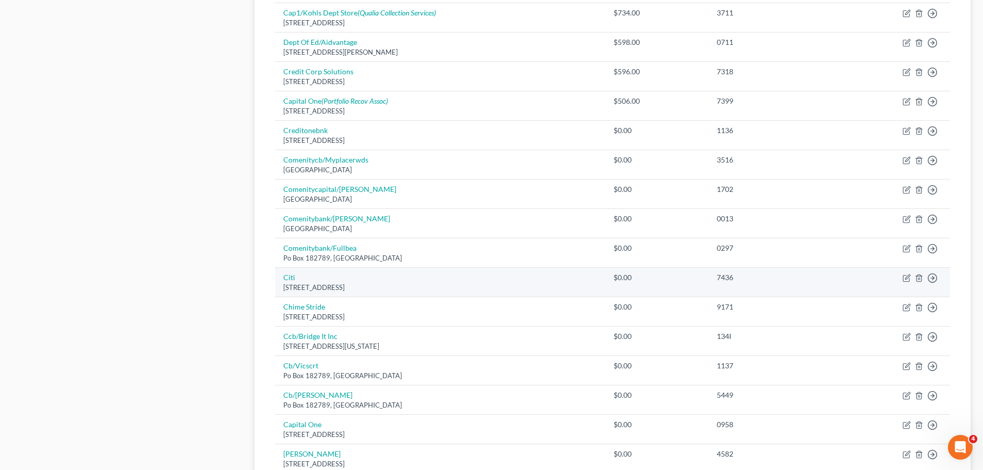
scroll to position [751, 0]
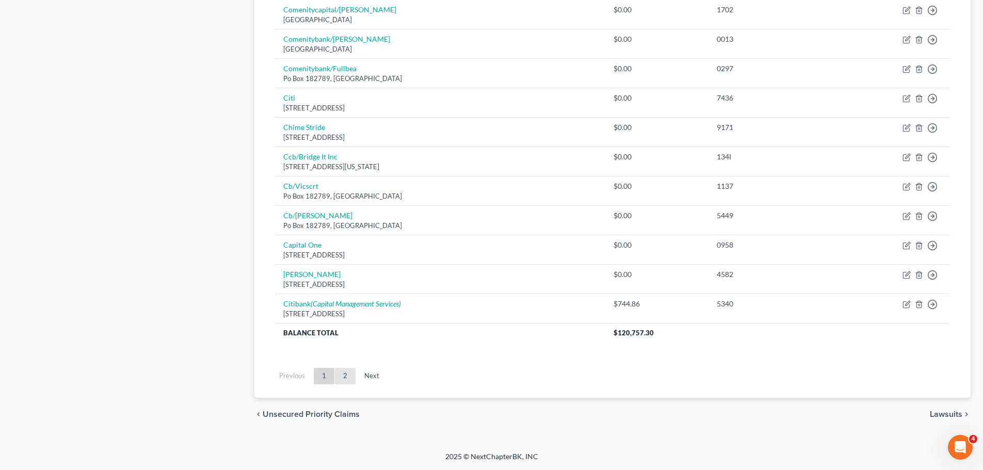
click at [344, 381] on link "2" at bounding box center [345, 376] width 21 height 17
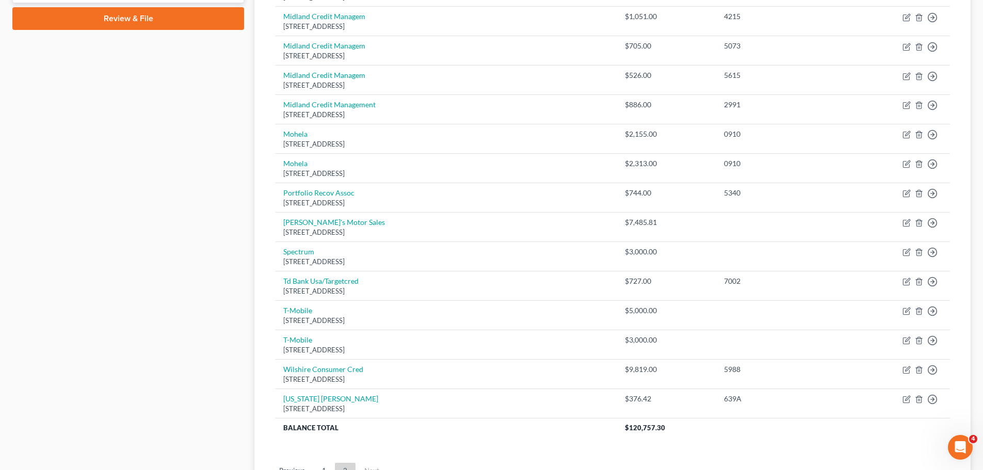
scroll to position [523, 0]
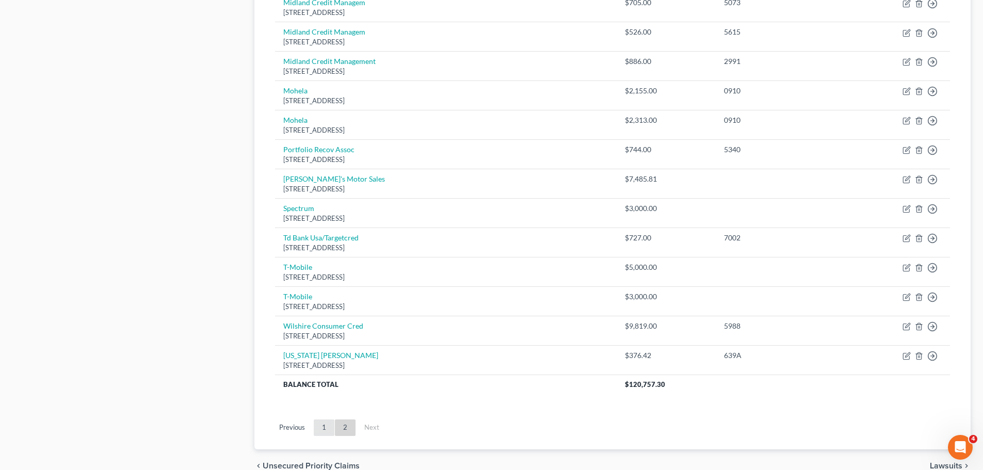
click at [321, 421] on link "1" at bounding box center [324, 427] width 21 height 17
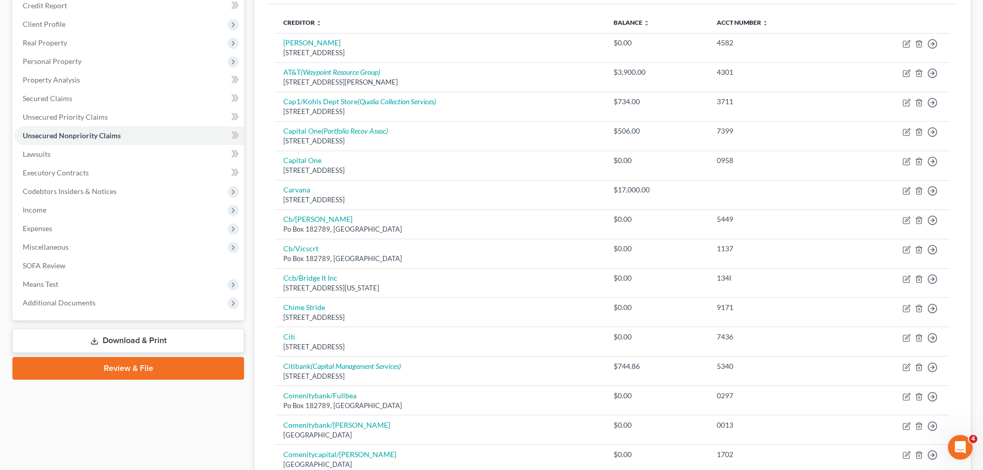
scroll to position [0, 0]
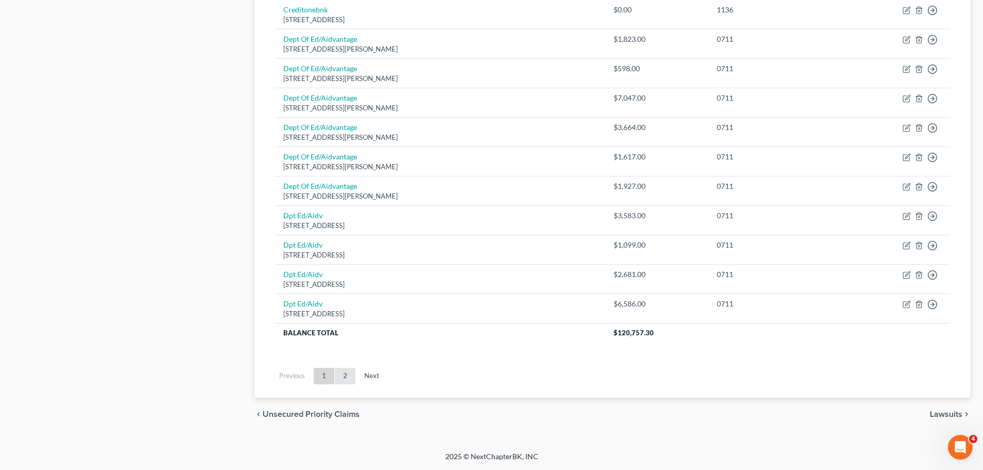
click at [346, 378] on link "2" at bounding box center [345, 376] width 21 height 17
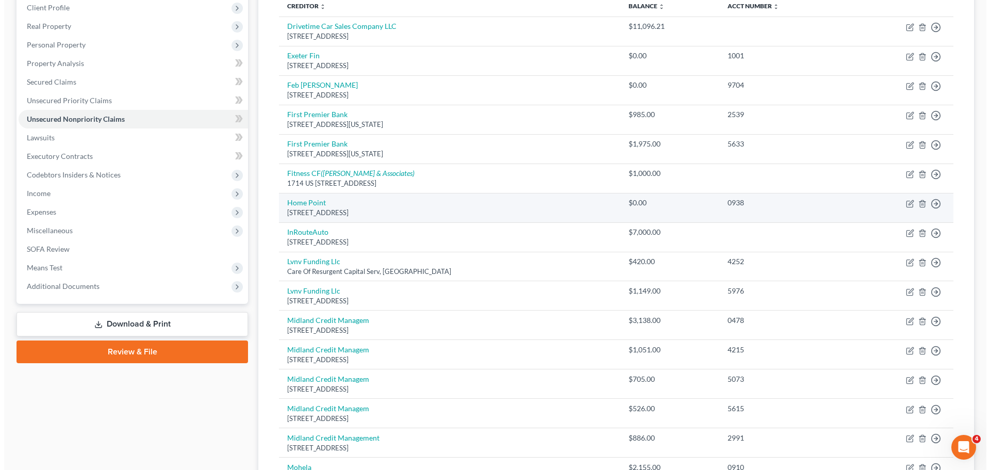
scroll to position [161, 0]
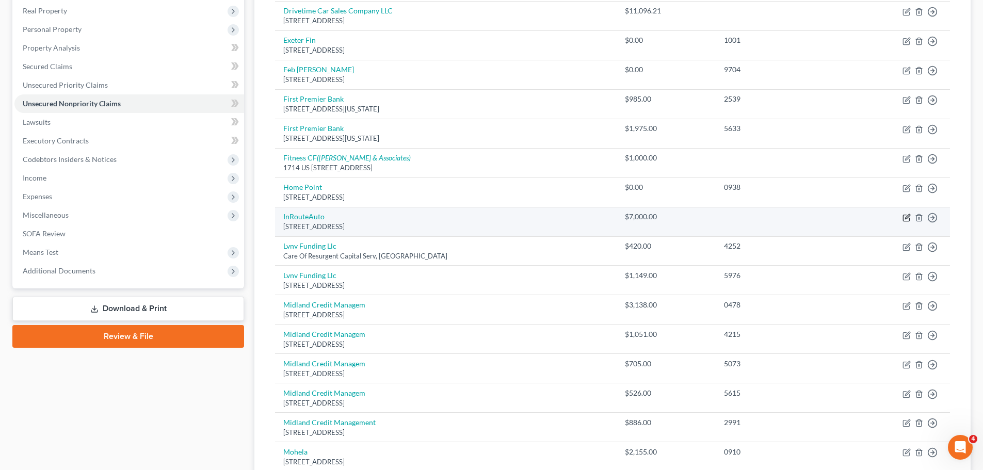
click at [904, 219] on icon "button" at bounding box center [906, 218] width 8 height 8
select select "9"
select select "0"
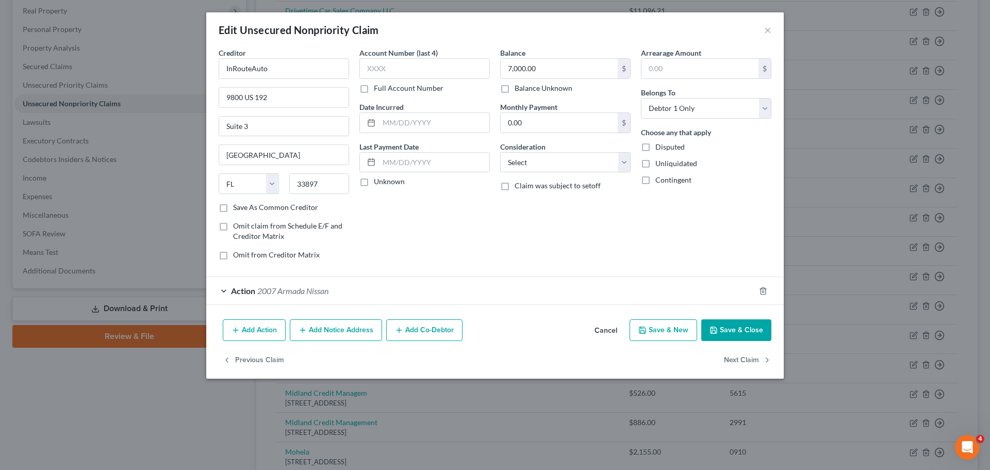
click at [368, 296] on div "Action 2007 Armada Nissan" at bounding box center [480, 290] width 549 height 27
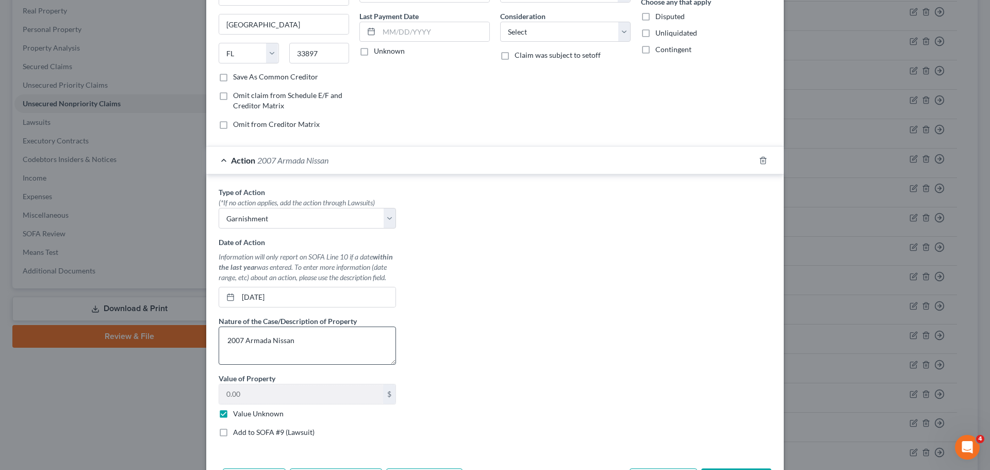
scroll to position [155, 0]
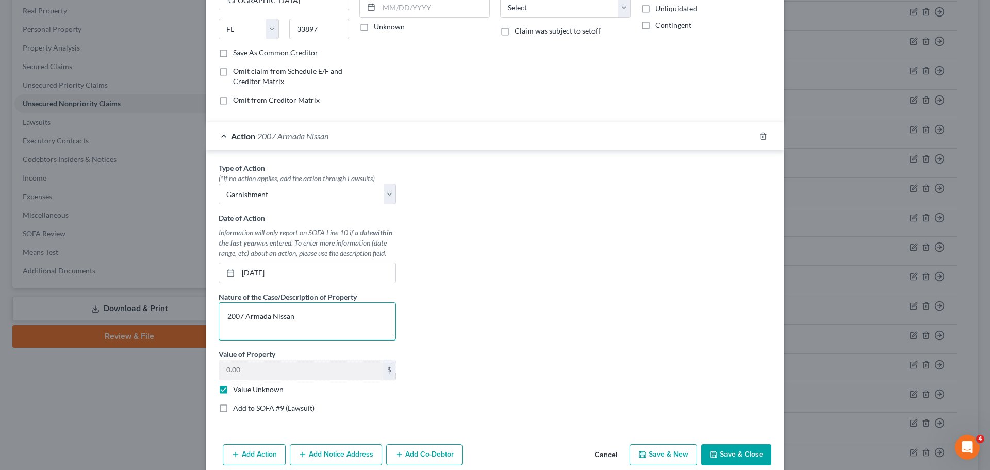
click at [239, 317] on textarea "2007 Armada Nissan" at bounding box center [307, 321] width 177 height 38
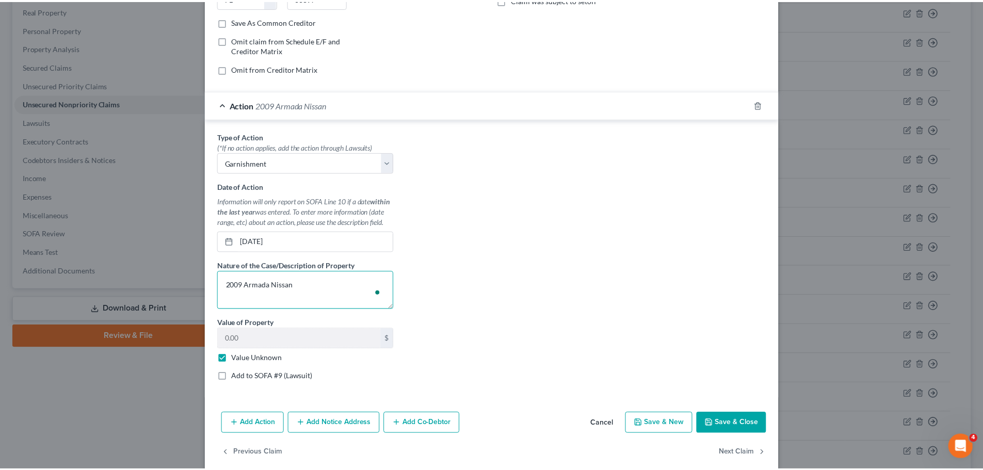
scroll to position [201, 0]
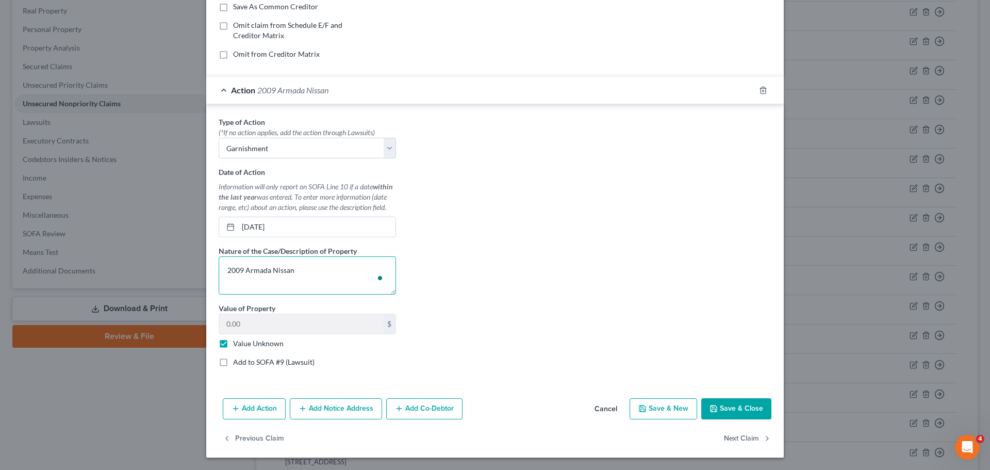
type textarea "2009 Armada Nissan"
click at [731, 411] on button "Save & Close" at bounding box center [737, 409] width 70 height 22
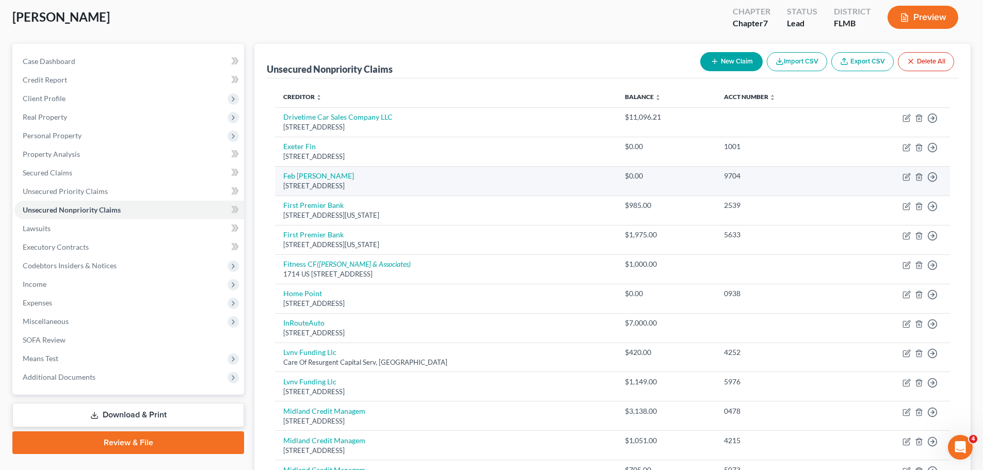
scroll to position [0, 0]
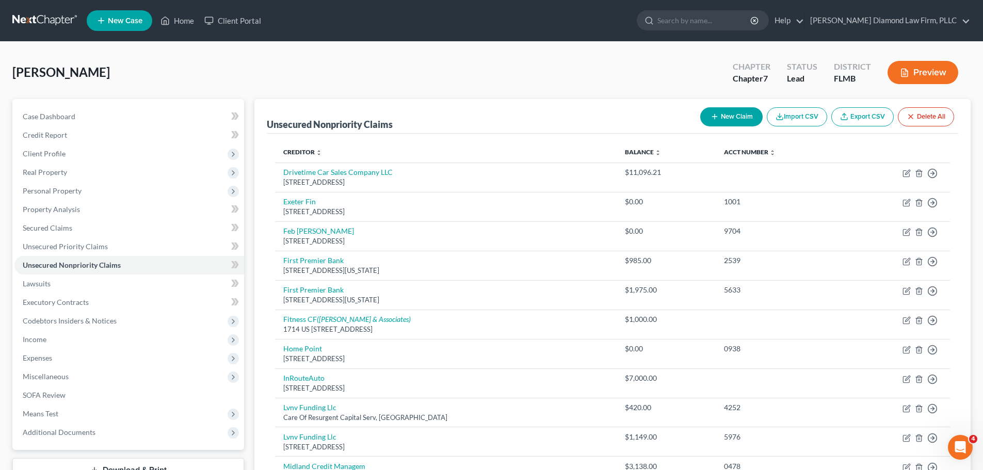
click at [725, 120] on button "New Claim" at bounding box center [731, 116] width 62 height 19
select select "0"
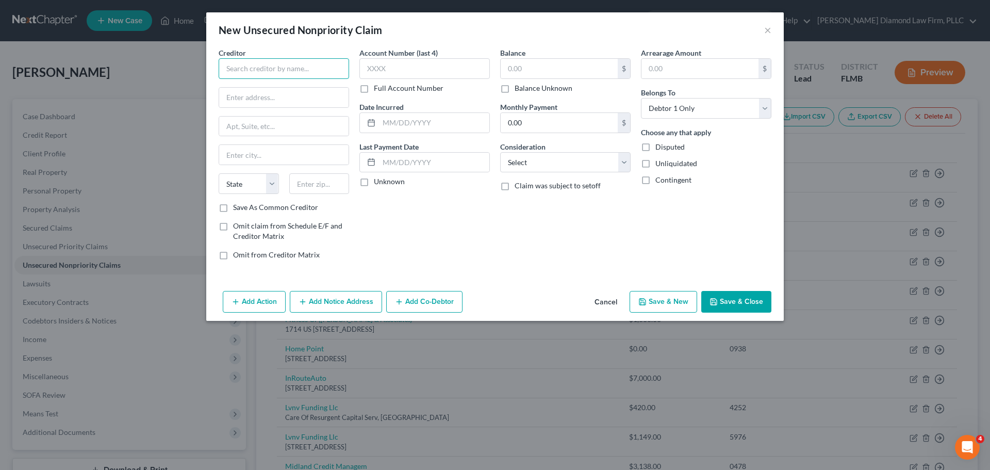
click at [249, 65] on input "text" at bounding box center [284, 68] width 131 height 21
click at [252, 69] on input "Intergrated Reg Lab Path Services" at bounding box center [284, 68] width 131 height 21
drag, startPoint x: 252, startPoint y: 69, endPoint x: 243, endPoint y: 71, distance: 9.1
click at [243, 71] on input "Intergrated Reg Lab Path Services" at bounding box center [284, 68] width 131 height 21
type input "Integrated Reg Lab Path Services"
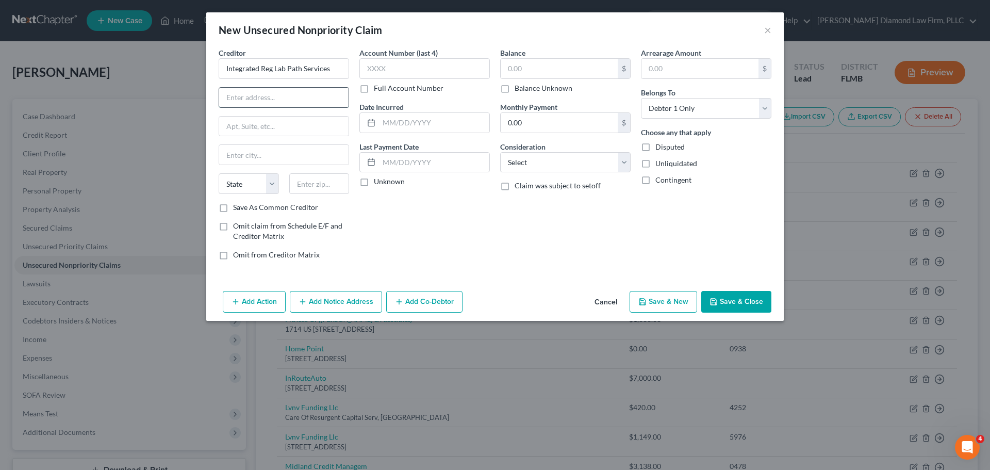
click at [255, 93] on input "text" at bounding box center [283, 98] width 129 height 20
type input "PO Box 741087"
type input "[GEOGRAPHIC_DATA]"
select select "10"
type input "30384"
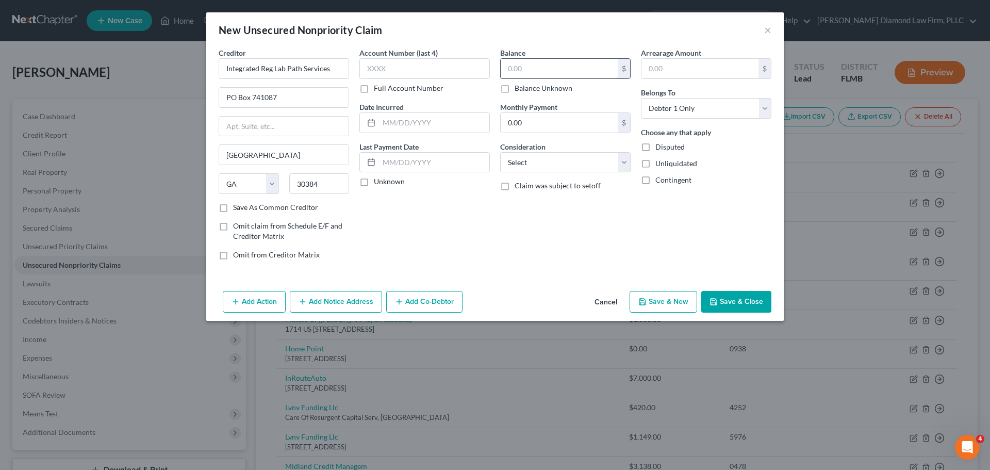
click at [527, 68] on input "text" at bounding box center [559, 69] width 117 height 20
type input "712"
click at [408, 73] on input "text" at bounding box center [425, 68] width 131 height 21
type input "8481"
click at [729, 301] on button "Save & Close" at bounding box center [737, 302] width 70 height 22
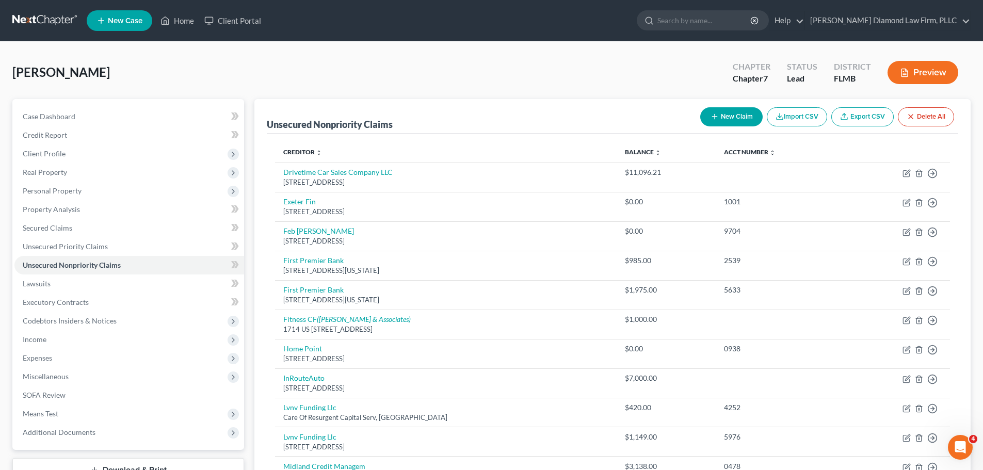
click at [52, 17] on link at bounding box center [45, 20] width 66 height 19
